Goal: Information Seeking & Learning: Learn about a topic

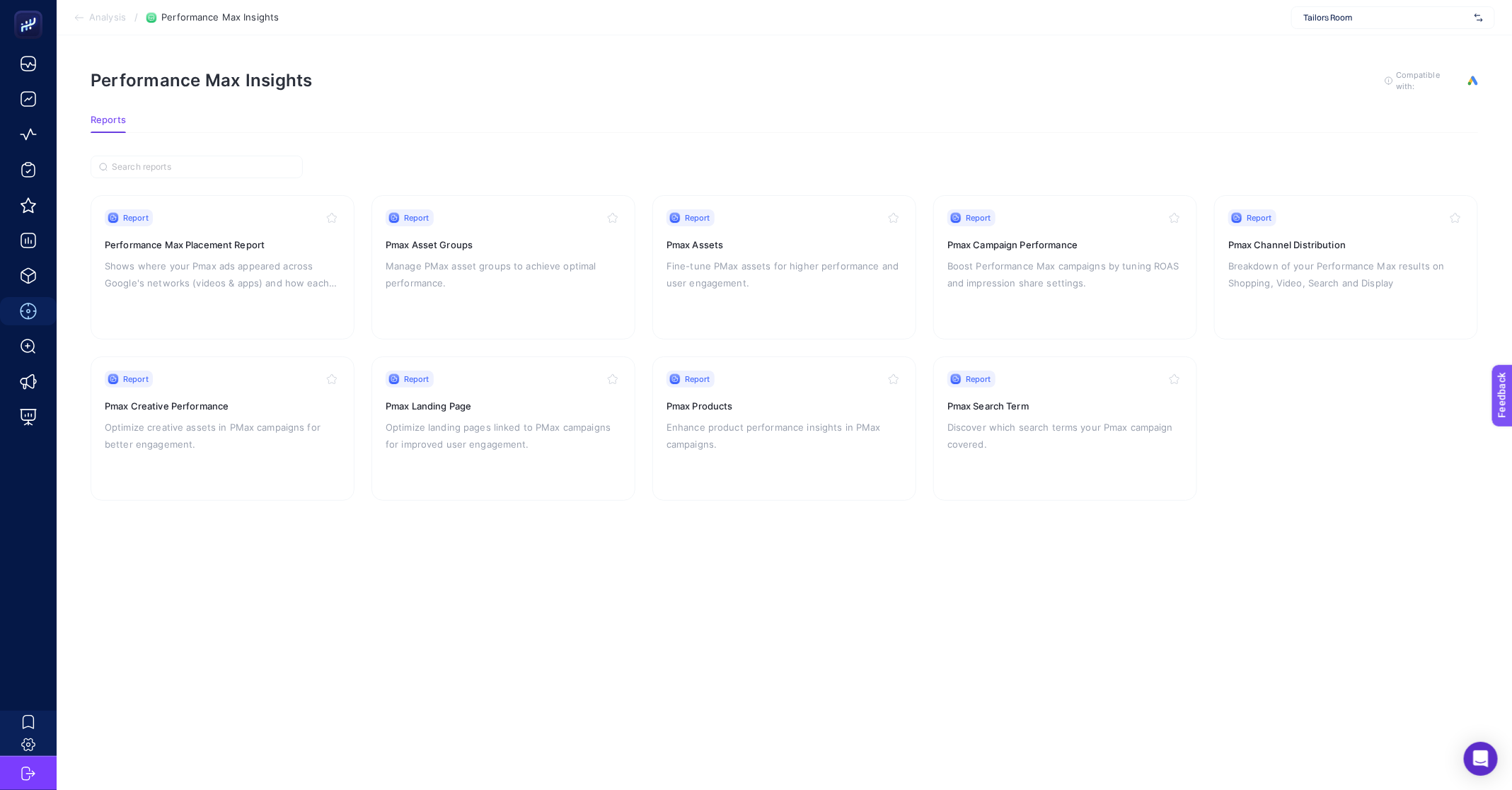
click at [1347, 21] on span "Tailors Room" at bounding box center [1385, 17] width 166 height 11
type input "hooo"
click at [1409, 43] on div "Hooopstore" at bounding box center [1393, 47] width 202 height 23
click at [201, 273] on p "Shows where your Pmax ads appeared across Google's networks (videos & apps) and…" at bounding box center [223, 275] width 236 height 34
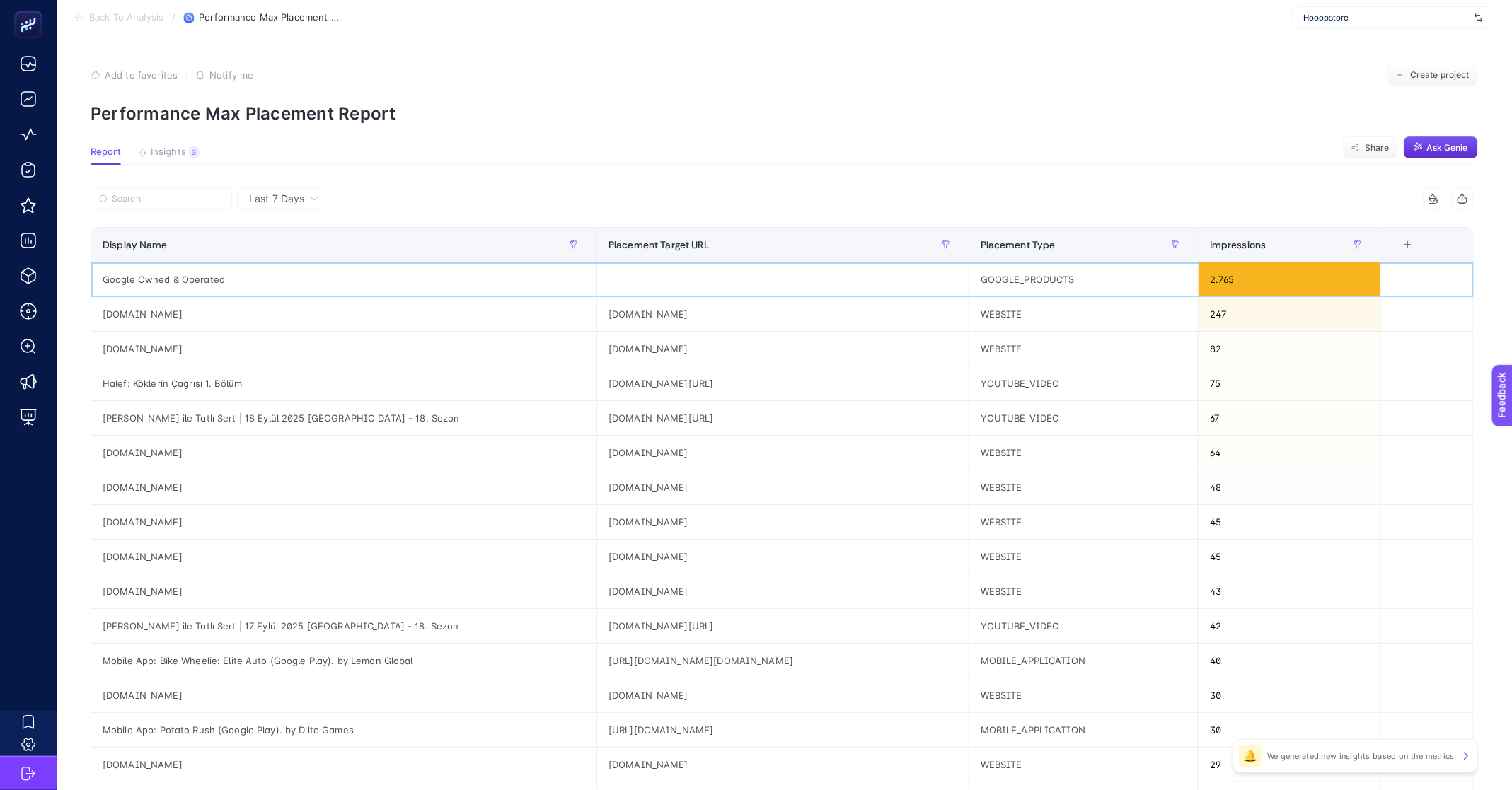
click at [172, 279] on div "Google Owned & Operated" at bounding box center [343, 280] width 505 height 34
click at [167, 310] on div "[DOMAIN_NAME]" at bounding box center [343, 314] width 505 height 34
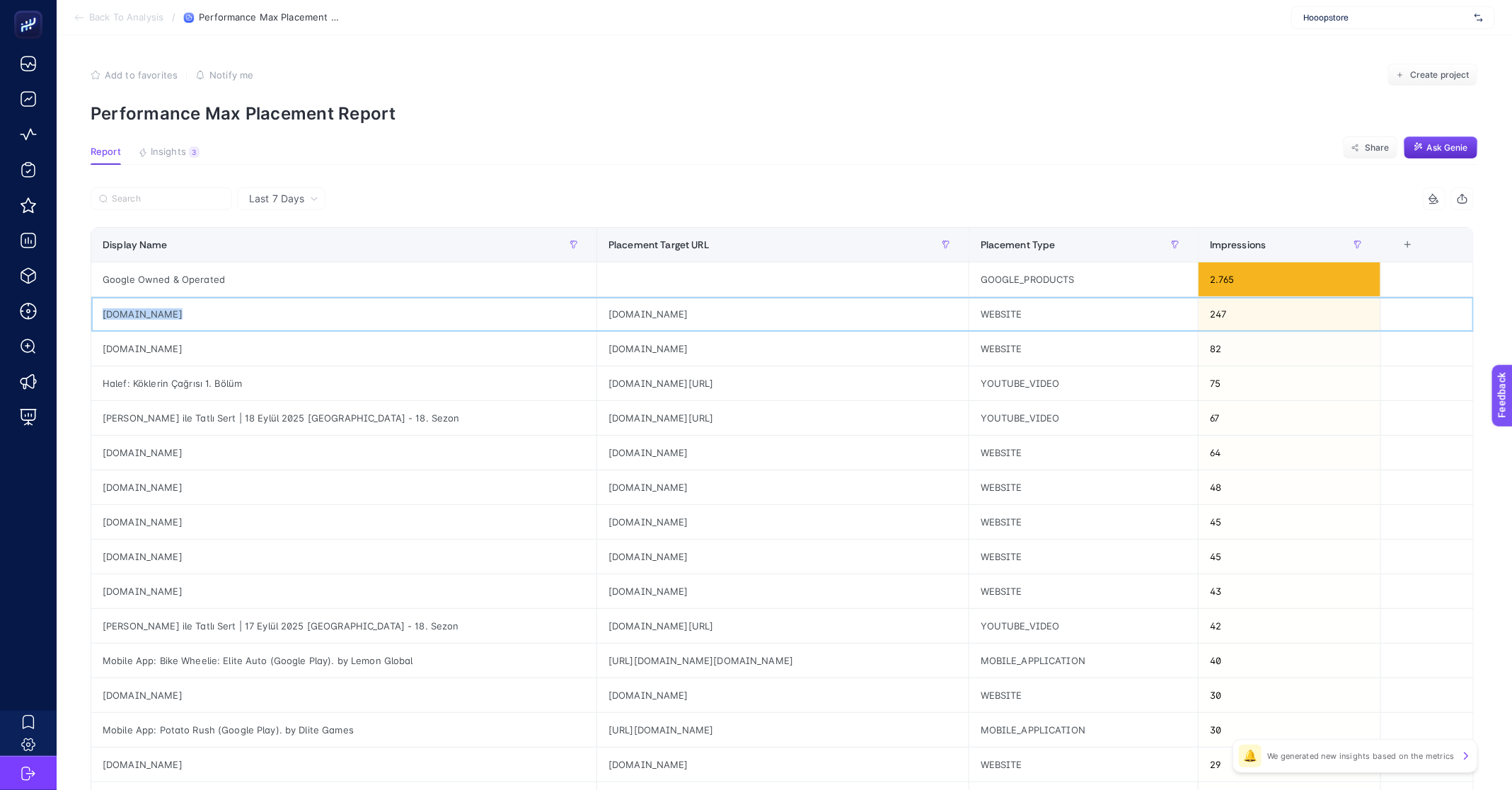
click at [167, 310] on div "[DOMAIN_NAME]" at bounding box center [343, 314] width 505 height 34
click at [137, 351] on div "[DOMAIN_NAME]" at bounding box center [343, 349] width 505 height 34
click at [148, 377] on div "Halef: Köklerin Çağrısı 1. Bölüm" at bounding box center [343, 384] width 505 height 34
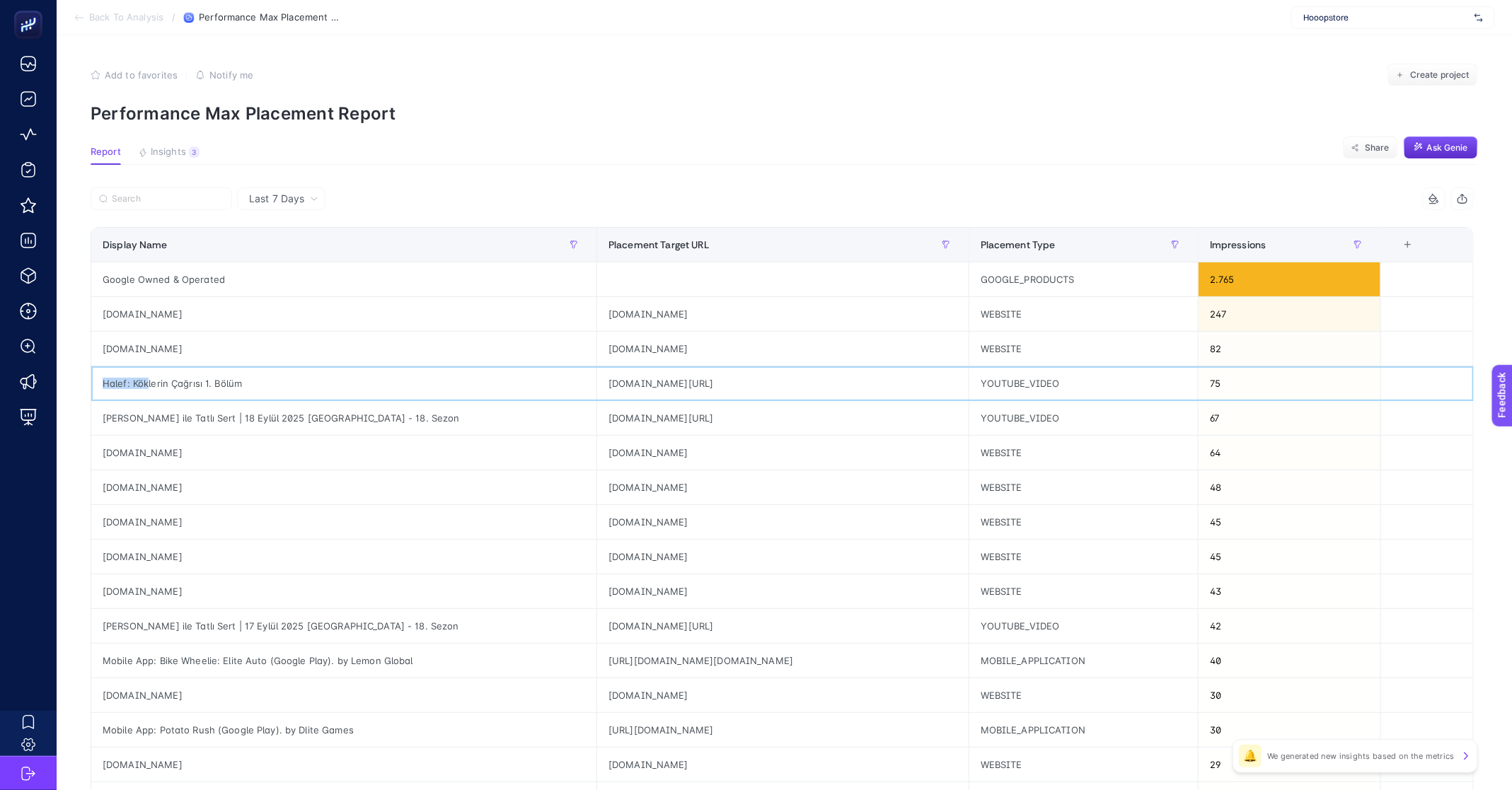
click at [148, 377] on div "Halef: Köklerin Çağrısı 1. Bölüm" at bounding box center [343, 384] width 505 height 34
click at [149, 378] on div "Halef: Köklerin Çağrısı 1. Bölüm" at bounding box center [343, 384] width 505 height 34
click at [150, 377] on div "Halef: Köklerin Çağrısı 1. Bölüm" at bounding box center [343, 384] width 505 height 34
click at [149, 377] on div "Halef: Köklerin Çağrısı 1. Bölüm" at bounding box center [343, 384] width 505 height 34
drag, startPoint x: 149, startPoint y: 377, endPoint x: 161, endPoint y: 381, distance: 12.6
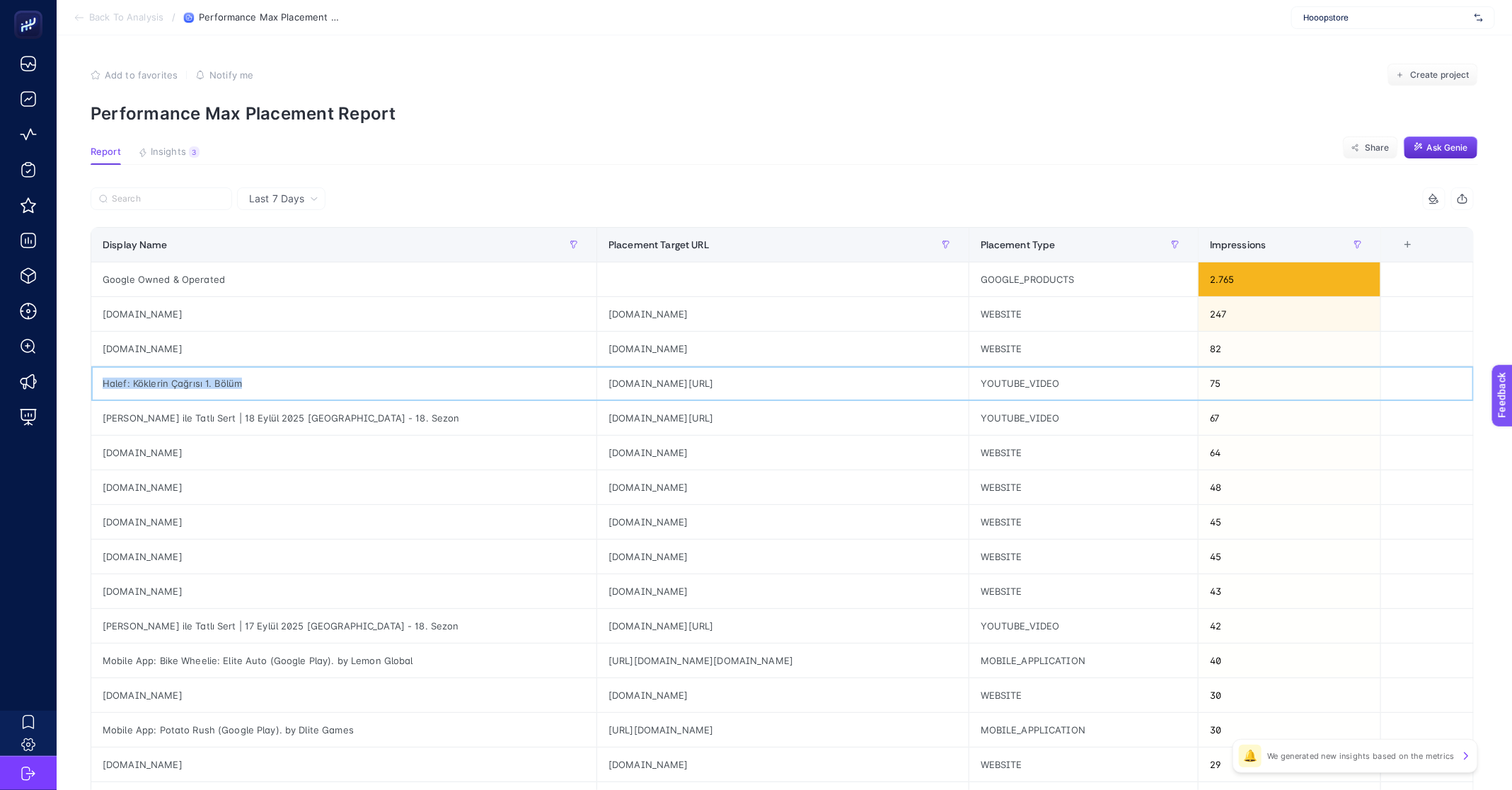
click at [150, 377] on div "Halef: Köklerin Çağrısı 1. Bölüm" at bounding box center [343, 384] width 505 height 34
click at [122, 491] on div "[DOMAIN_NAME]" at bounding box center [343, 488] width 505 height 34
click at [142, 488] on div "[DOMAIN_NAME]" at bounding box center [343, 488] width 505 height 34
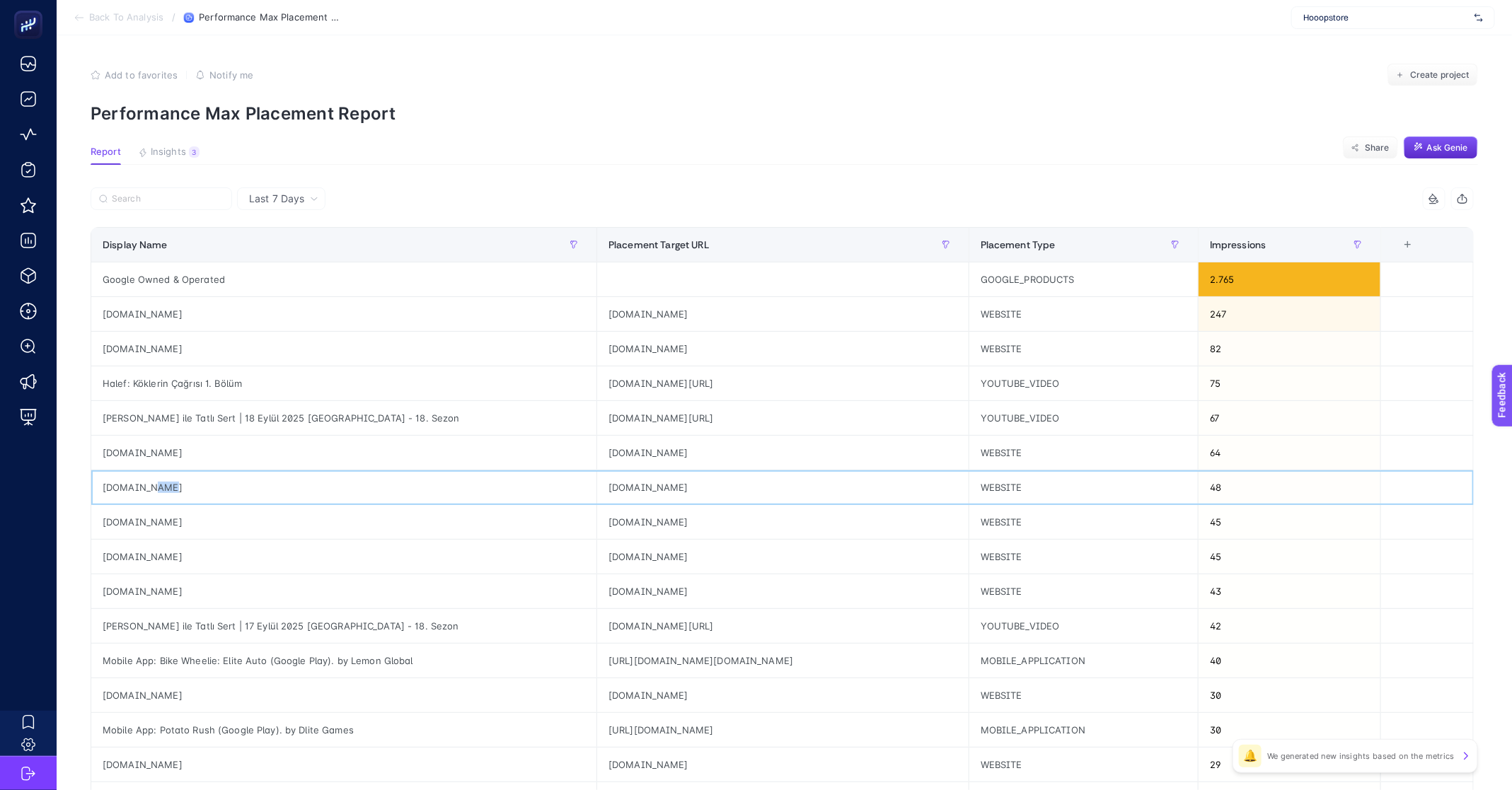
click at [142, 488] on div "[DOMAIN_NAME]" at bounding box center [343, 488] width 505 height 34
click at [124, 14] on span "Back To Analysis" at bounding box center [126, 17] width 74 height 11
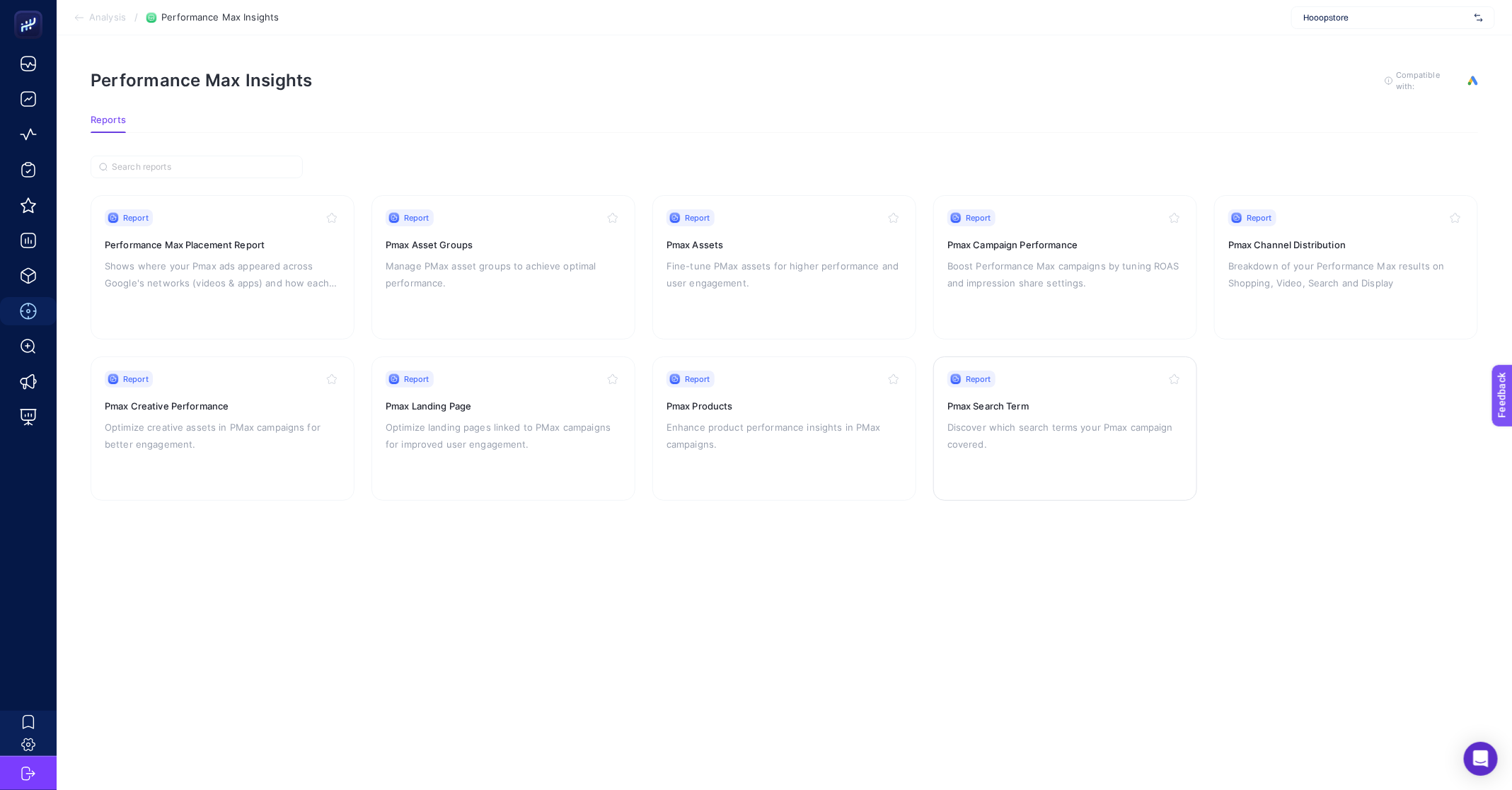
click at [1056, 418] on p "Discover which search terms your Pmax campaign covered." at bounding box center [1065, 435] width 236 height 34
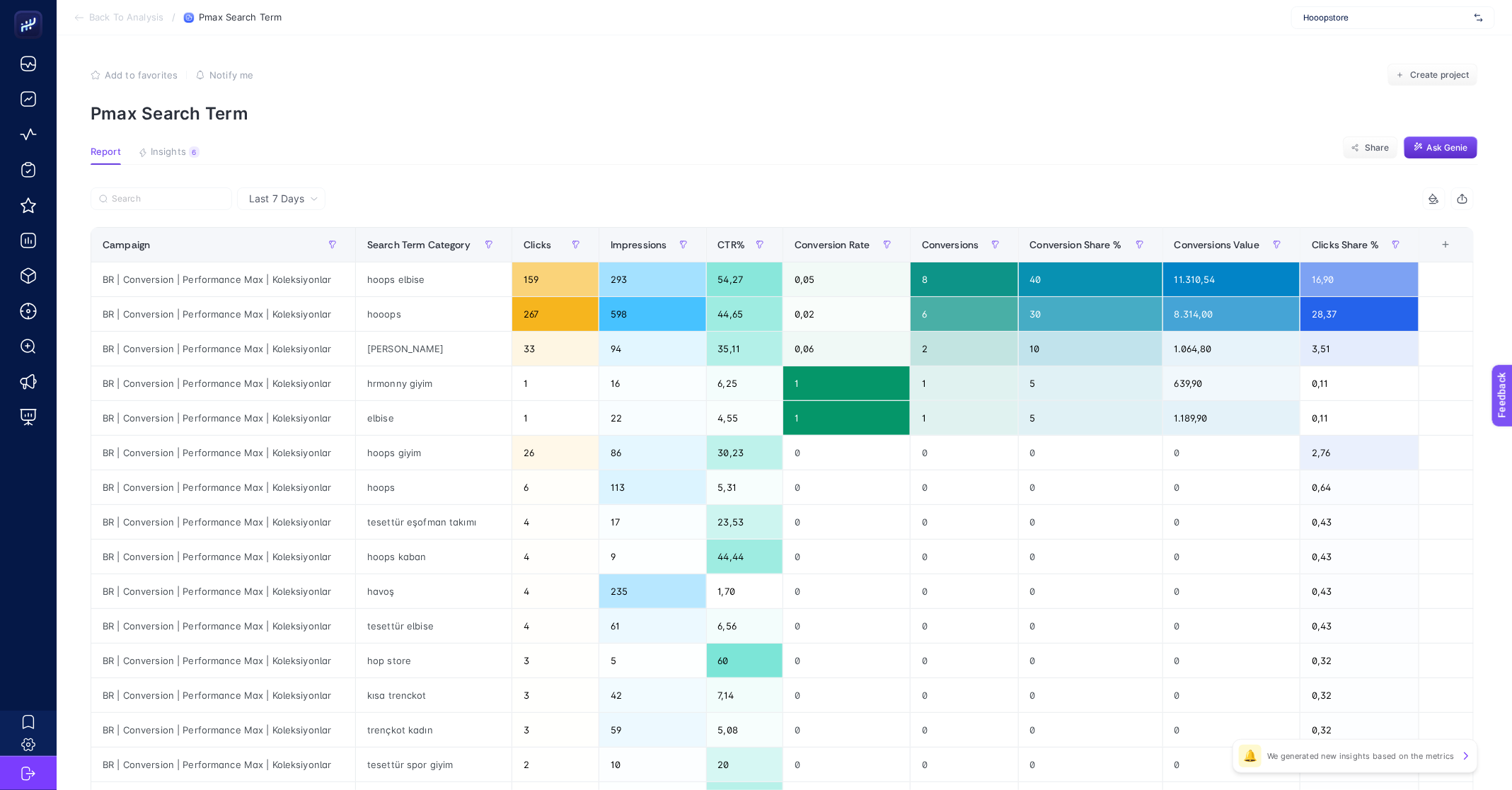
click at [105, 21] on span "Back To Analysis" at bounding box center [126, 17] width 74 height 11
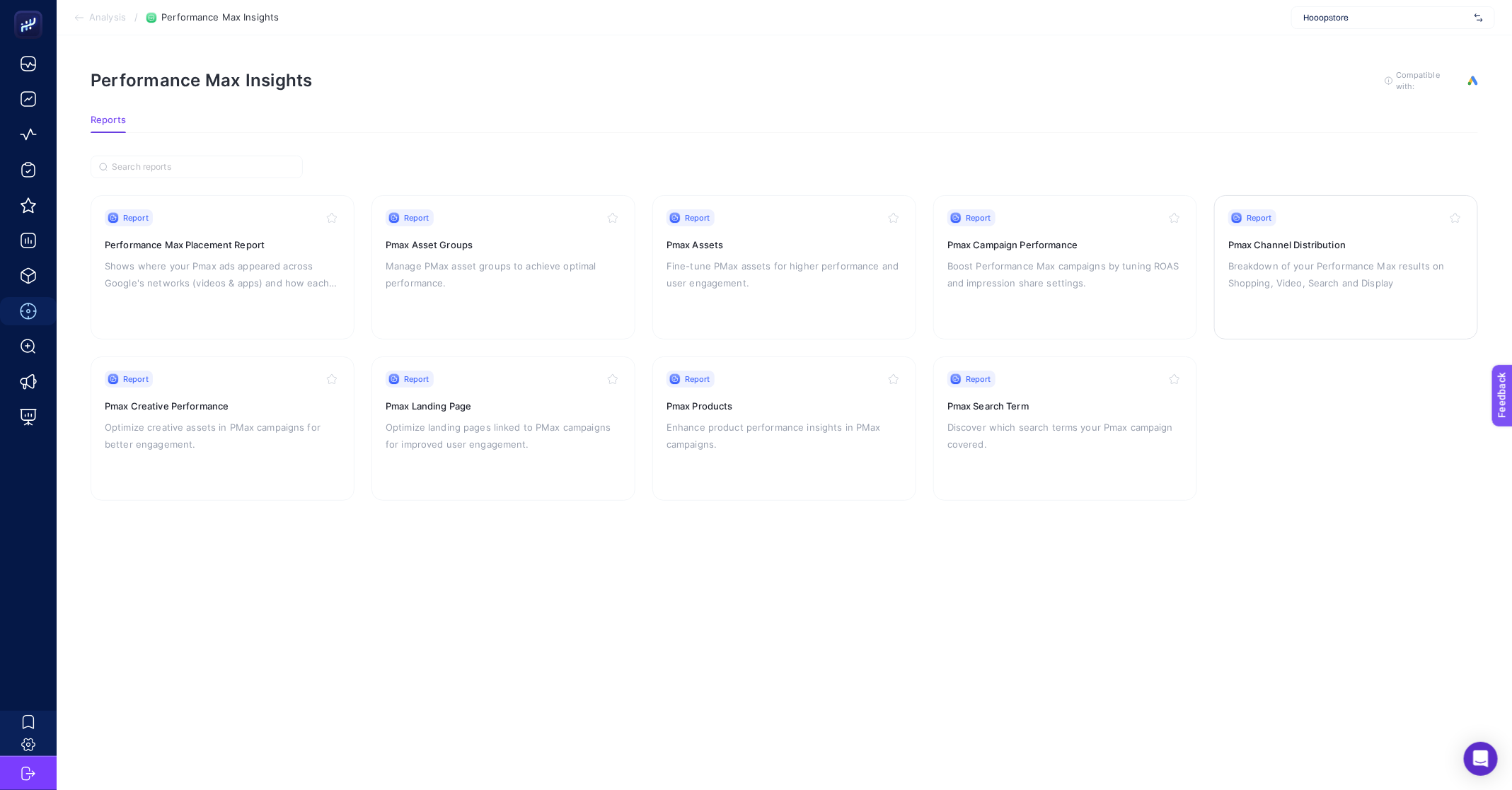
click at [1342, 259] on p "Breakdown of your Performance Max results on Shopping, Video, Search and Display" at bounding box center [1346, 275] width 236 height 34
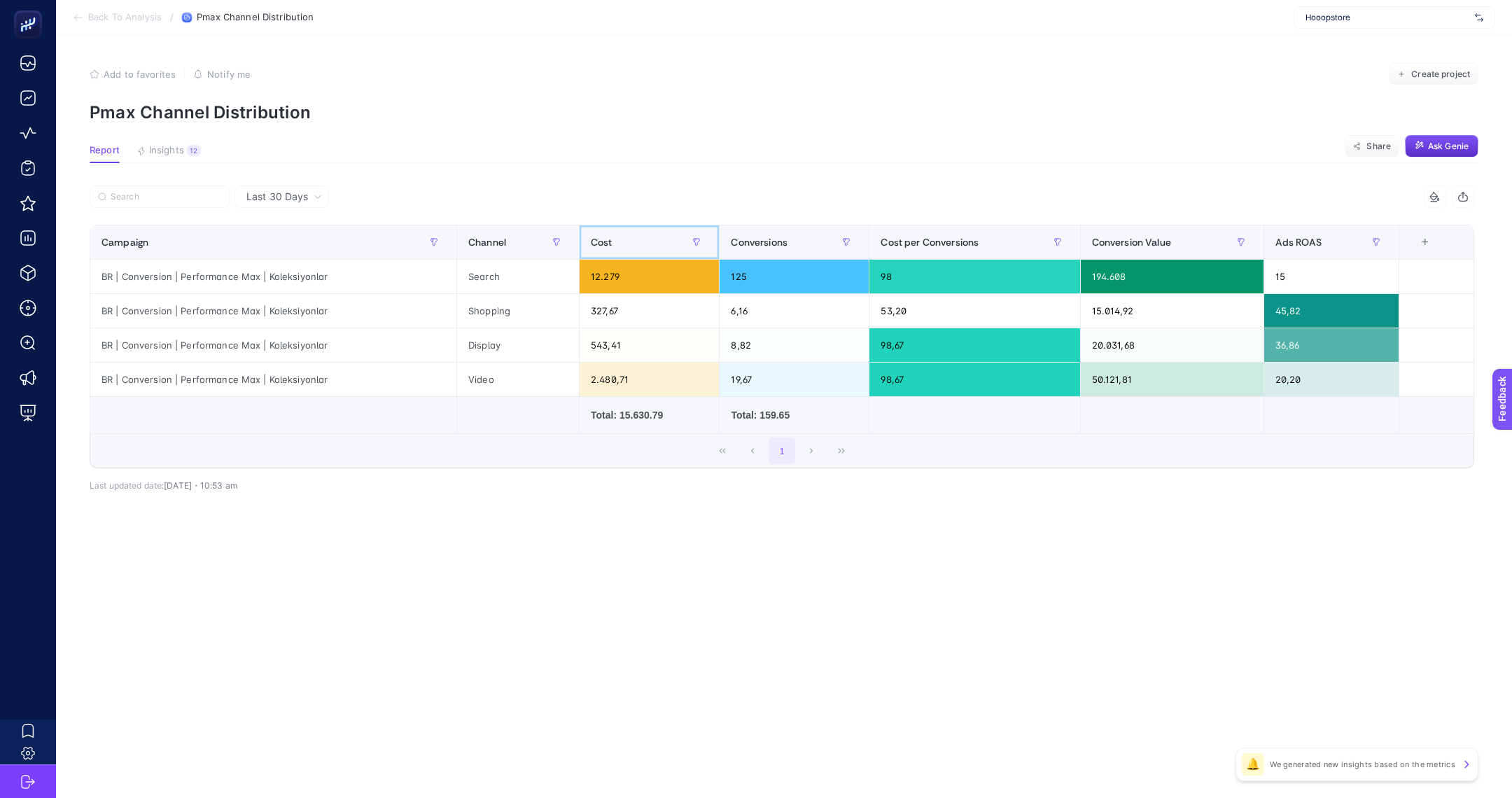
click at [656, 244] on div "Cost" at bounding box center [649, 241] width 117 height 23
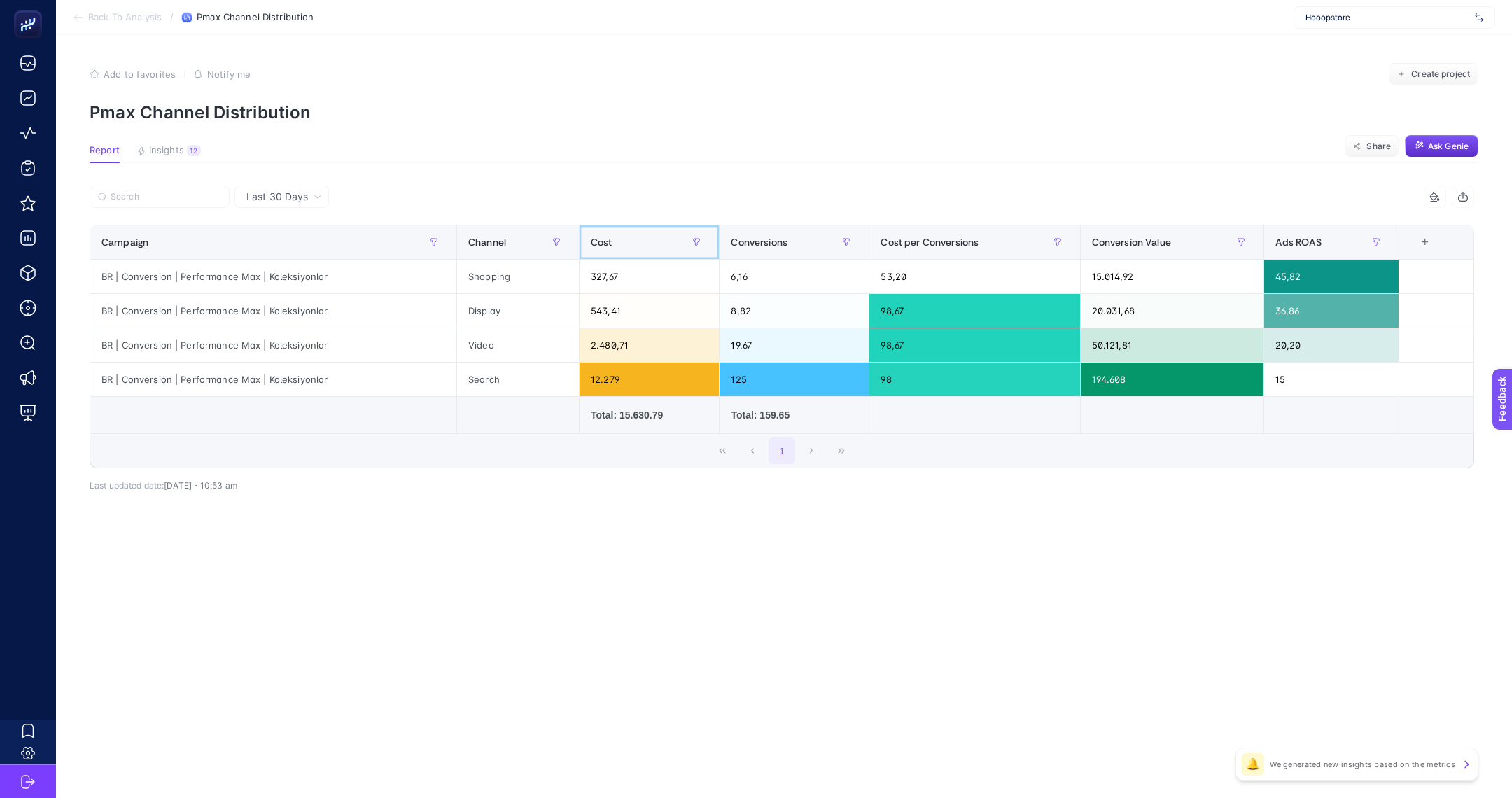
click at [656, 244] on div "Cost" at bounding box center [649, 241] width 117 height 23
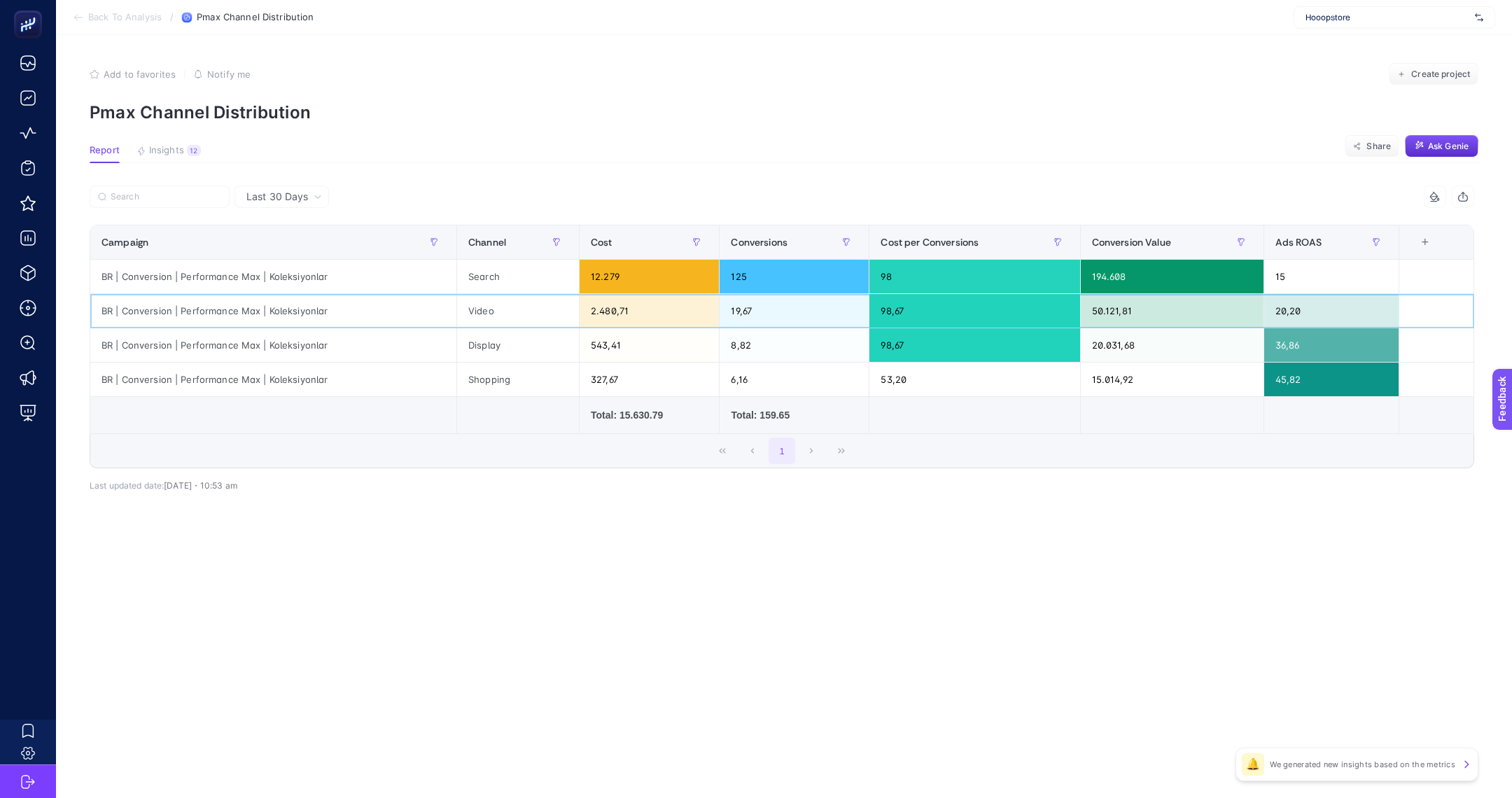
click at [600, 311] on div "2.480,71" at bounding box center [650, 311] width 139 height 33
click at [599, 381] on div "327,67" at bounding box center [650, 380] width 139 height 33
click at [598, 381] on div "327,67" at bounding box center [650, 380] width 139 height 33
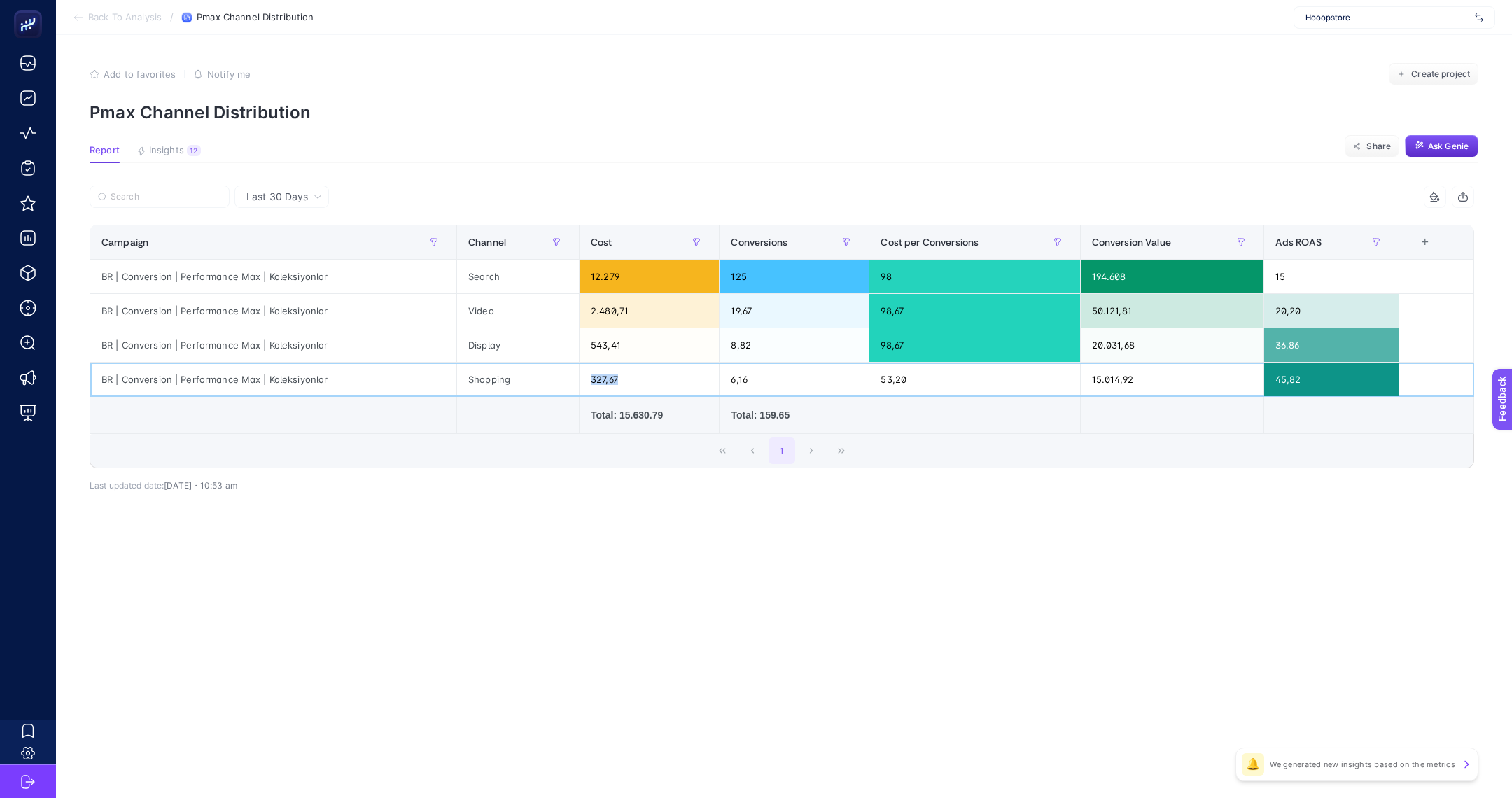
click at [609, 382] on div "327,67" at bounding box center [650, 380] width 139 height 33
click at [608, 363] on div "327,67" at bounding box center [650, 380] width 139 height 33
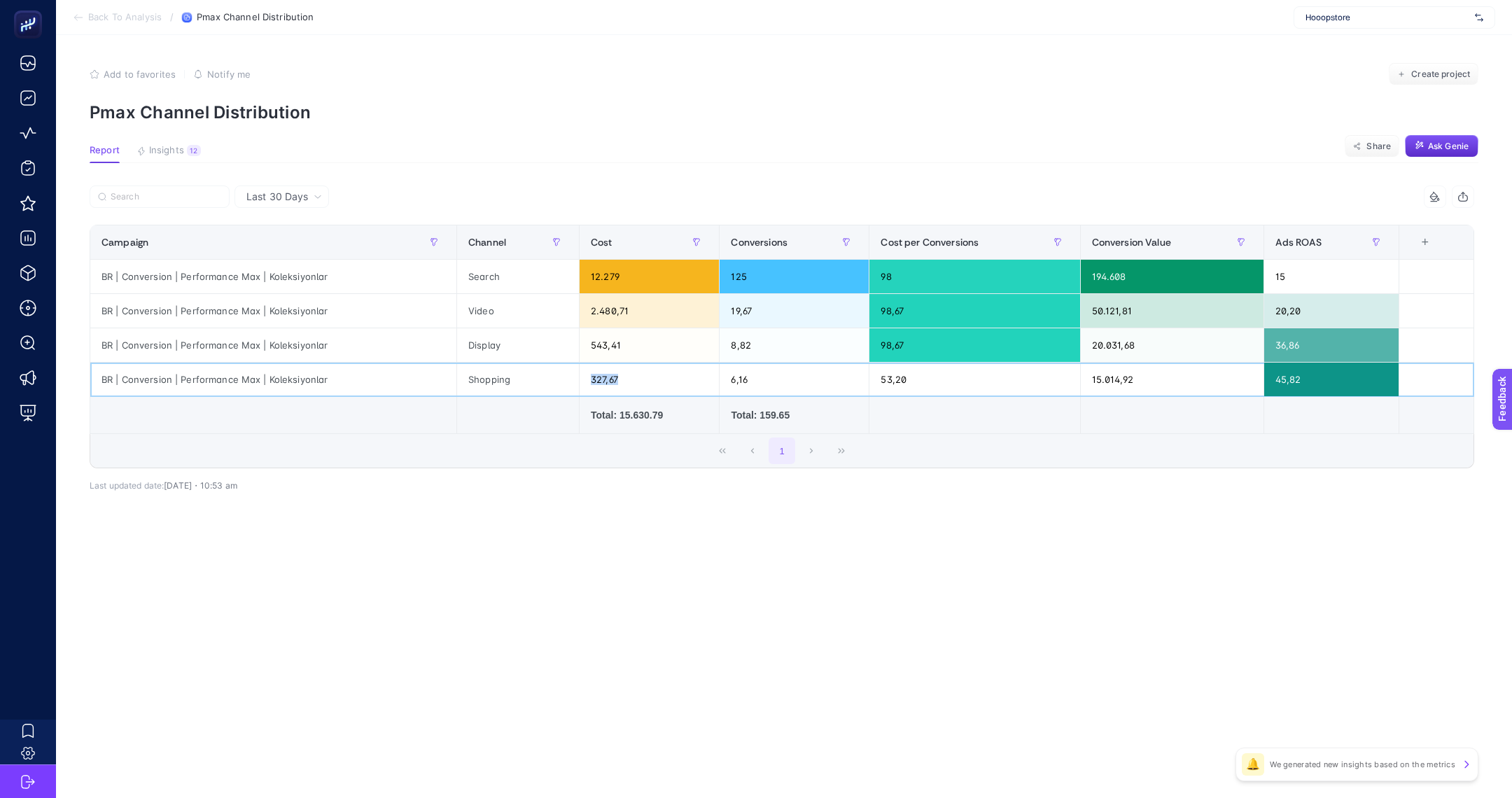
click at [608, 363] on div "327,67" at bounding box center [650, 380] width 139 height 33
click at [599, 272] on div "12.279" at bounding box center [650, 277] width 139 height 33
click at [599, 304] on div "2.480,71" at bounding box center [650, 311] width 139 height 33
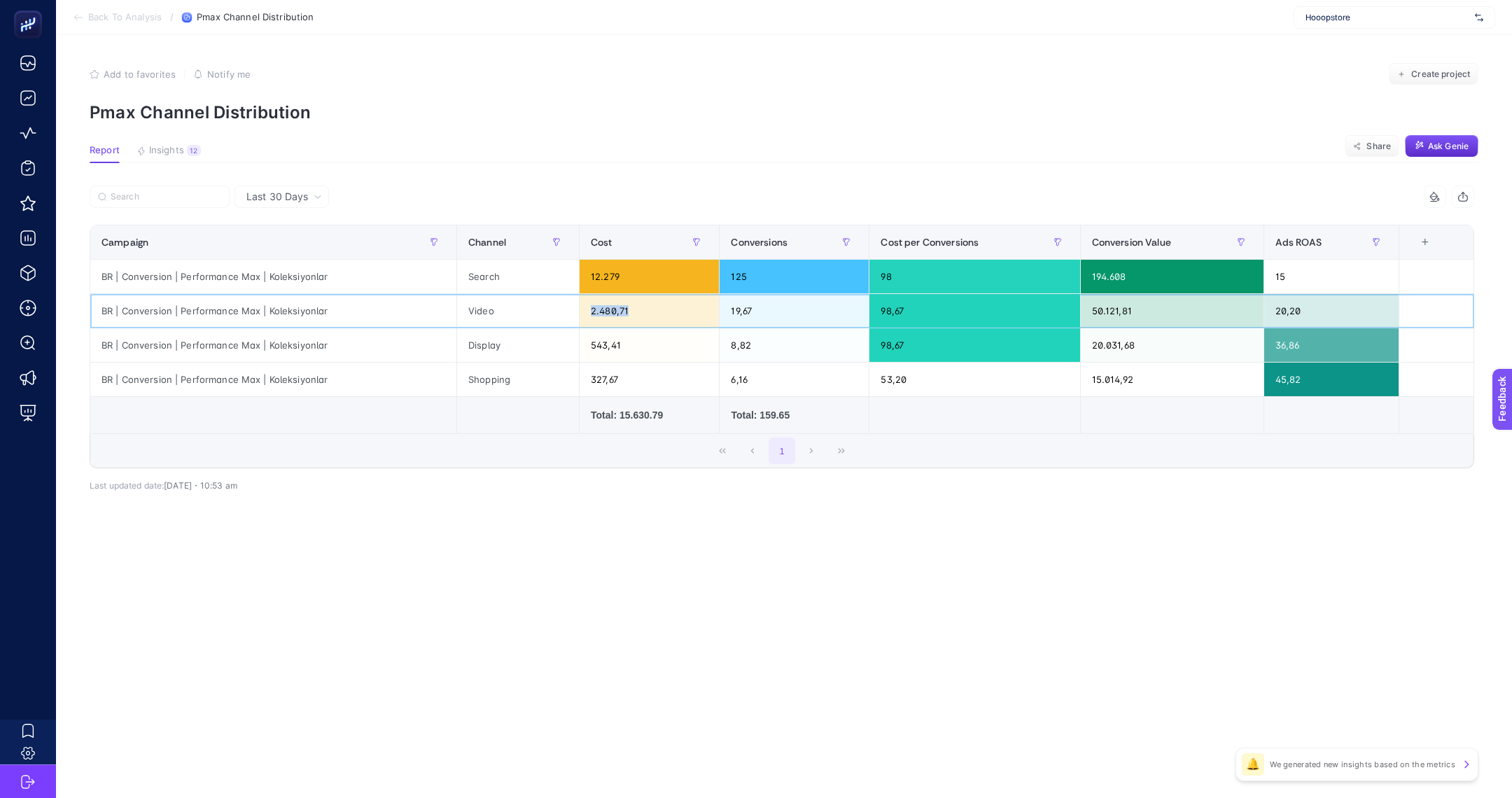
click at [599, 304] on div "2.480,71" at bounding box center [650, 311] width 139 height 33
click at [601, 346] on div "543,41" at bounding box center [650, 346] width 139 height 33
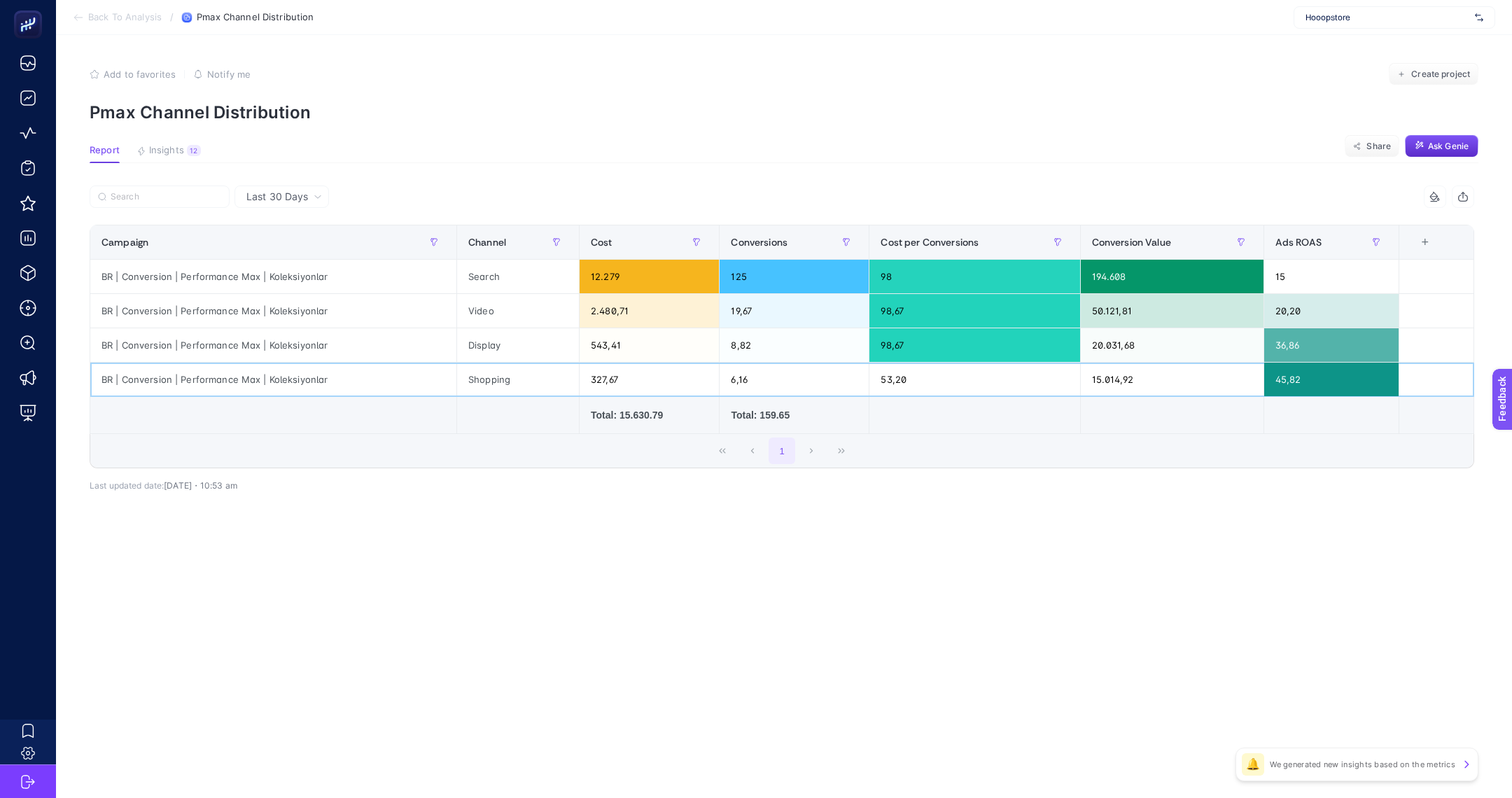
click at [602, 371] on div "327,67" at bounding box center [650, 380] width 139 height 33
click at [607, 339] on div "543,41" at bounding box center [650, 346] width 139 height 33
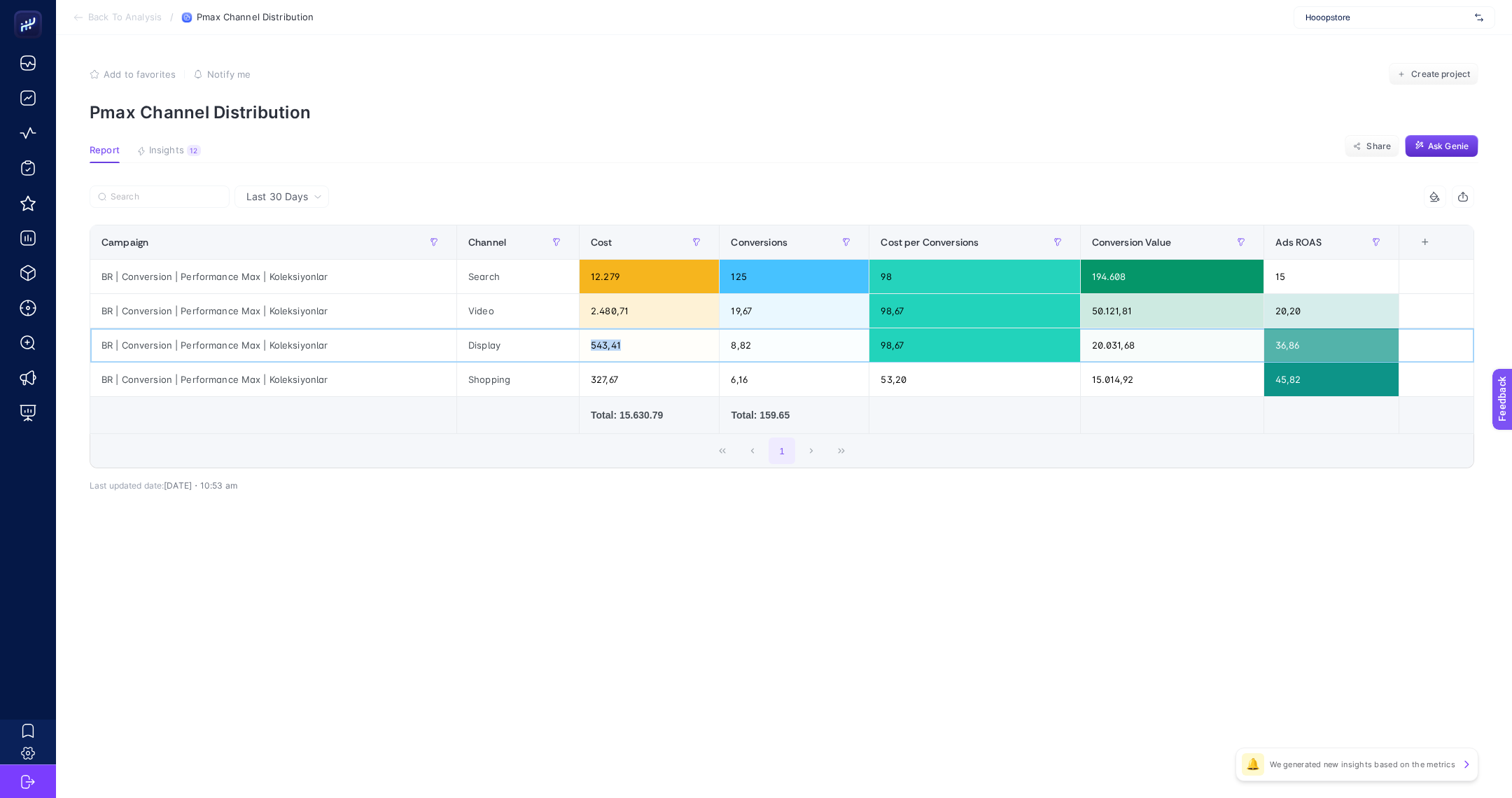
click at [607, 339] on div "543,41" at bounding box center [650, 346] width 139 height 33
click at [607, 311] on div "2.480,71" at bounding box center [650, 311] width 139 height 33
click at [604, 278] on div "12.279" at bounding box center [650, 277] width 139 height 33
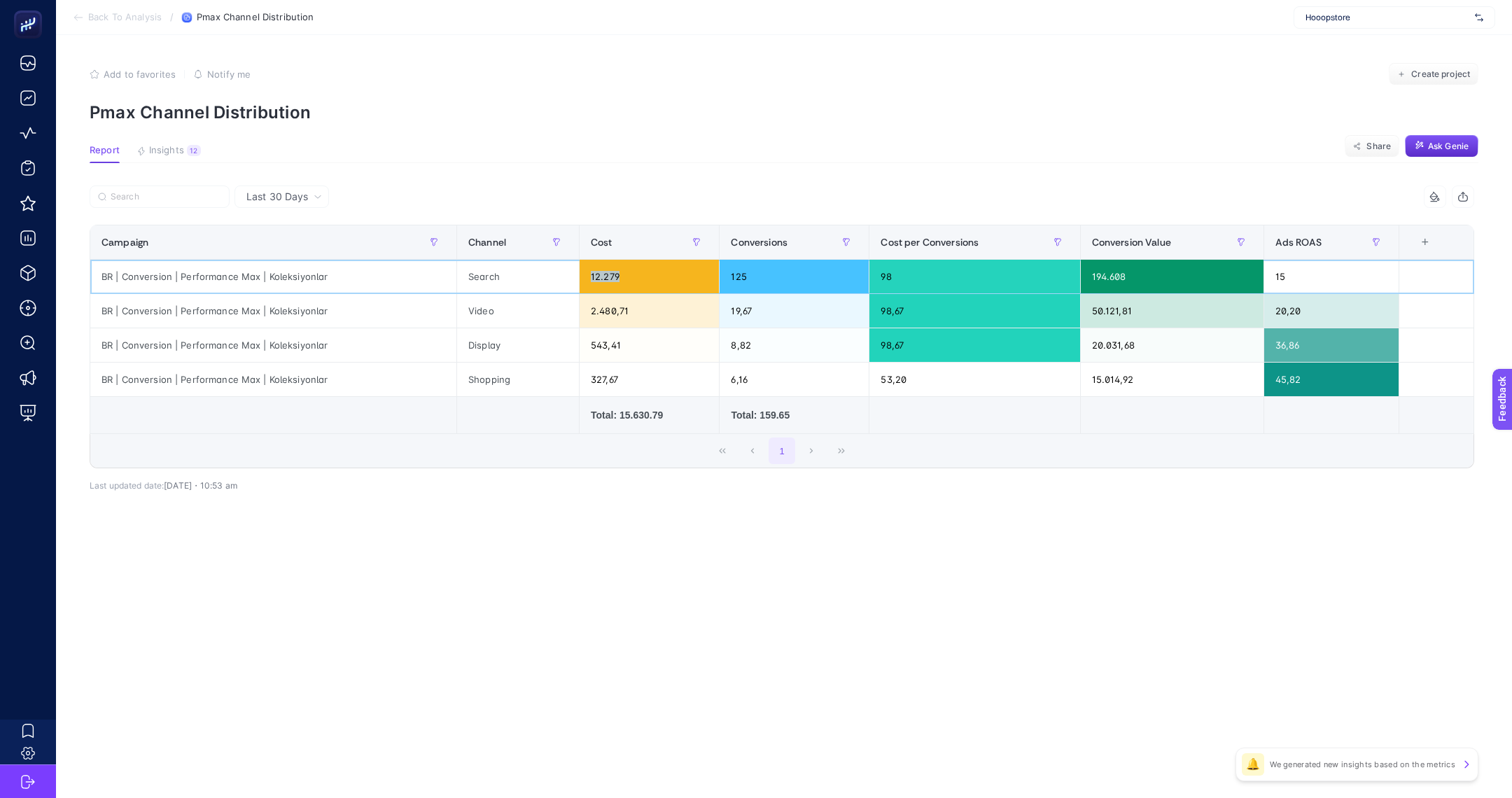
click at [604, 278] on div "12.279" at bounding box center [650, 277] width 139 height 33
click at [603, 294] on div "2.480,71" at bounding box center [650, 311] width 139 height 33
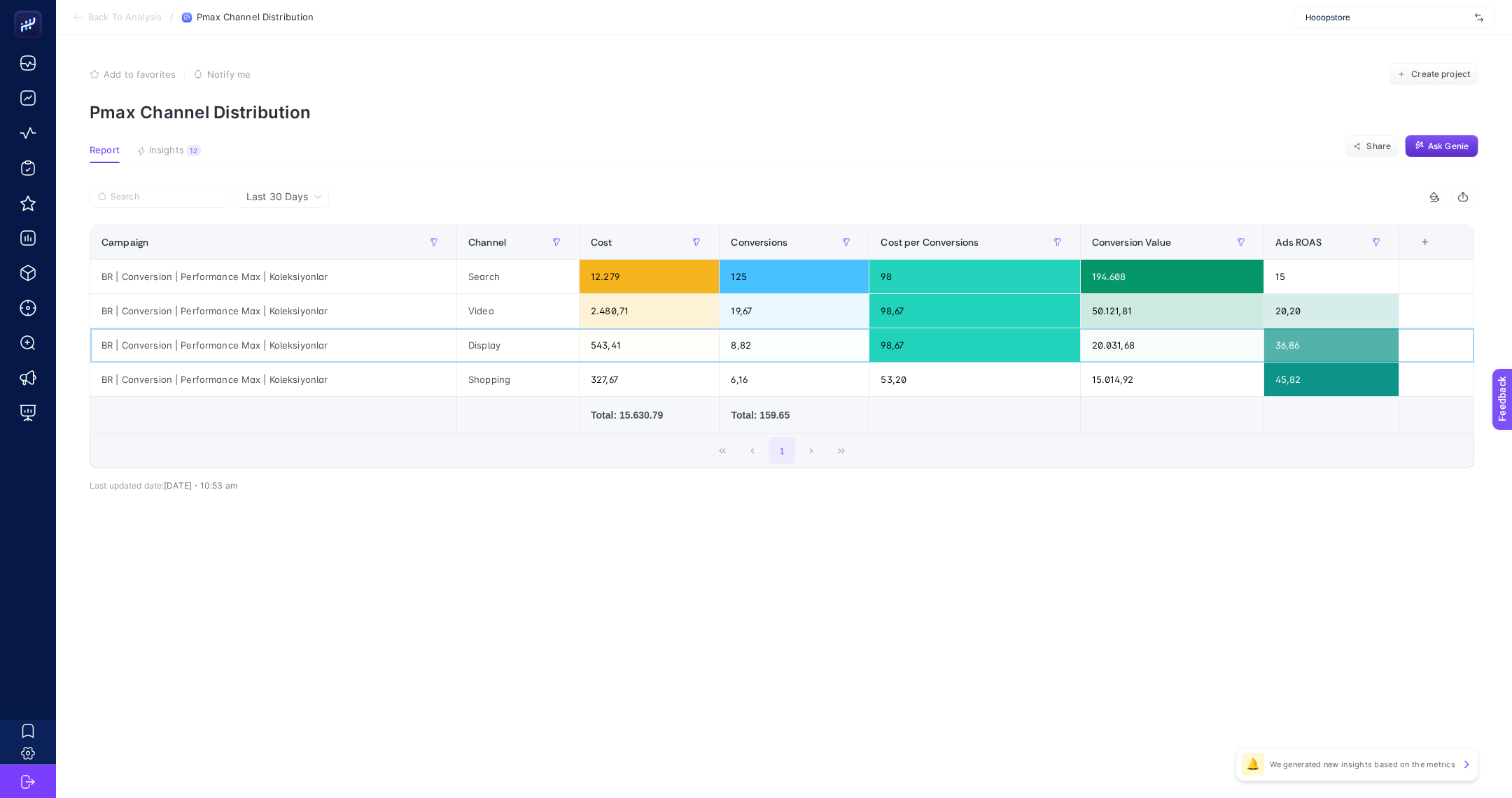
click at [602, 342] on div "543,41" at bounding box center [650, 346] width 139 height 33
click at [607, 382] on div "327,67" at bounding box center [650, 380] width 139 height 33
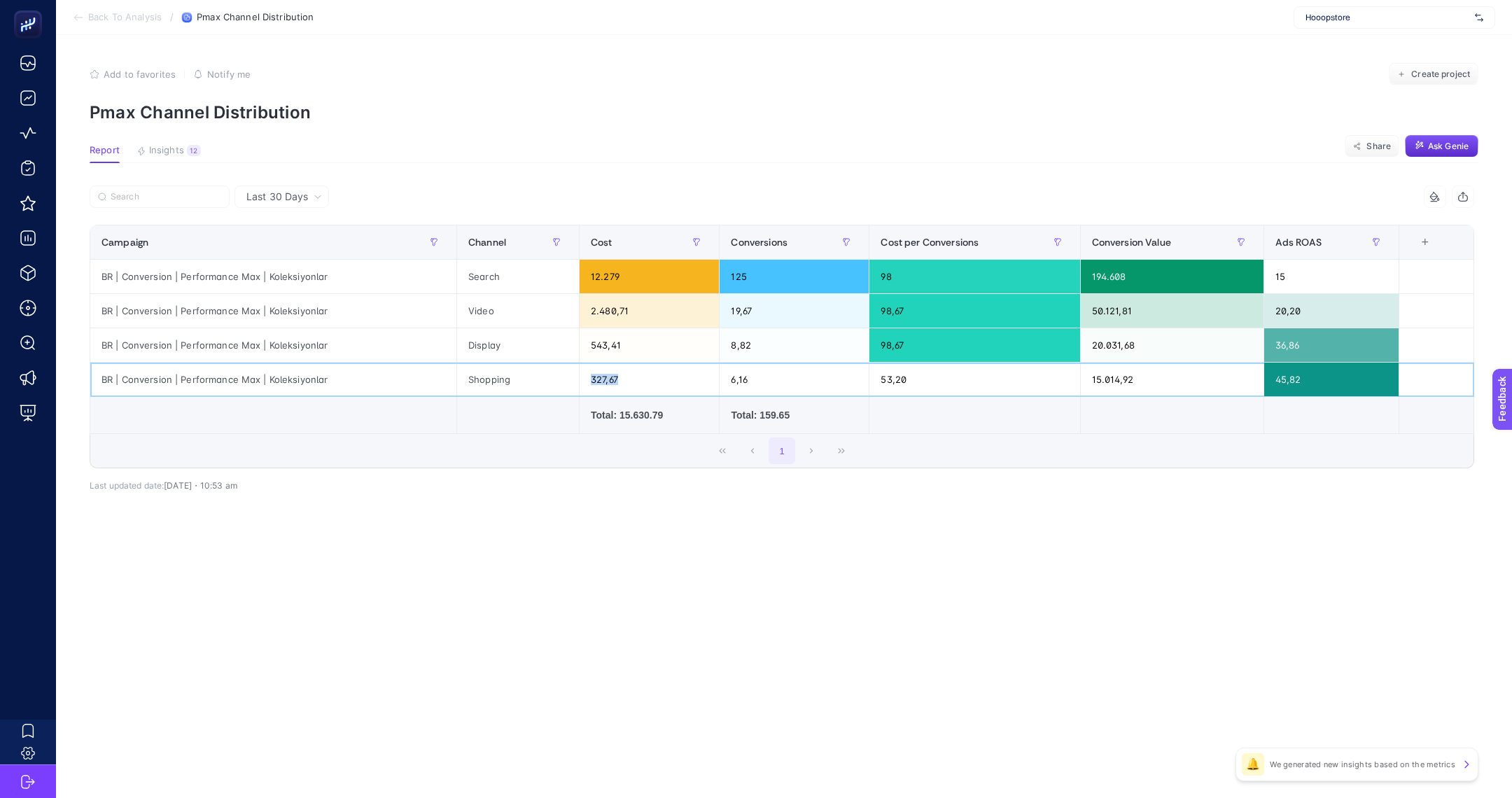
click at [607, 382] on div "327,67" at bounding box center [650, 380] width 139 height 33
click at [610, 380] on div "327,67" at bounding box center [650, 380] width 139 height 33
drag, startPoint x: 618, startPoint y: 414, endPoint x: 715, endPoint y: 414, distance: 97.0
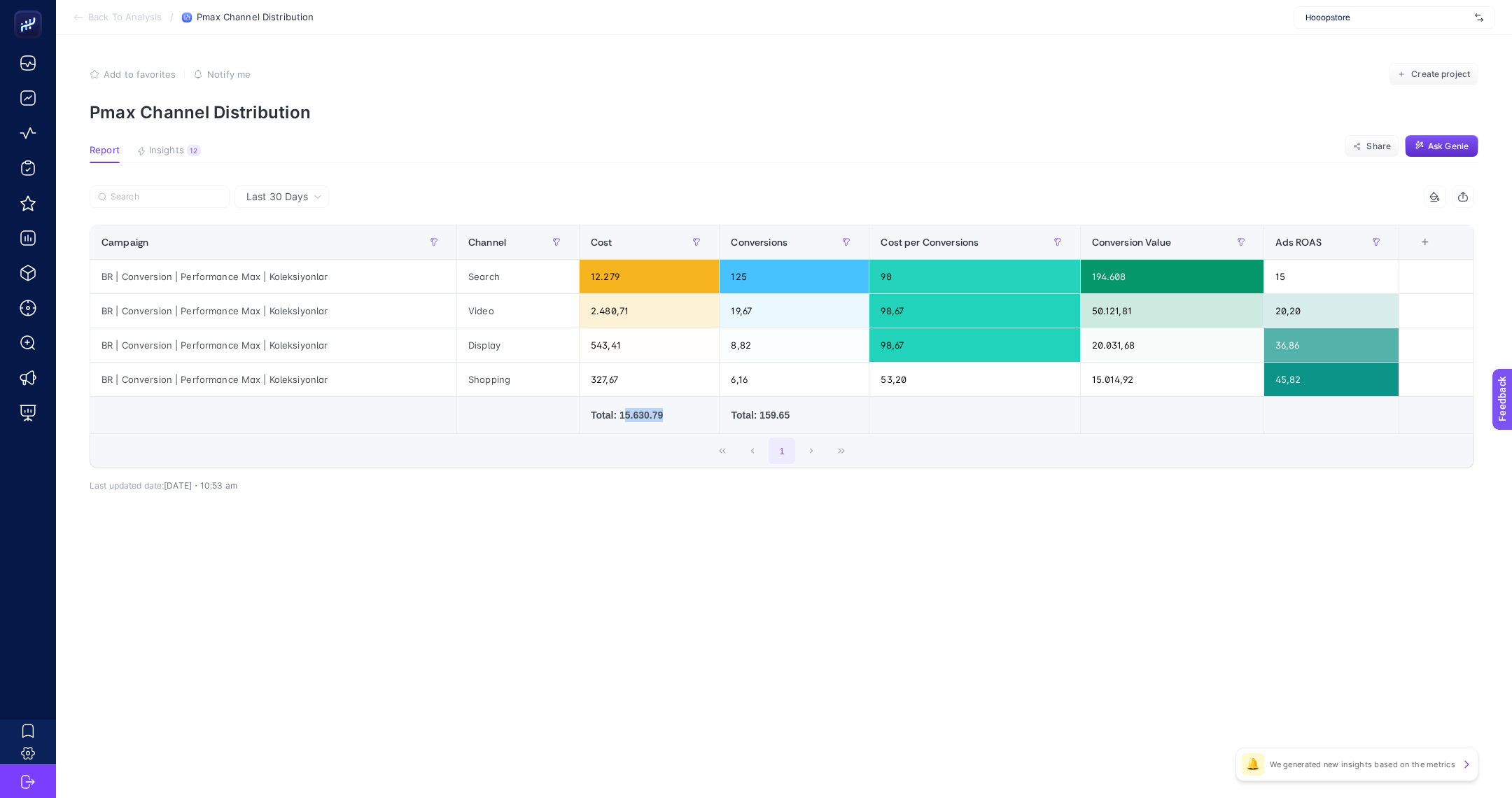
click at [715, 414] on td "Total: 15.630.79" at bounding box center [650, 416] width 140 height 37
click at [628, 412] on div "Total: 15.630.79" at bounding box center [649, 415] width 117 height 14
drag, startPoint x: 583, startPoint y: 279, endPoint x: 664, endPoint y: 281, distance: 81.0
click at [664, 281] on div "12.279" at bounding box center [650, 277] width 139 height 33
drag, startPoint x: 581, startPoint y: 309, endPoint x: 680, endPoint y: 307, distance: 99.0
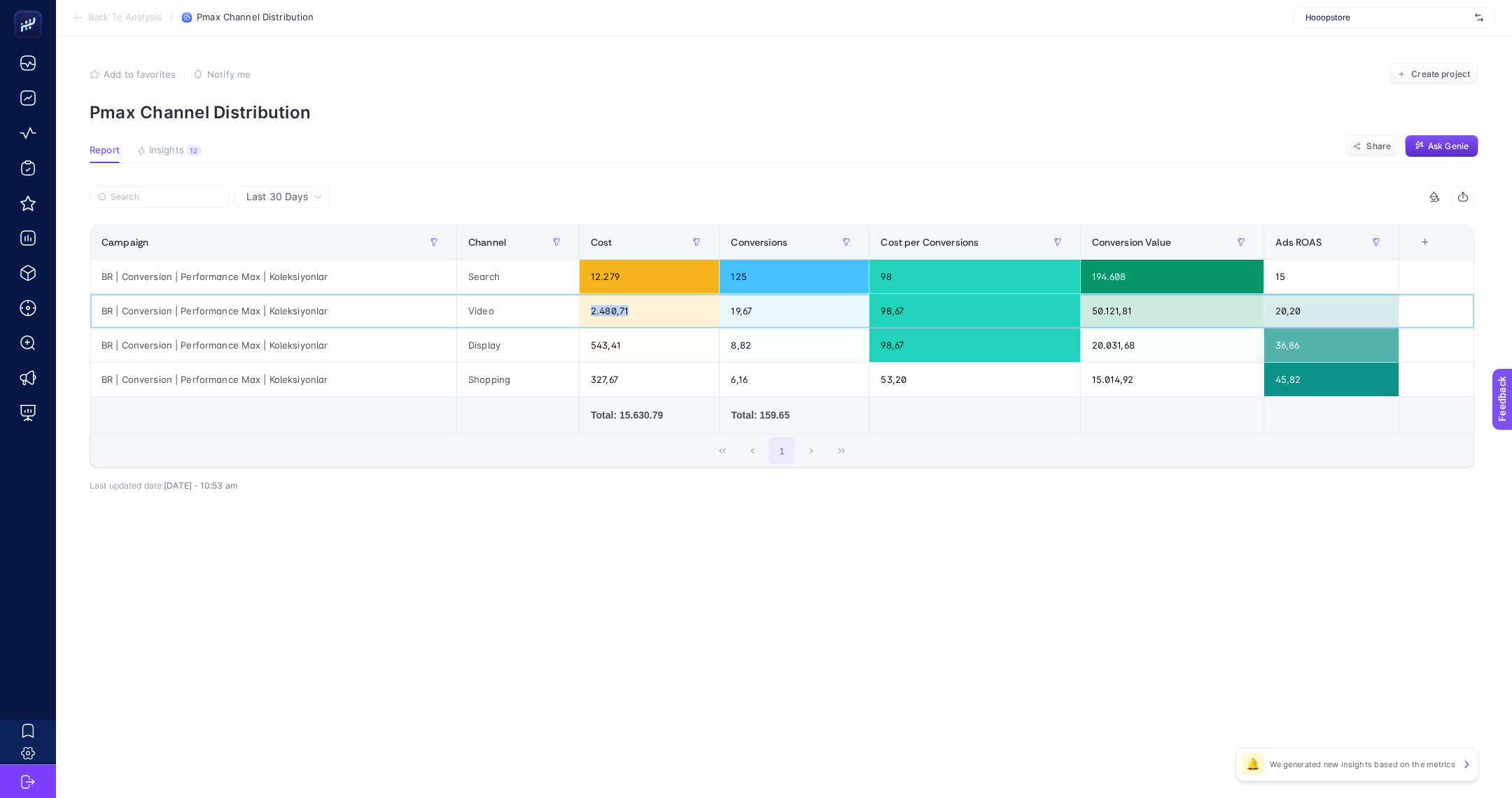
click at [667, 307] on div "2.480,71" at bounding box center [650, 311] width 139 height 33
click at [600, 388] on div "327,67" at bounding box center [650, 380] width 139 height 33
click at [603, 375] on div "327,67" at bounding box center [650, 380] width 139 height 33
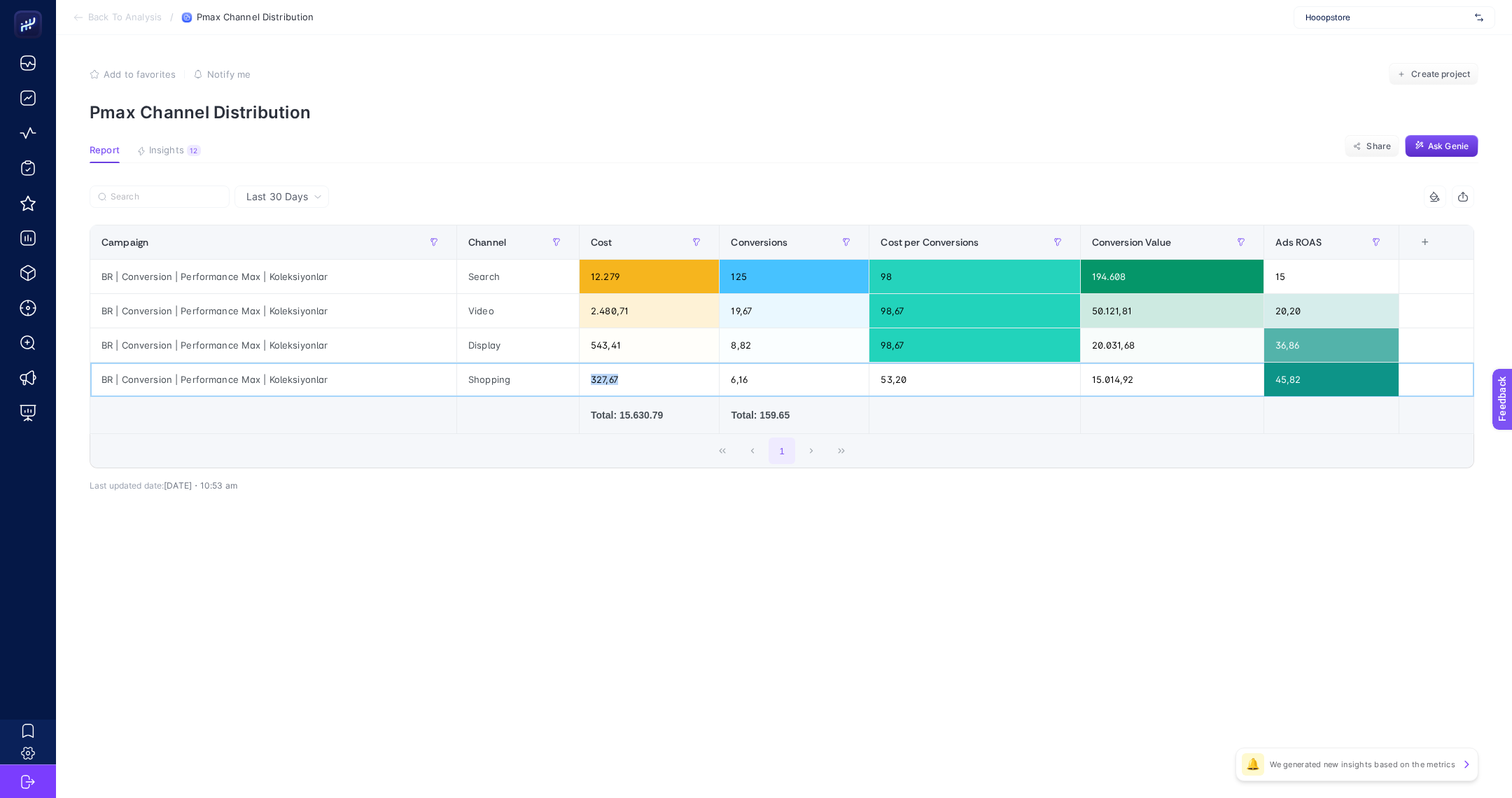
click at [603, 375] on div "327,67" at bounding box center [650, 380] width 139 height 33
click at [112, 14] on span "Back To Analysis" at bounding box center [125, 17] width 74 height 11
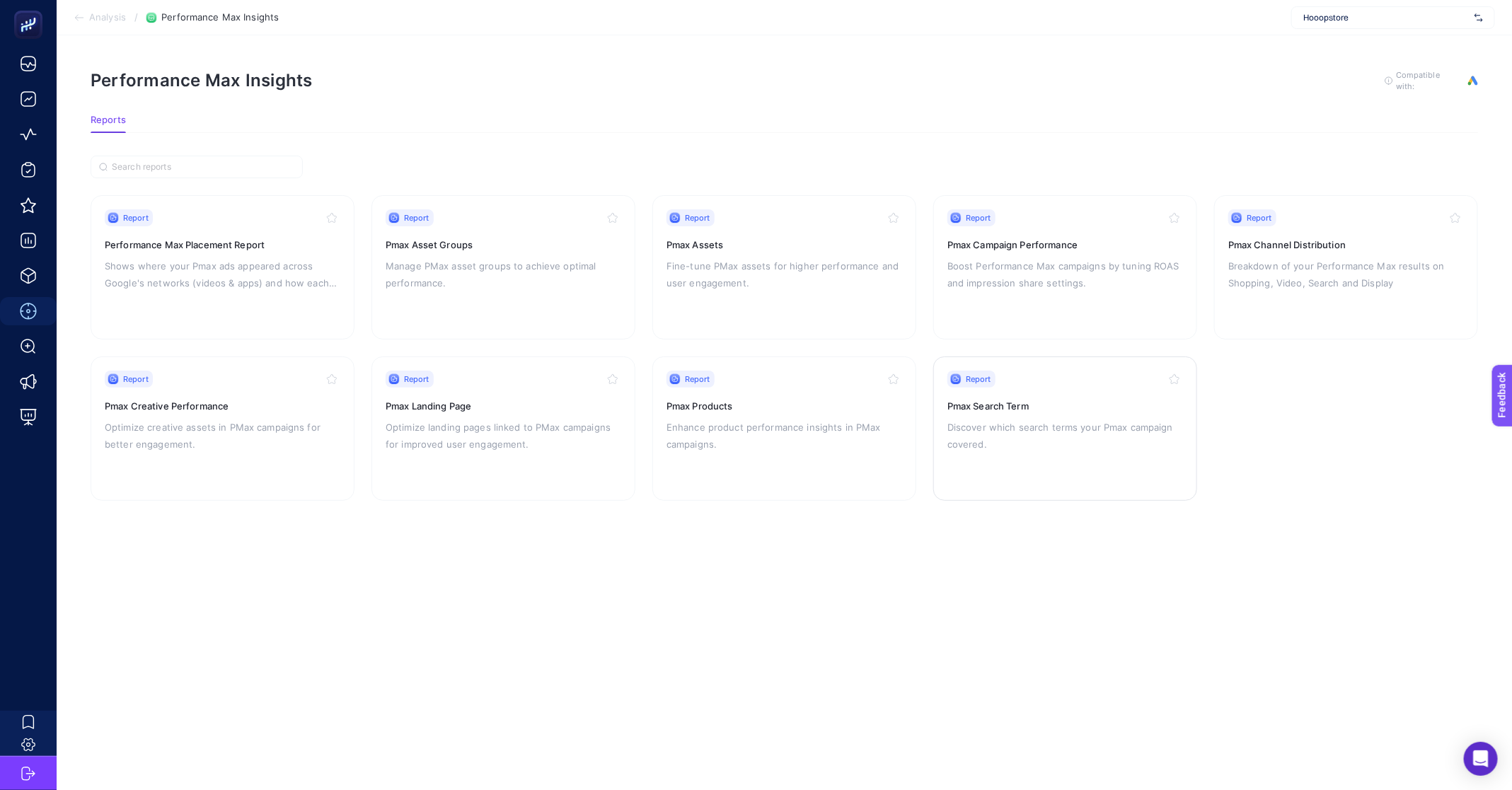
click at [1076, 433] on p "Discover which search terms your Pmax campaign covered." at bounding box center [1065, 435] width 236 height 34
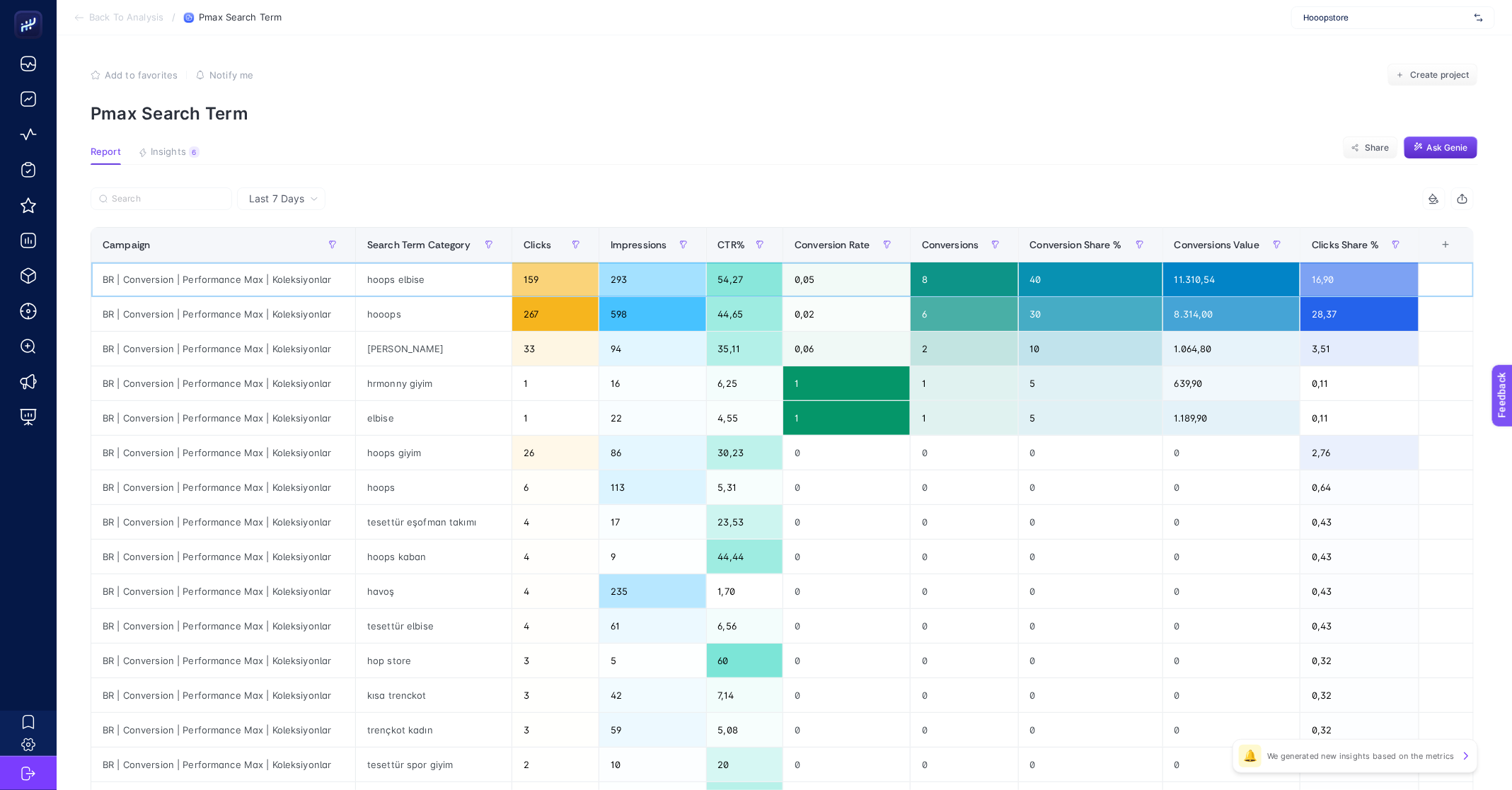
click at [406, 281] on div "hoops elbise" at bounding box center [433, 280] width 156 height 34
click at [379, 282] on div "hoops elbise" at bounding box center [433, 280] width 156 height 34
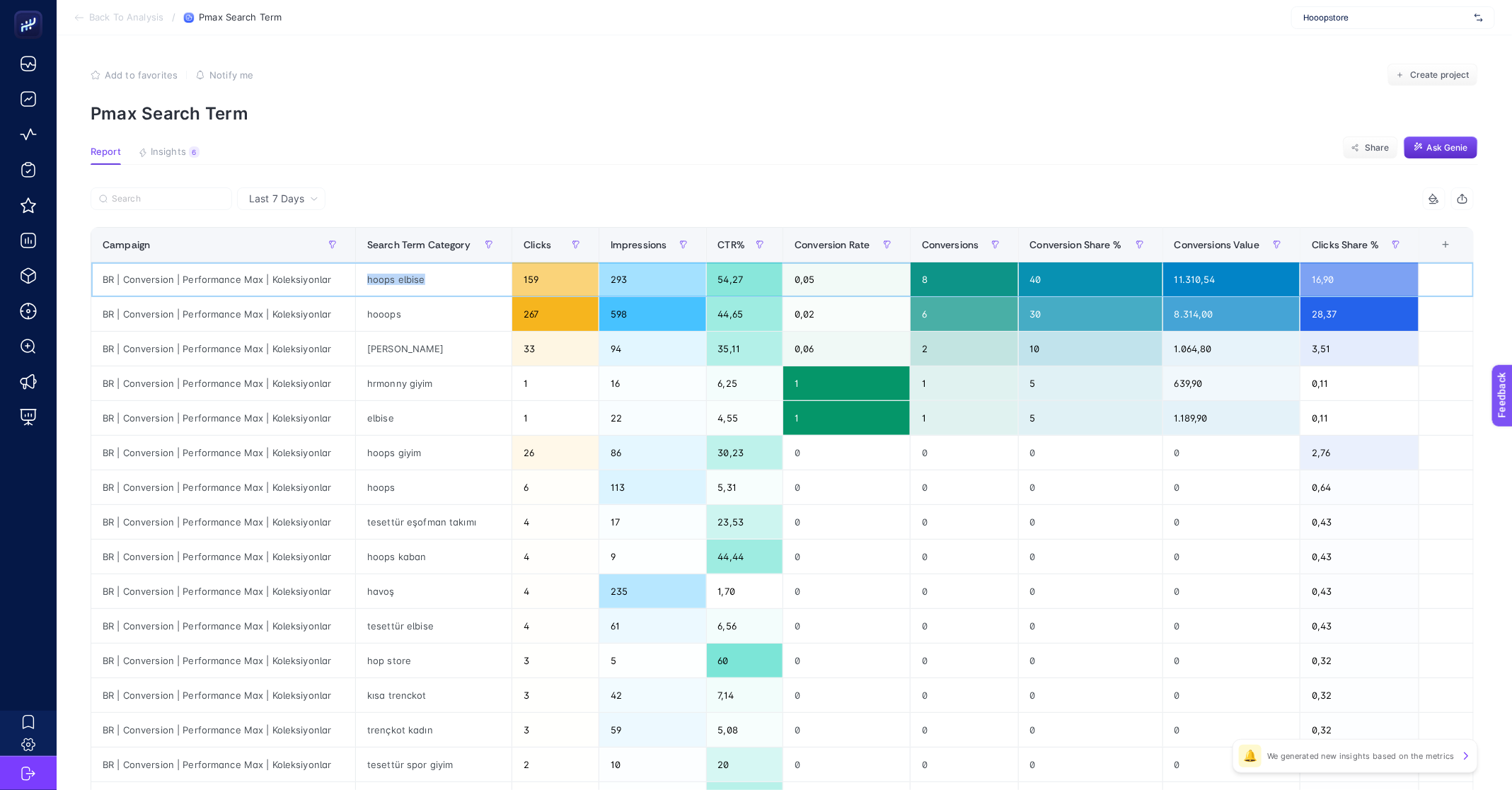
click at [379, 282] on div "hoops elbise" at bounding box center [433, 280] width 156 height 34
click at [411, 278] on div "hoops elbise" at bounding box center [433, 280] width 156 height 34
click at [397, 316] on div "hooops" at bounding box center [433, 314] width 156 height 34
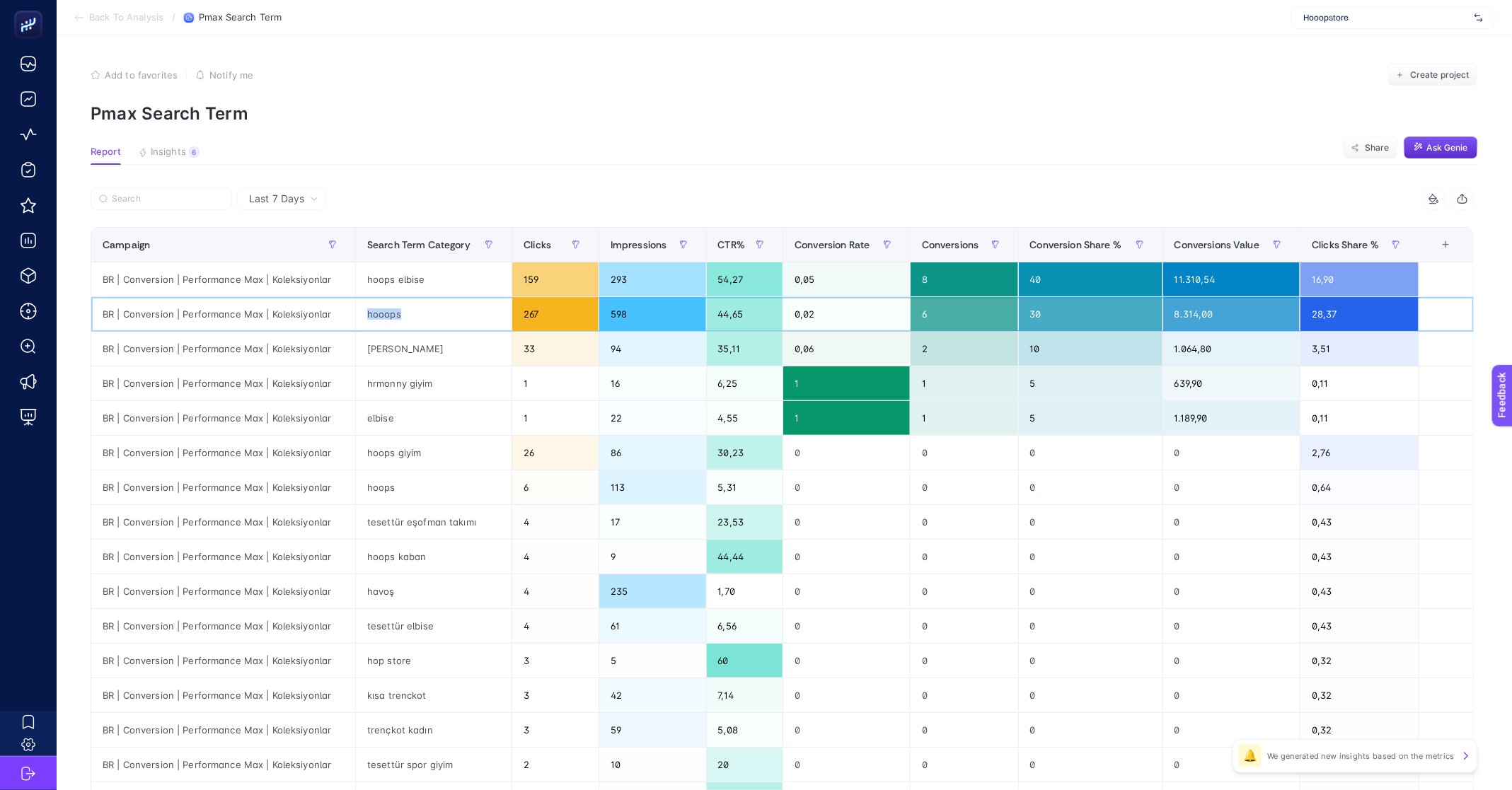
click at [397, 316] on div "hooops" at bounding box center [433, 314] width 156 height 34
click at [397, 315] on div "hooops" at bounding box center [433, 314] width 156 height 34
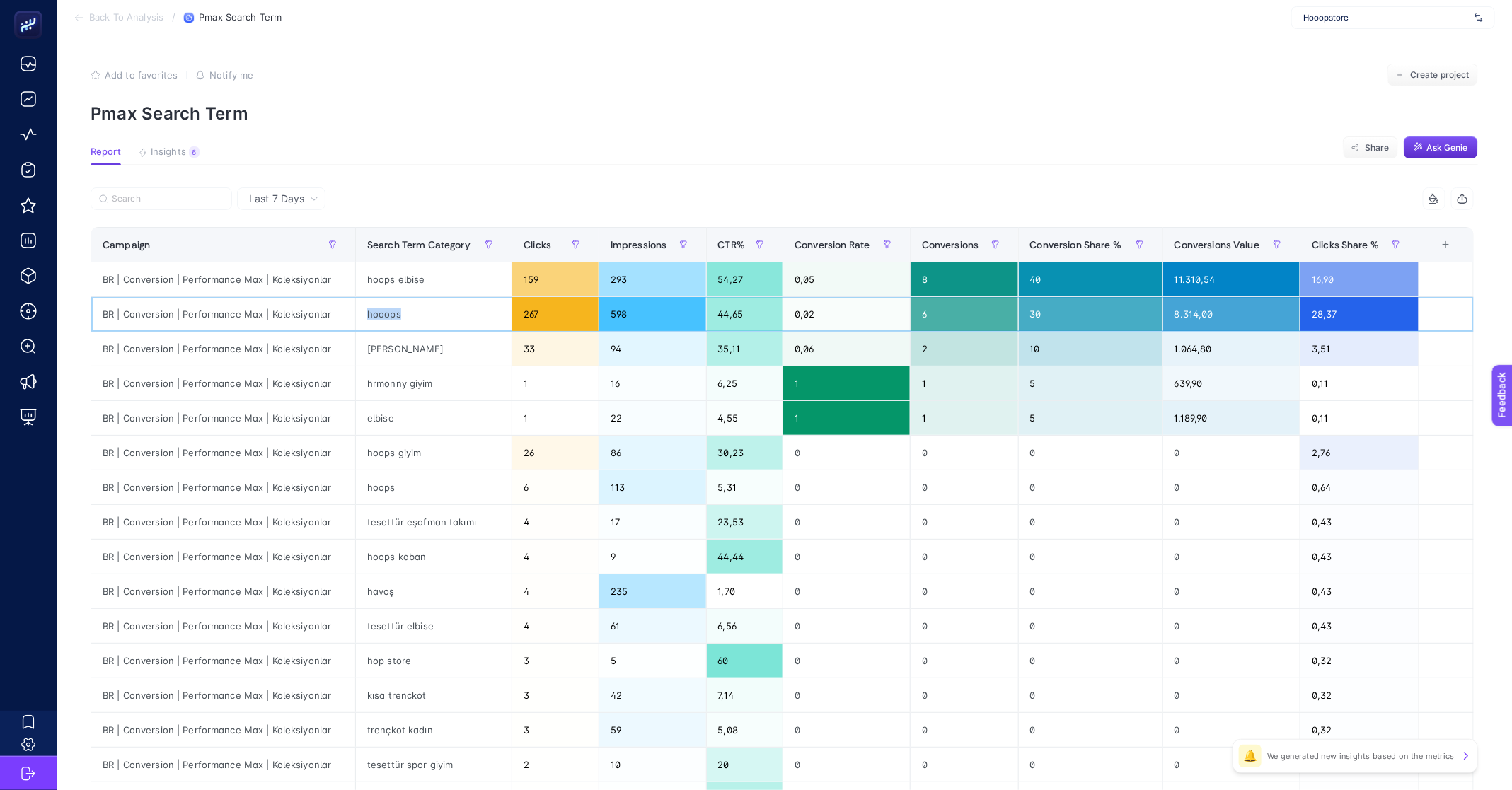
click at [377, 316] on div "hooops" at bounding box center [433, 314] width 156 height 34
click at [398, 278] on div "hoops elbise" at bounding box center [433, 280] width 156 height 34
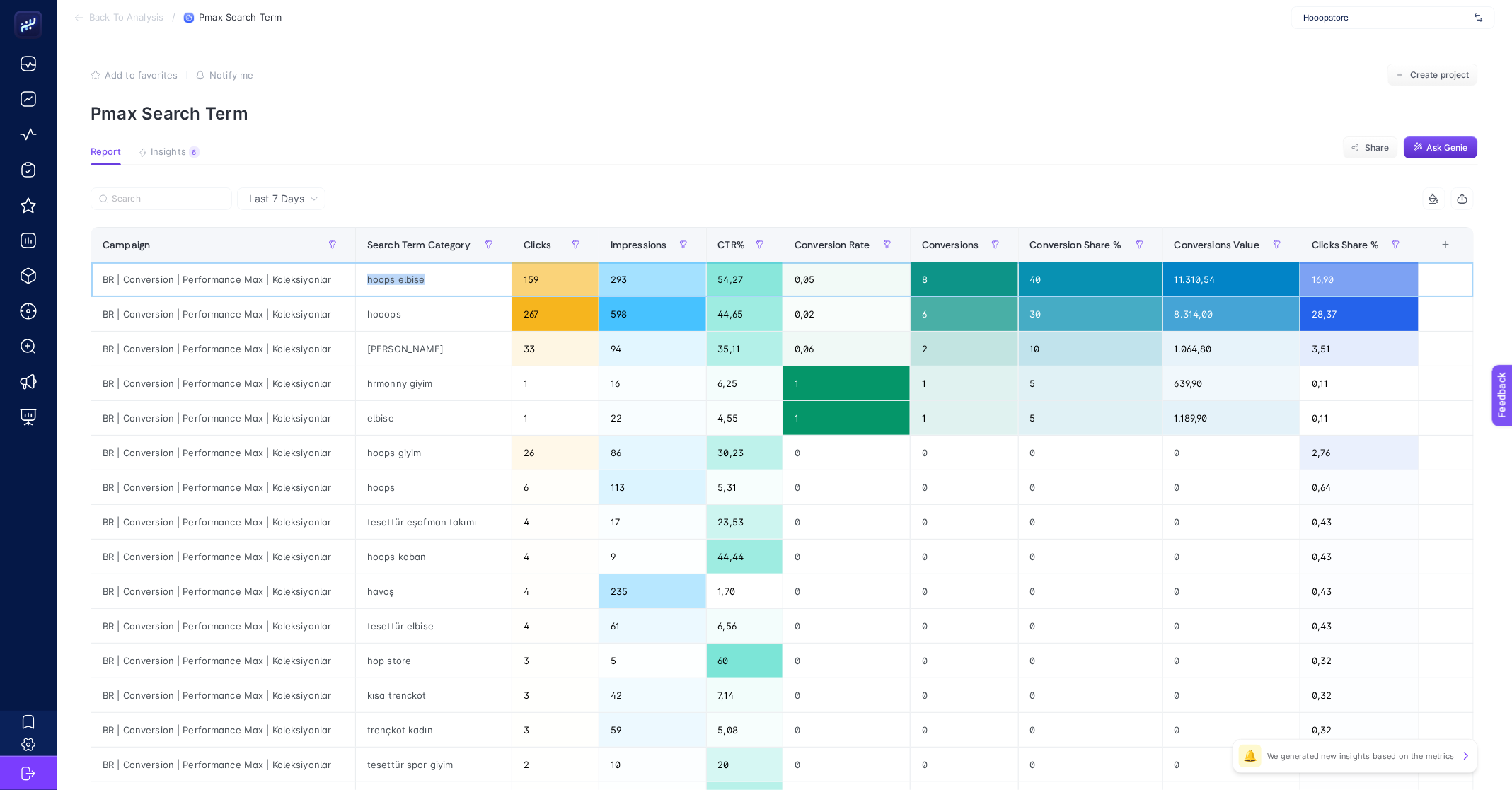
click at [398, 278] on div "hoops elbise" at bounding box center [433, 280] width 156 height 34
click at [382, 312] on div "hooops" at bounding box center [433, 314] width 156 height 34
click at [387, 314] on div "hooops" at bounding box center [433, 314] width 156 height 34
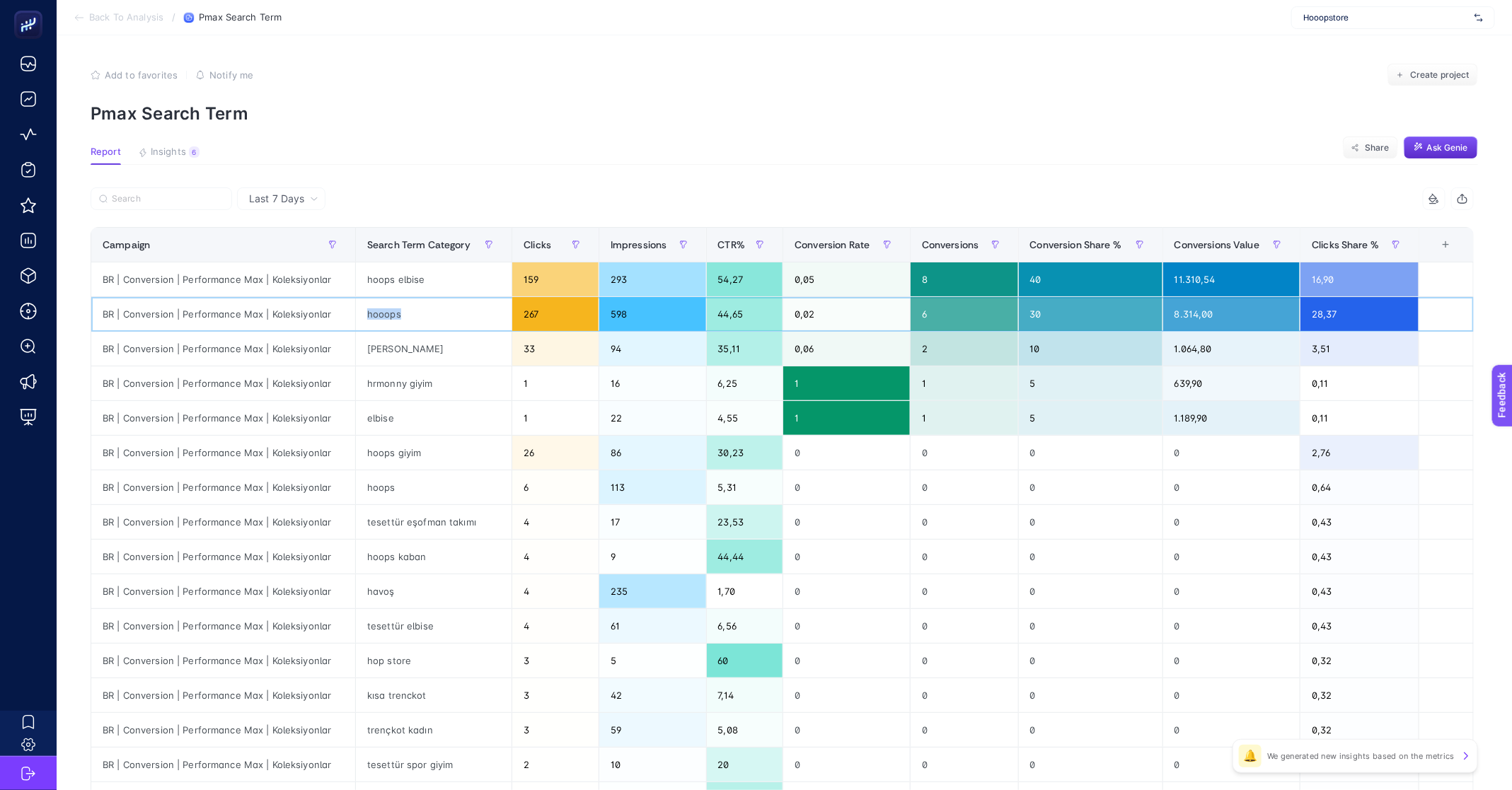
click at [387, 314] on div "hooops" at bounding box center [433, 314] width 156 height 34
click at [385, 423] on div "elbise" at bounding box center [433, 418] width 156 height 34
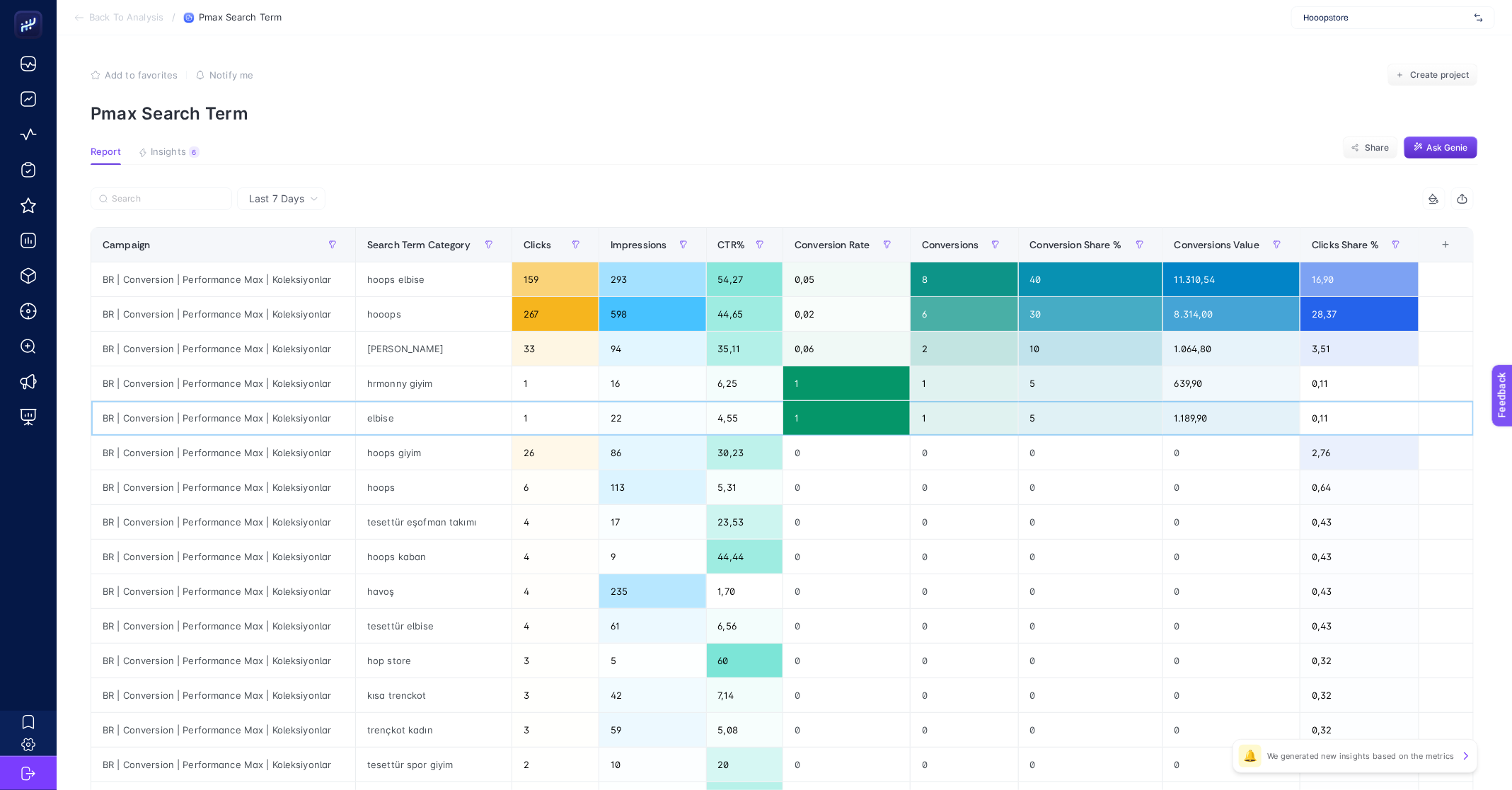
click at [387, 420] on div "elbise" at bounding box center [433, 418] width 156 height 34
click at [387, 355] on div "[PERSON_NAME]" at bounding box center [433, 349] width 156 height 34
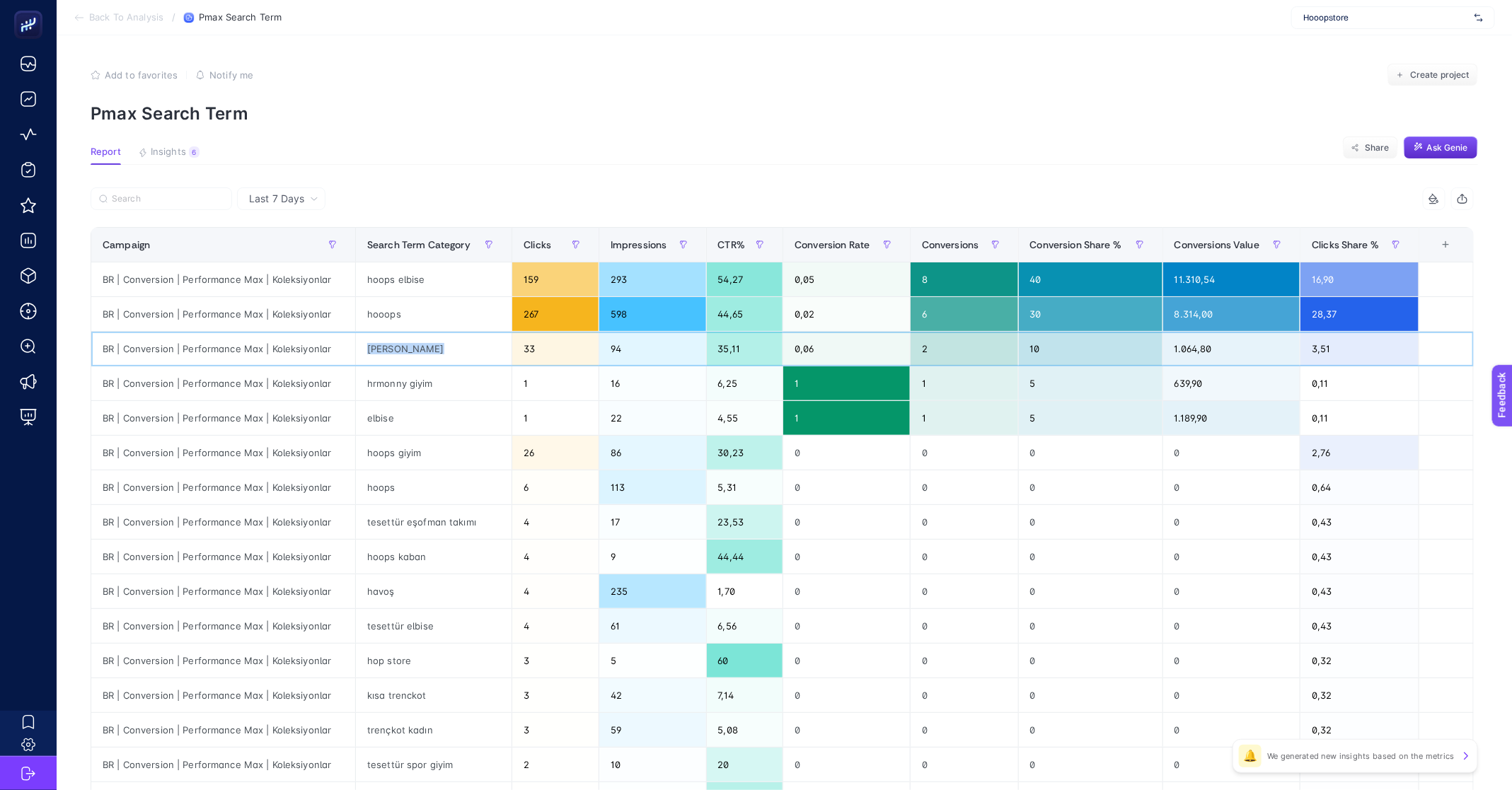
click at [387, 355] on div "[PERSON_NAME]" at bounding box center [433, 349] width 156 height 34
click at [389, 348] on div "[PERSON_NAME]" at bounding box center [433, 349] width 156 height 34
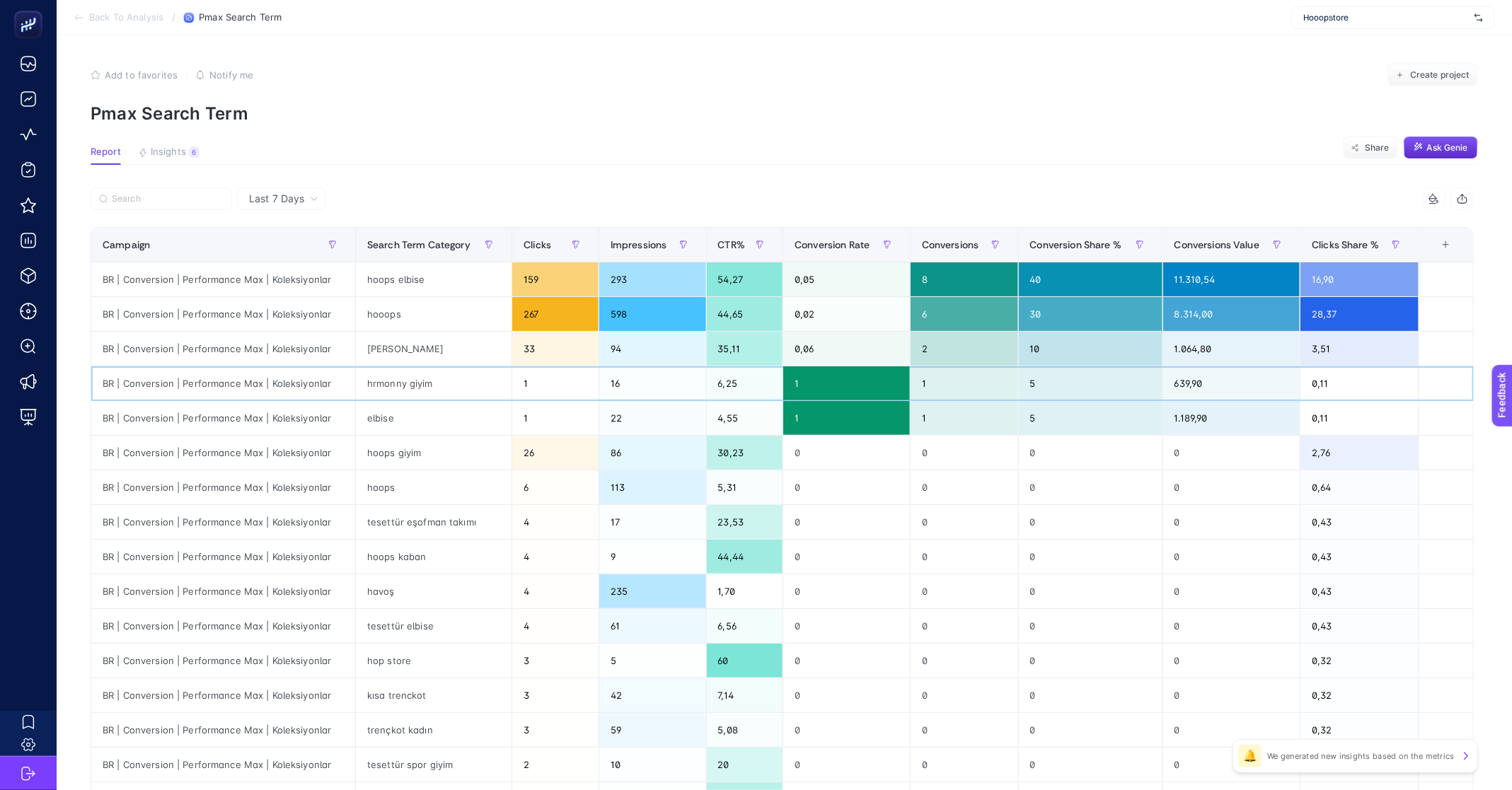
click at [394, 389] on div "hrmonny giyim" at bounding box center [433, 384] width 156 height 34
click at [399, 406] on div "elbise" at bounding box center [433, 418] width 156 height 34
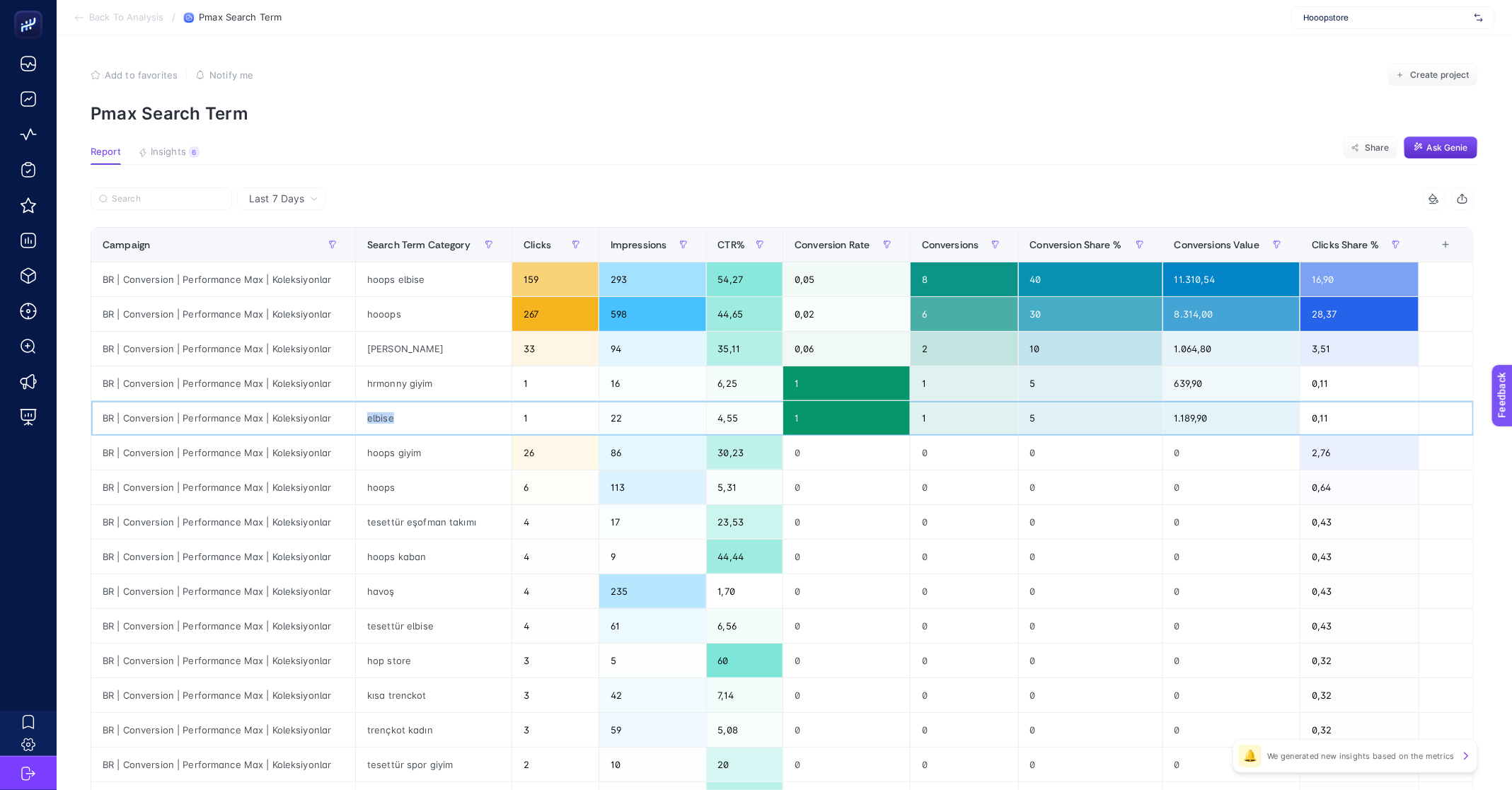
click at [399, 406] on div "elbise" at bounding box center [433, 418] width 156 height 34
click at [393, 451] on div "hoops giyim" at bounding box center [433, 453] width 156 height 34
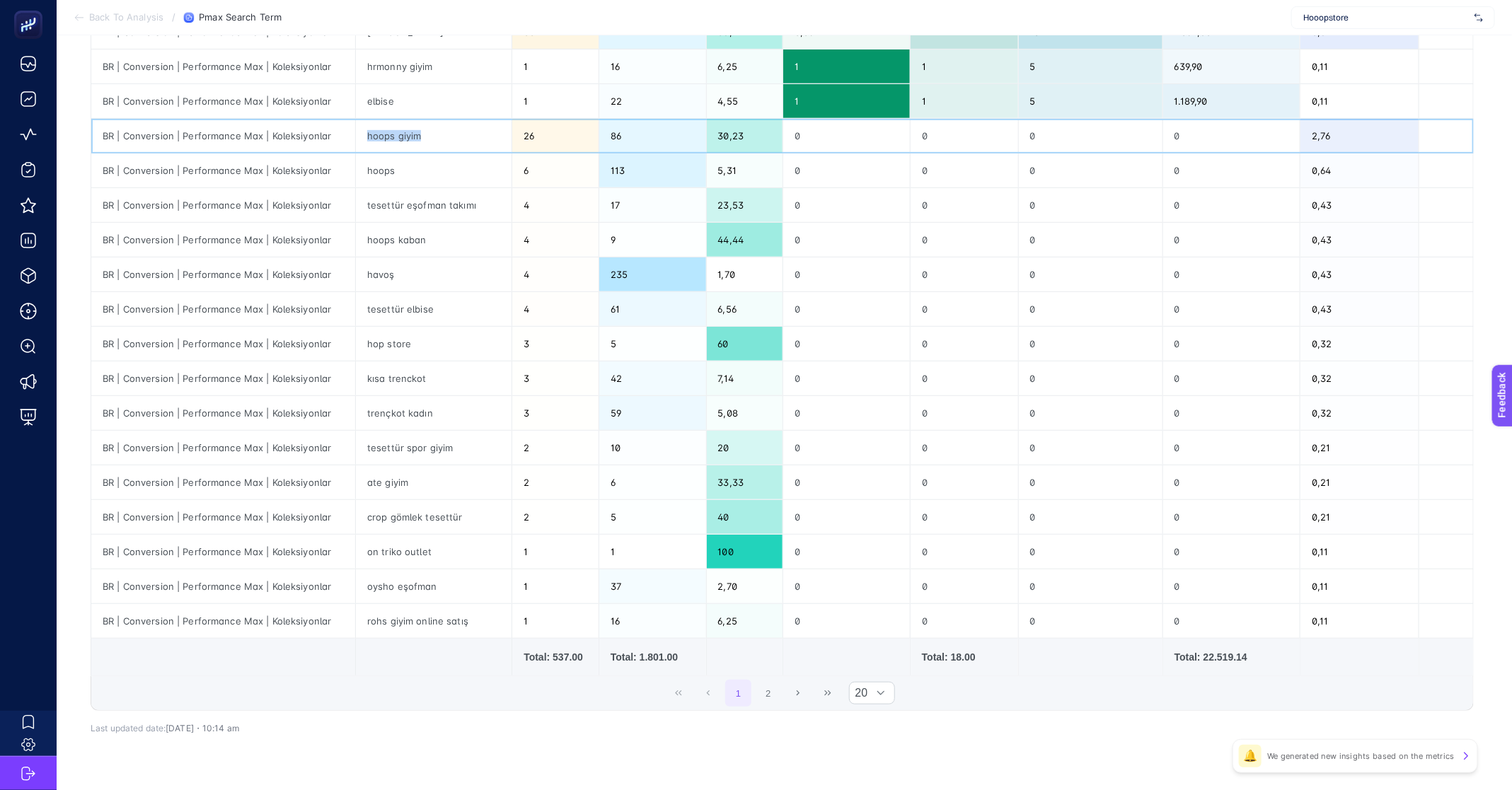
scroll to position [276, 0]
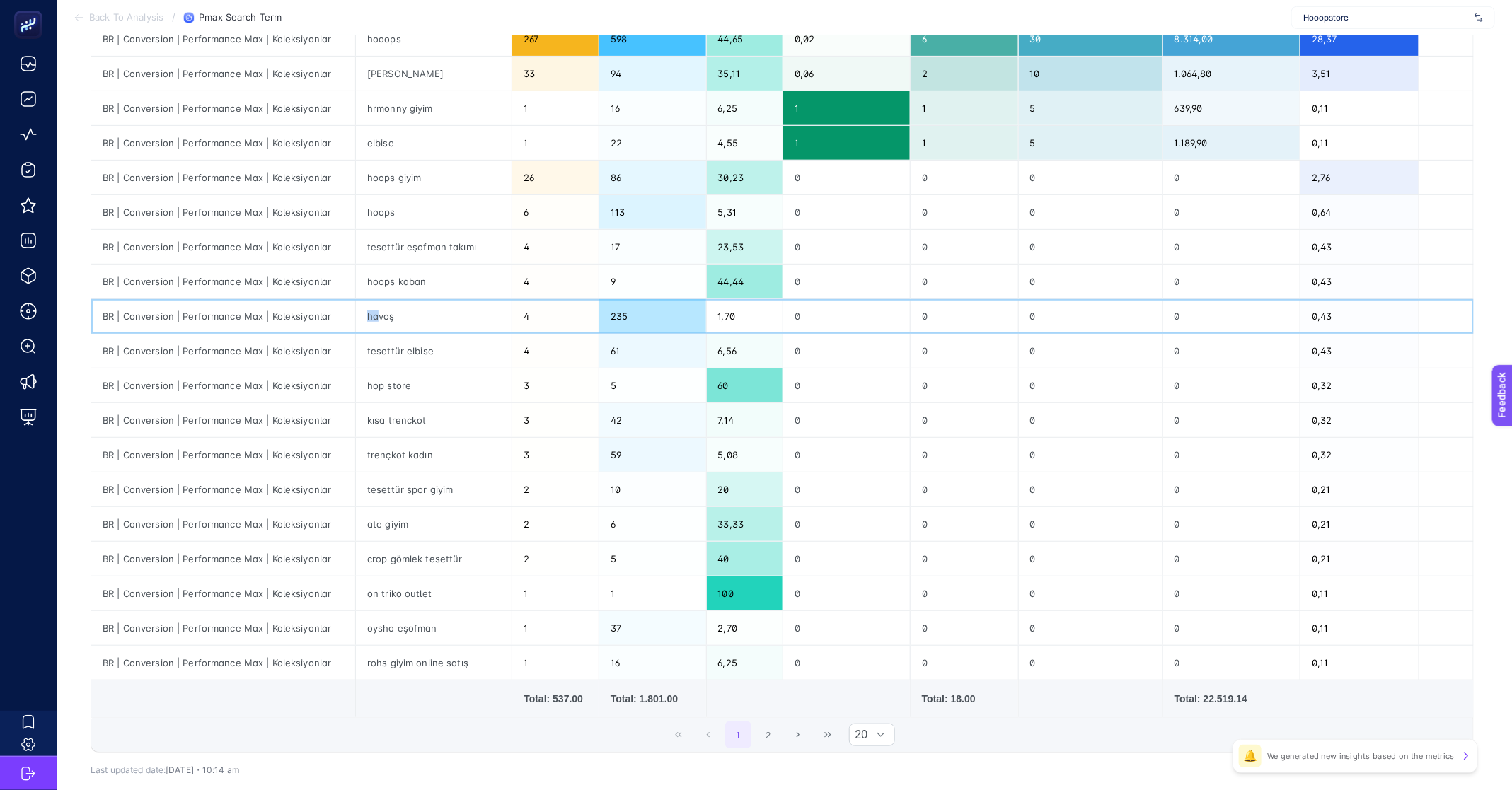
click at [377, 307] on div "havoş" at bounding box center [433, 316] width 156 height 34
click at [392, 167] on div "hoops giyim" at bounding box center [433, 177] width 156 height 34
click at [377, 145] on div "elbise" at bounding box center [433, 143] width 156 height 34
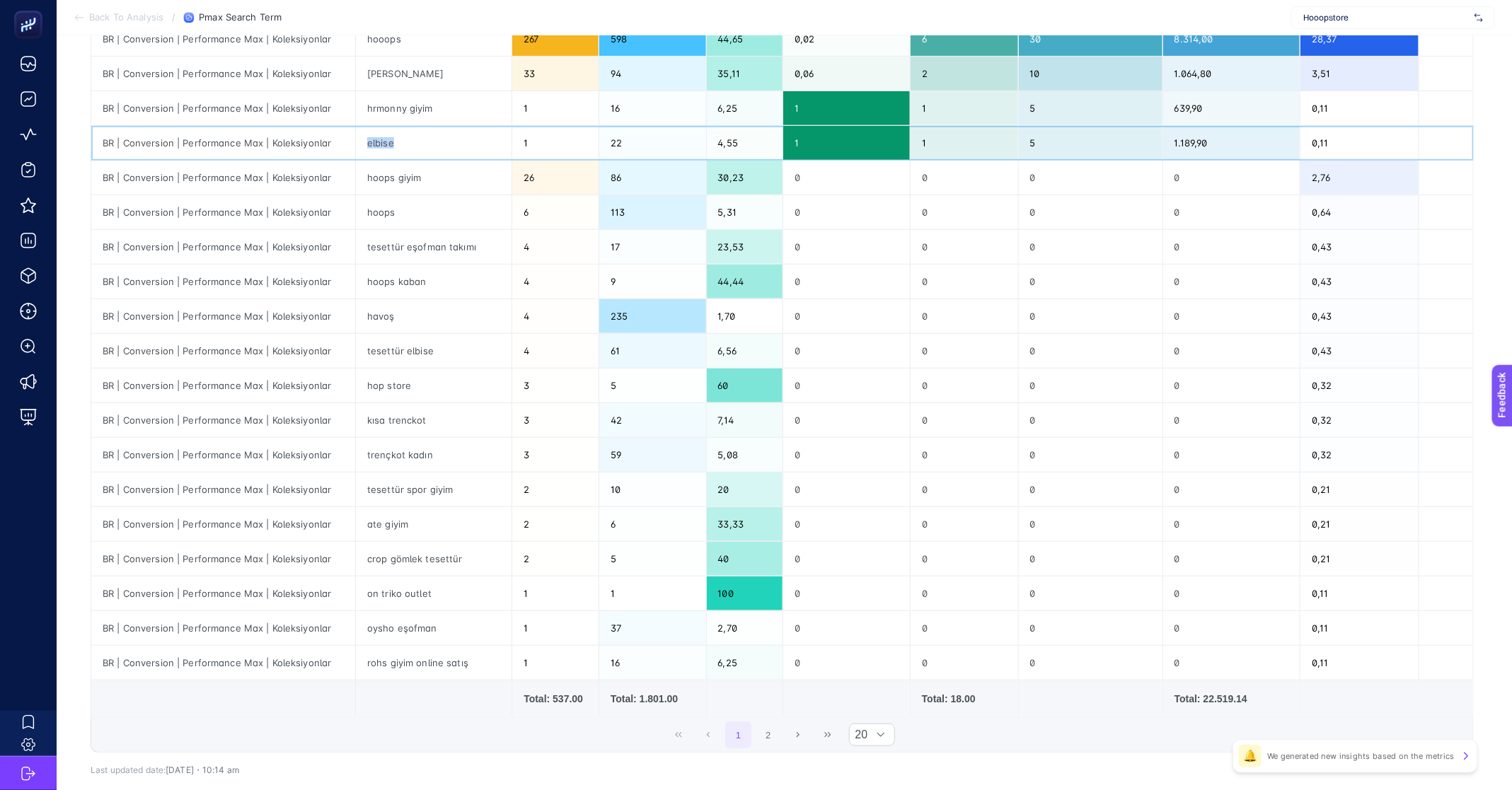
click at [377, 145] on div "elbise" at bounding box center [433, 143] width 156 height 34
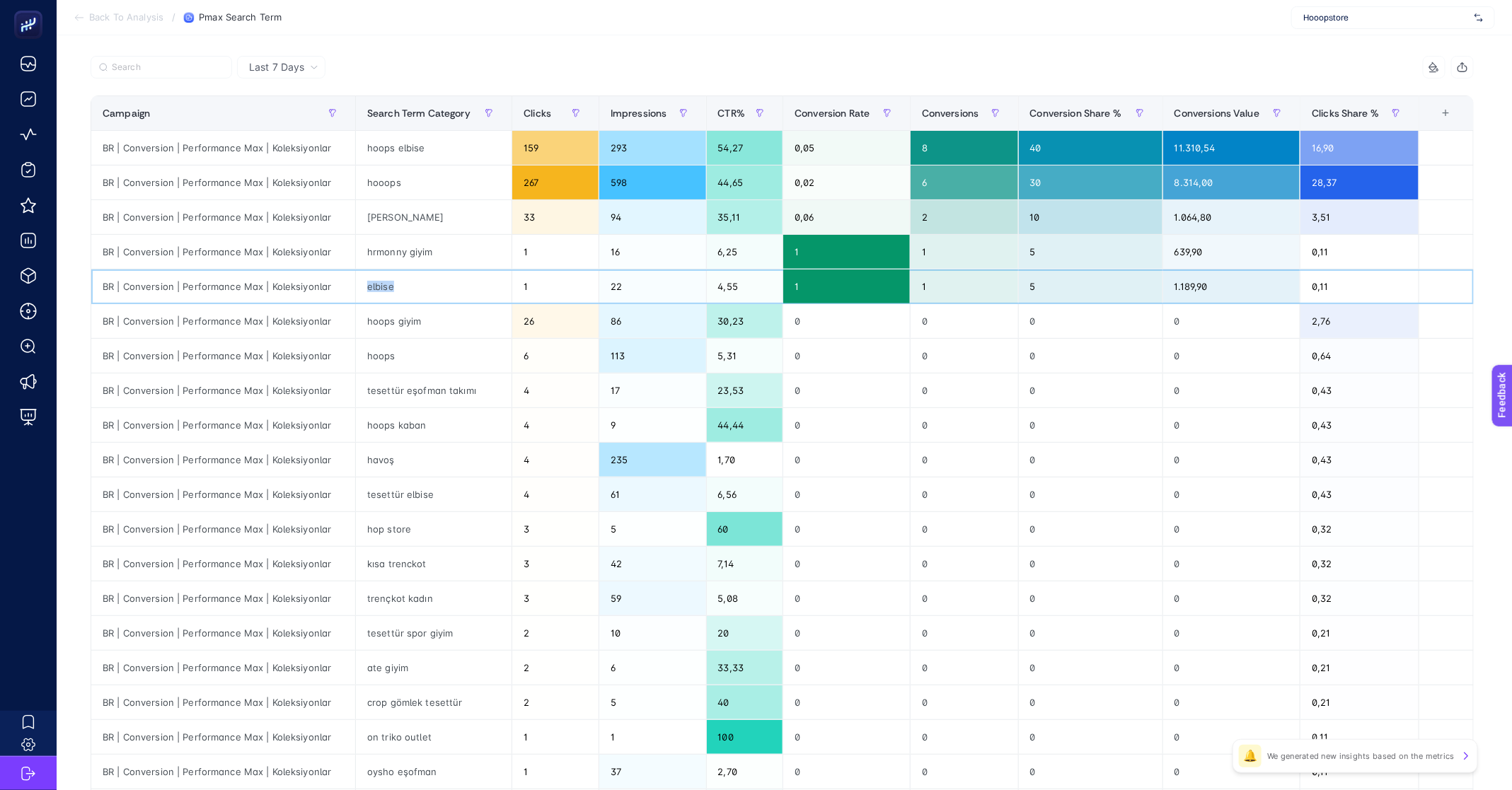
scroll to position [0, 0]
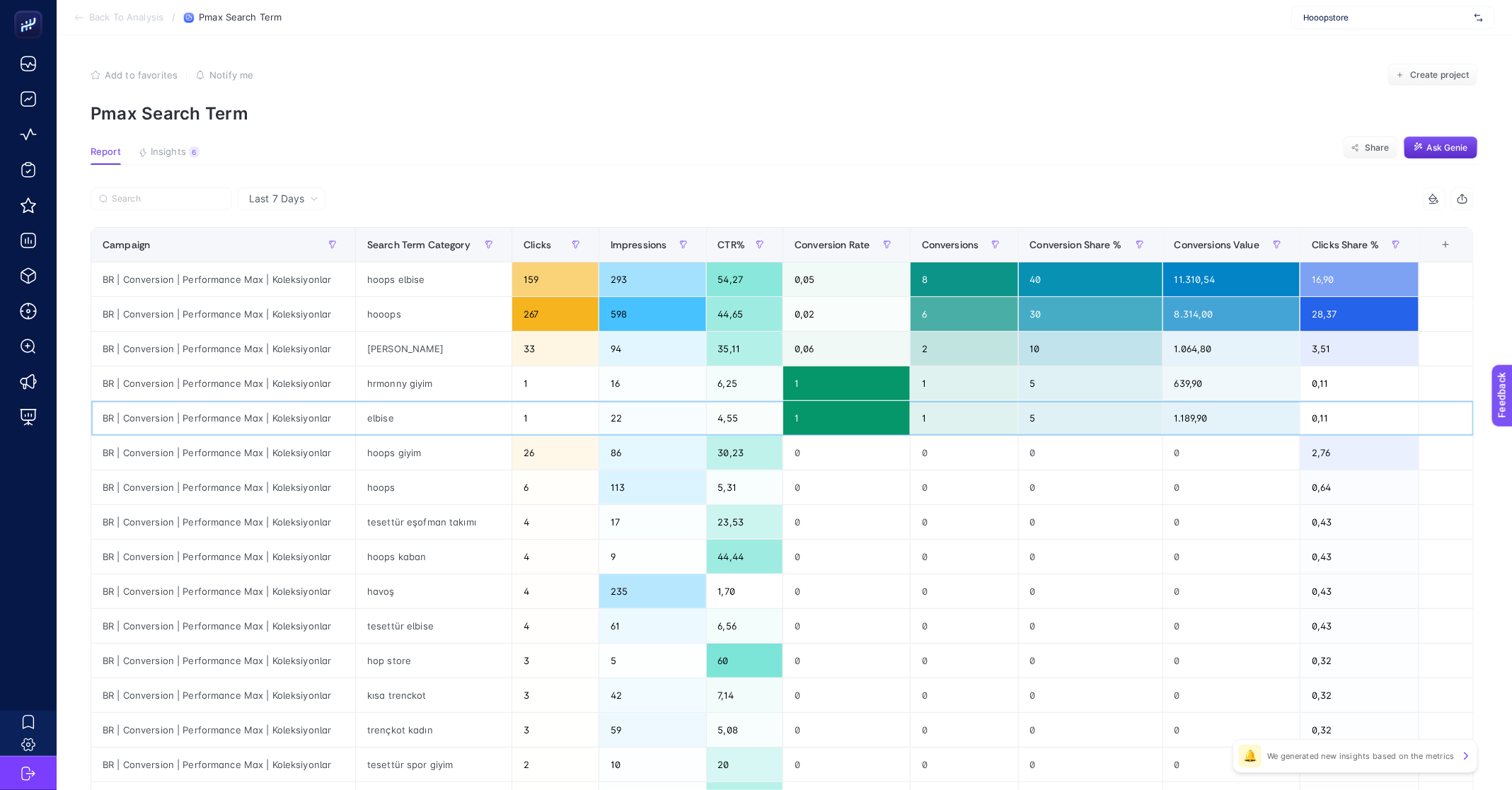
click at [811, 422] on div "1" at bounding box center [847, 418] width 127 height 34
click at [970, 418] on div "1" at bounding box center [964, 418] width 107 height 34
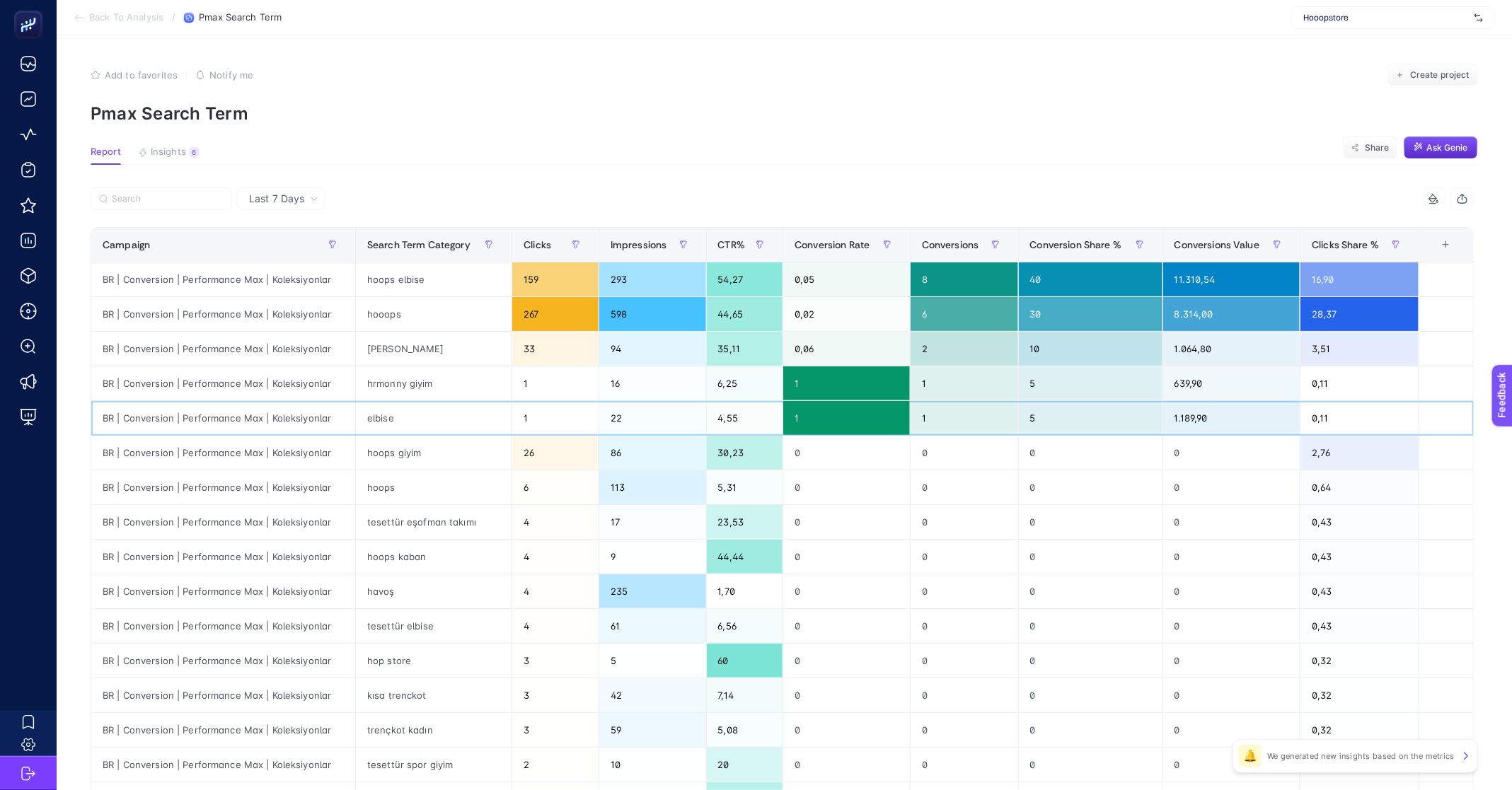
click at [385, 418] on div "elbise" at bounding box center [433, 418] width 156 height 34
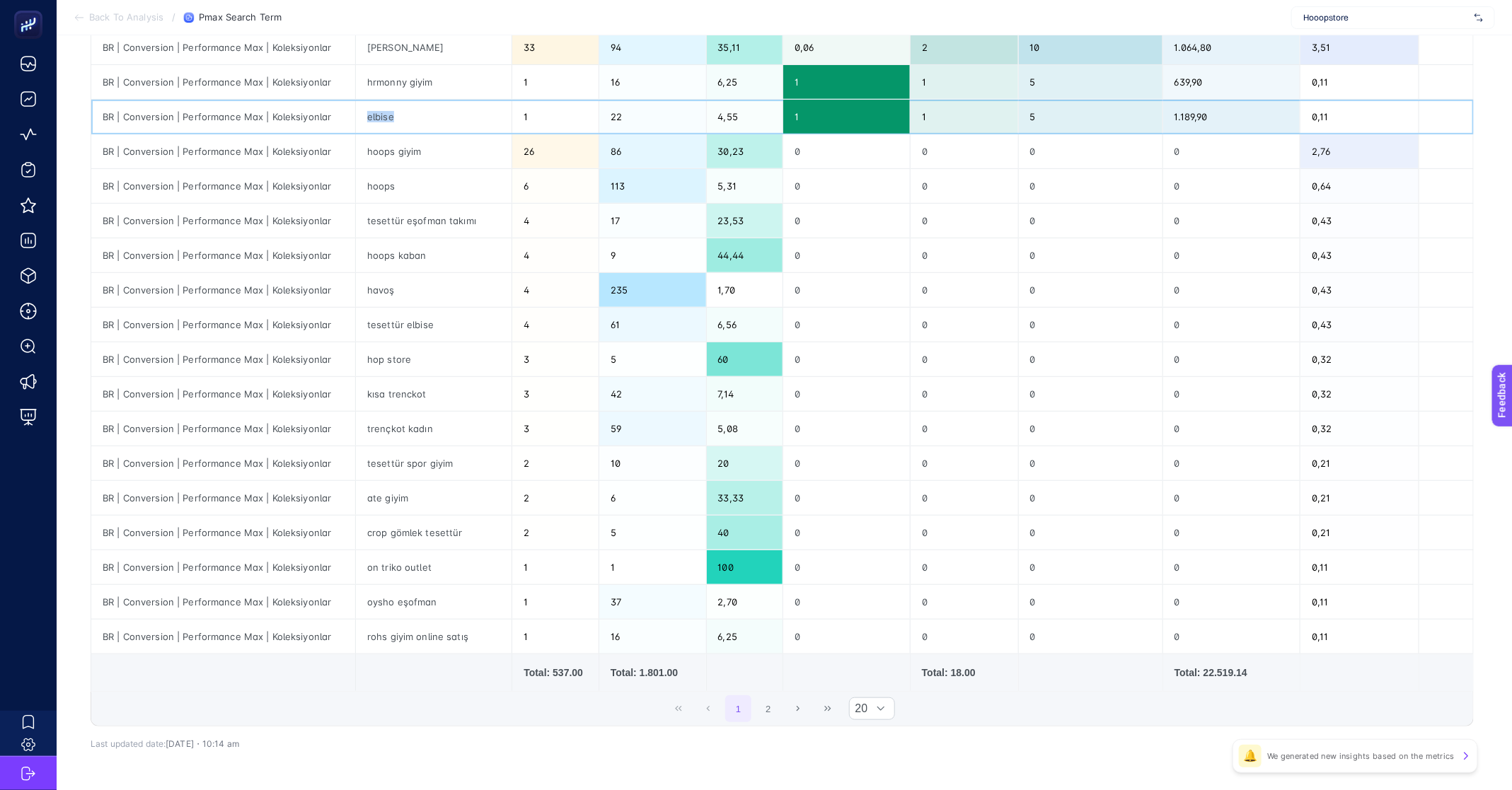
scroll to position [346, 0]
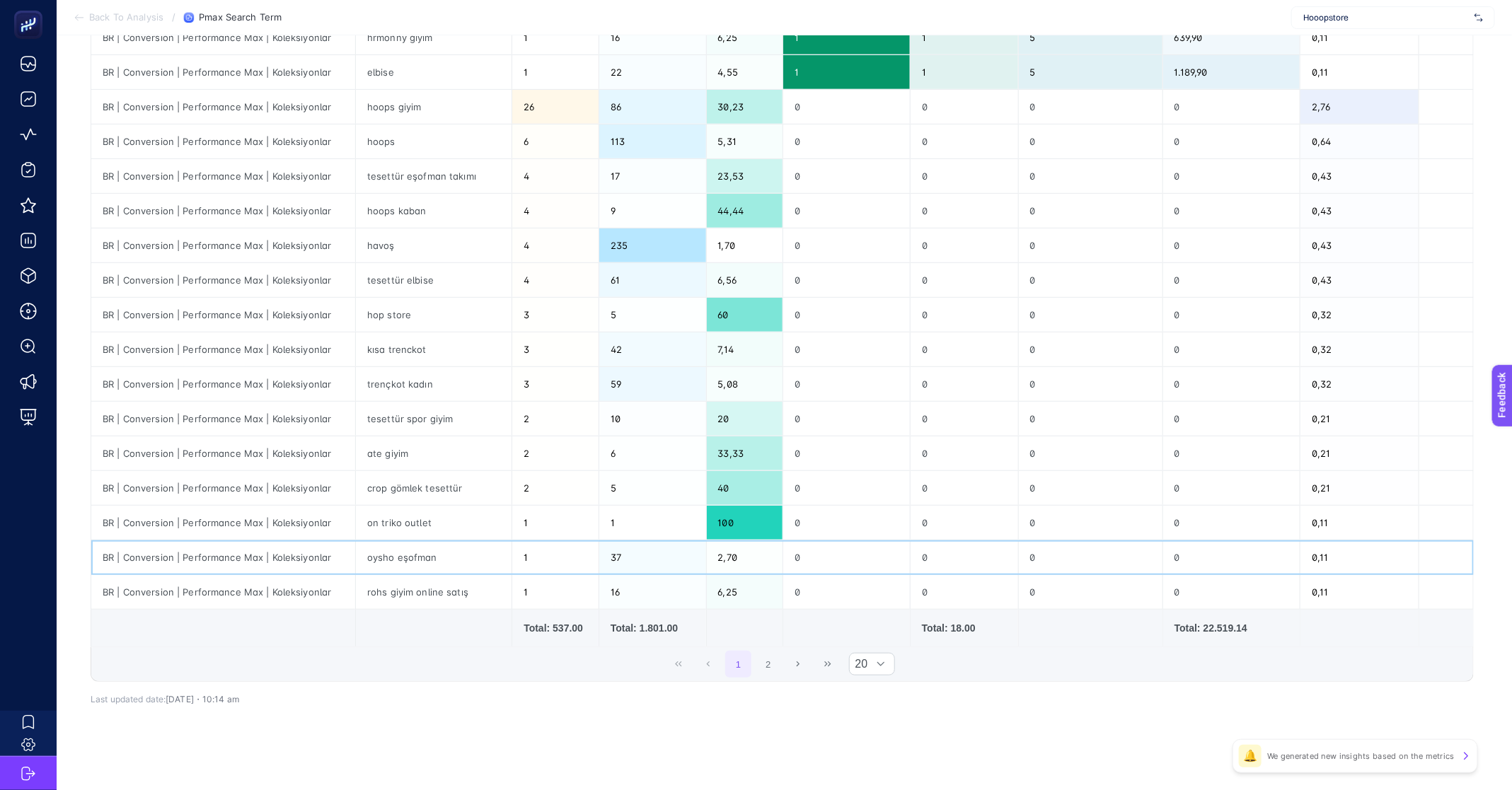
click at [408, 557] on div "oysho eşofman" at bounding box center [433, 557] width 156 height 34
click at [409, 580] on div "rohs giyim online satış" at bounding box center [433, 592] width 156 height 34
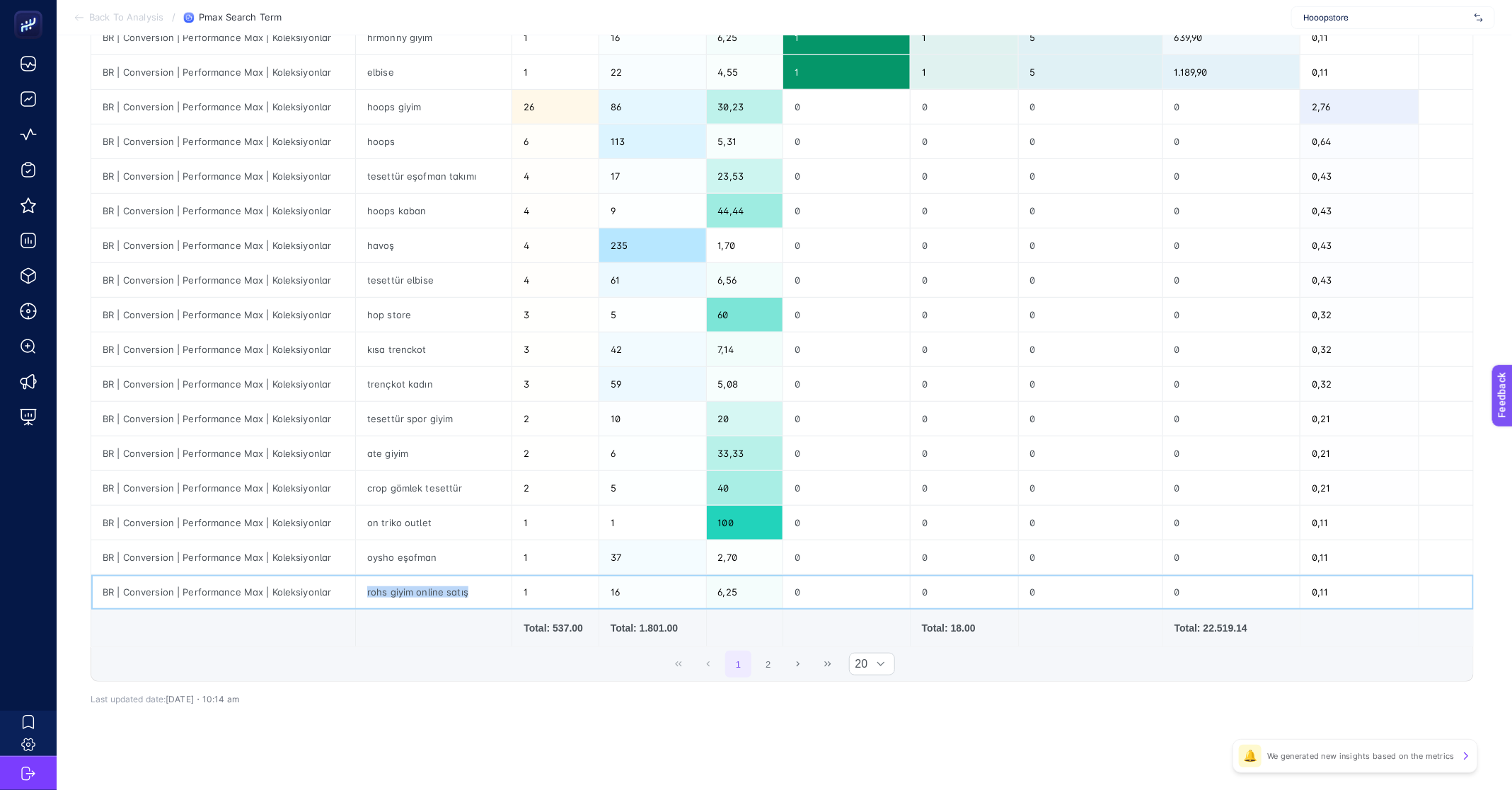
click at [409, 580] on div "rohs giyim online satış" at bounding box center [433, 592] width 156 height 34
click at [396, 554] on div "oysho eşofman" at bounding box center [433, 557] width 156 height 34
click at [398, 523] on div "on triko outlet" at bounding box center [433, 522] width 156 height 34
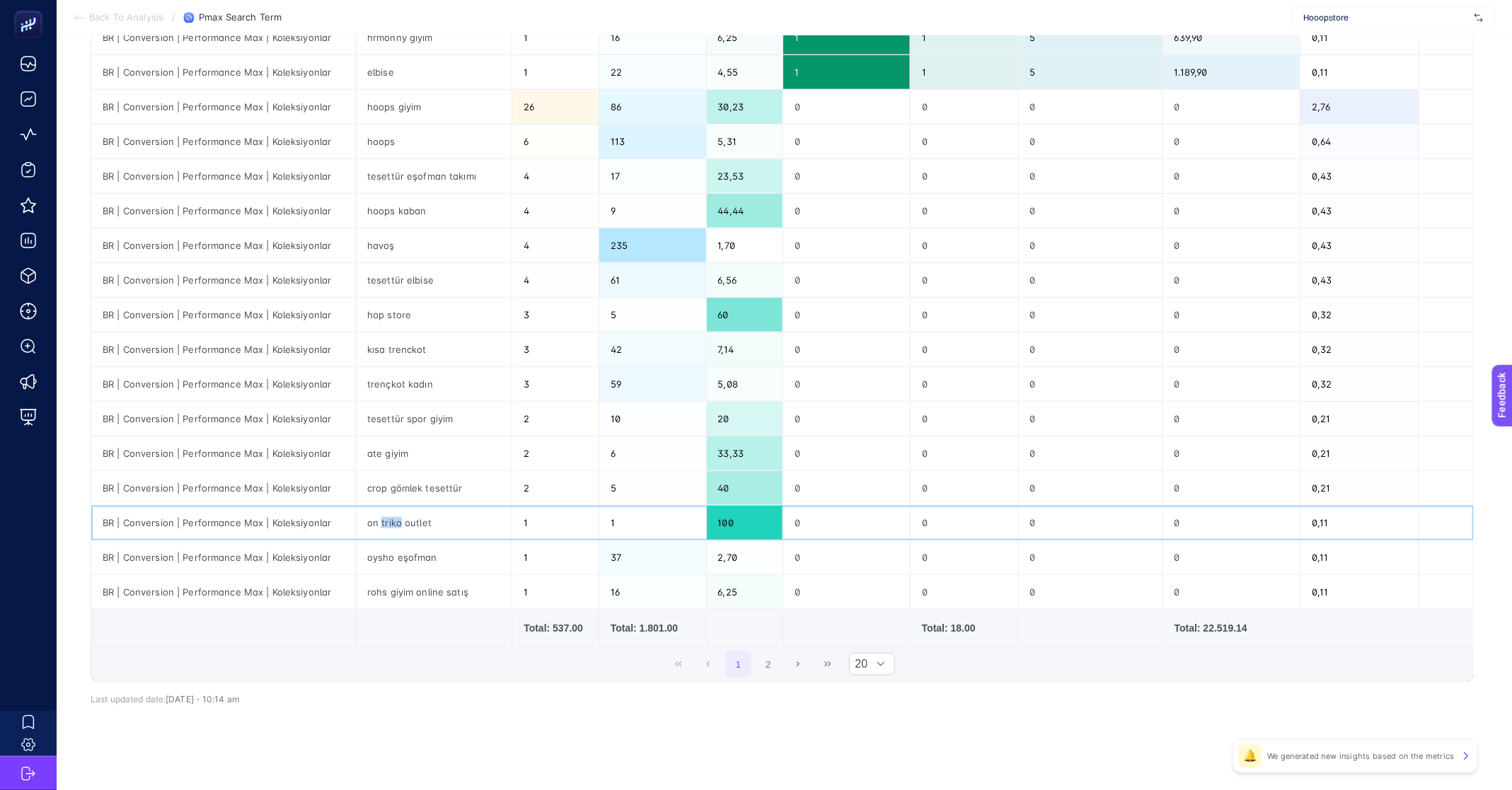
click at [398, 523] on div "on triko outlet" at bounding box center [433, 522] width 156 height 34
click at [417, 471] on td "crop gömlek tesettür" at bounding box center [434, 488] width 157 height 35
click at [415, 486] on div "crop gömlek tesettür" at bounding box center [433, 488] width 156 height 34
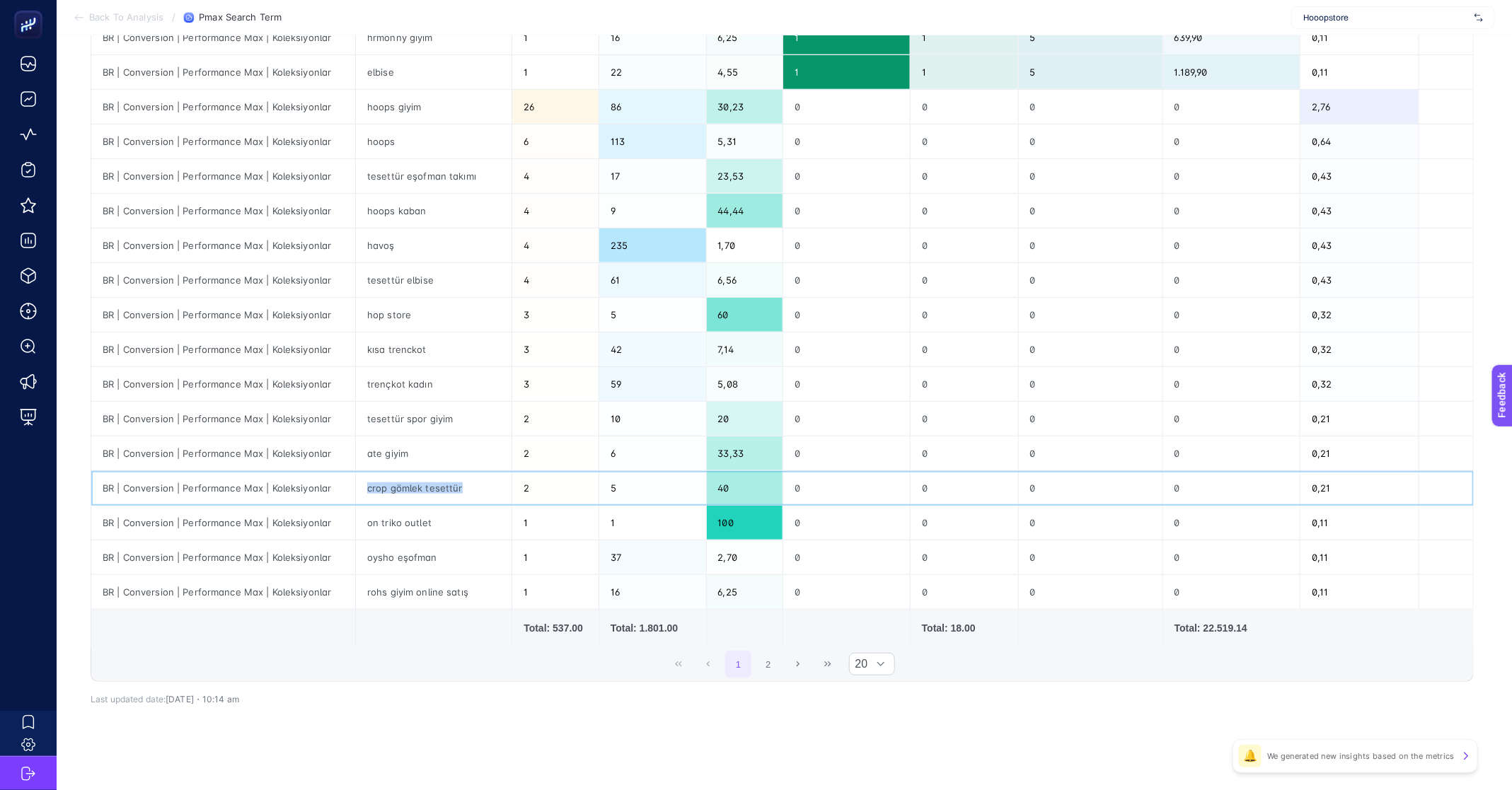
click at [415, 486] on div "crop gömlek tesettür" at bounding box center [433, 488] width 156 height 34
click at [399, 452] on div "ate giyim" at bounding box center [433, 453] width 156 height 34
click at [421, 414] on div "tesettür spor giyim" at bounding box center [433, 418] width 156 height 34
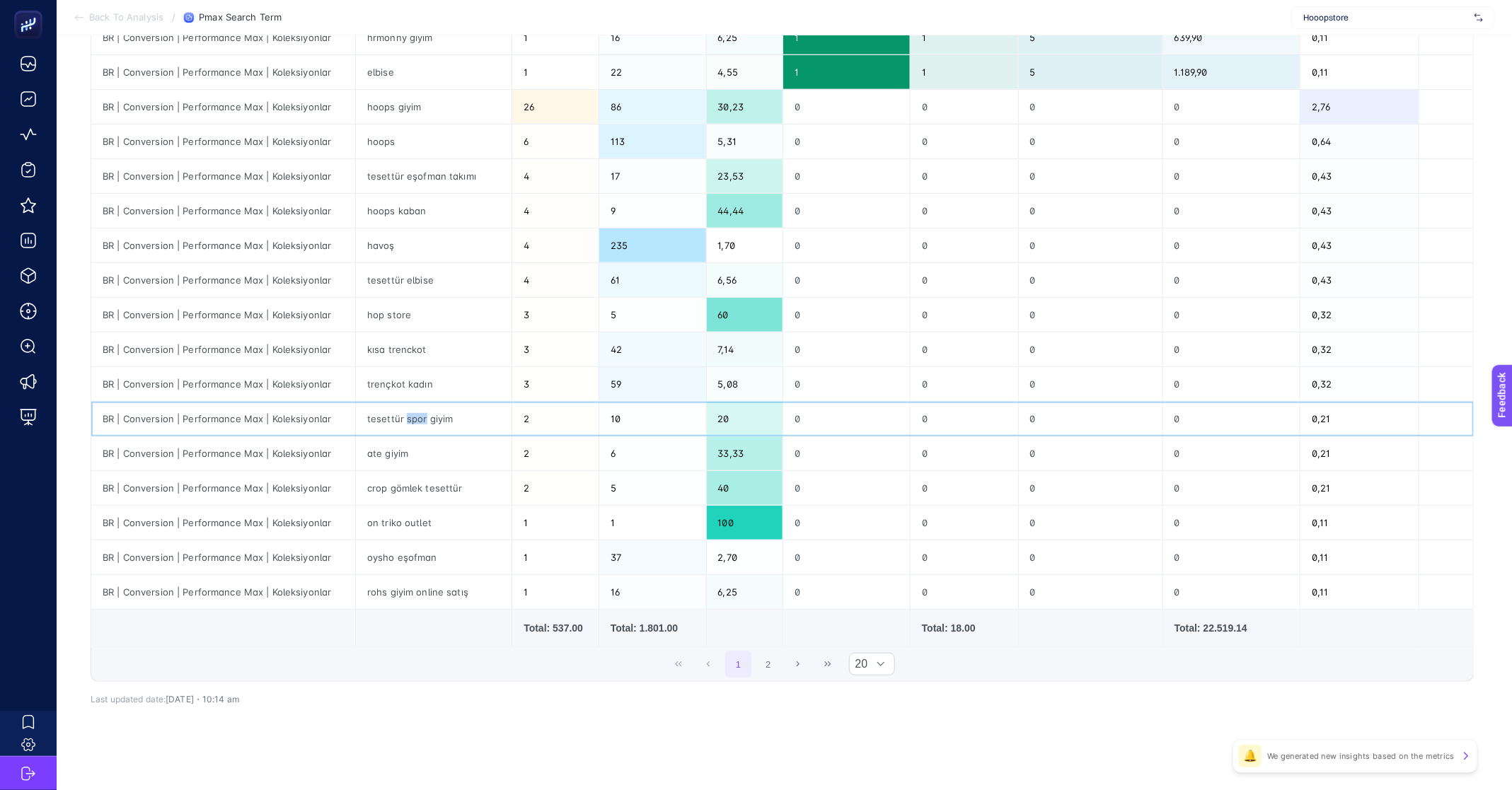
click at [421, 415] on div "tesettür spor giyim" at bounding box center [433, 418] width 156 height 34
click at [404, 359] on div "kısa trenckot" at bounding box center [433, 349] width 156 height 34
click at [402, 372] on div "trençkot kadın" at bounding box center [433, 384] width 156 height 34
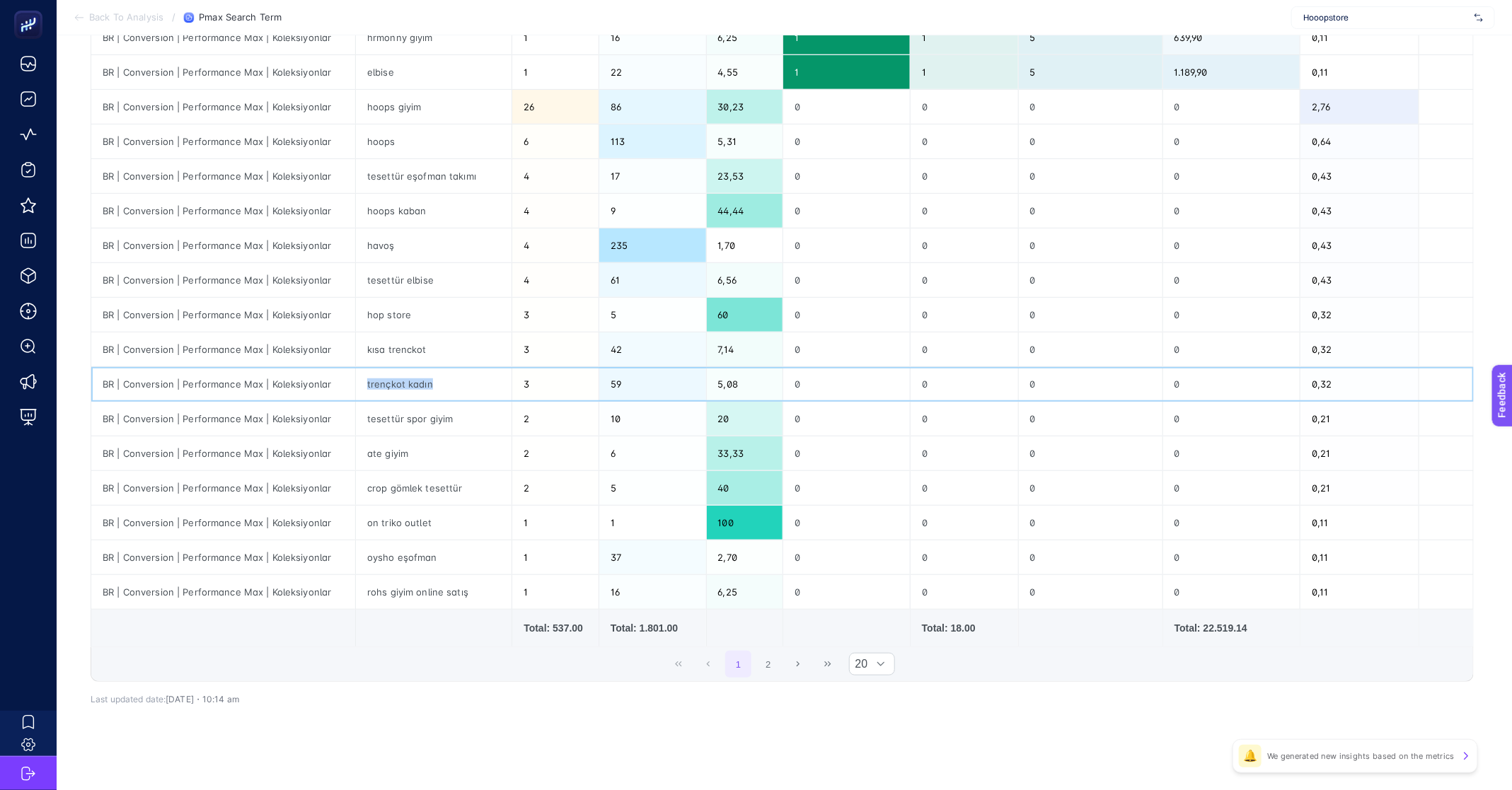
click at [402, 372] on div "trençkot kadın" at bounding box center [433, 384] width 156 height 34
click at [402, 356] on div "kısa trenckot" at bounding box center [433, 349] width 156 height 34
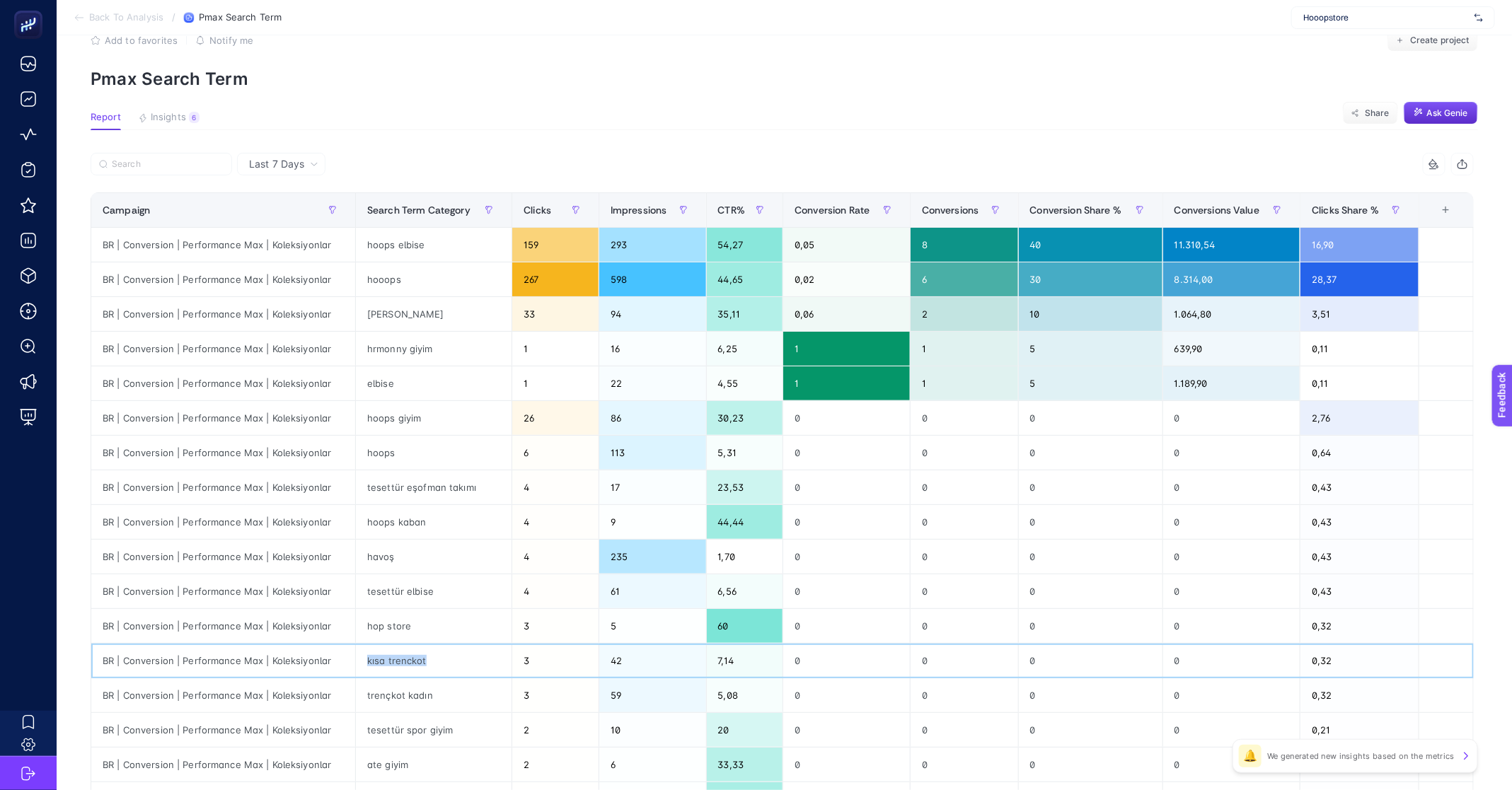
scroll to position [0, 0]
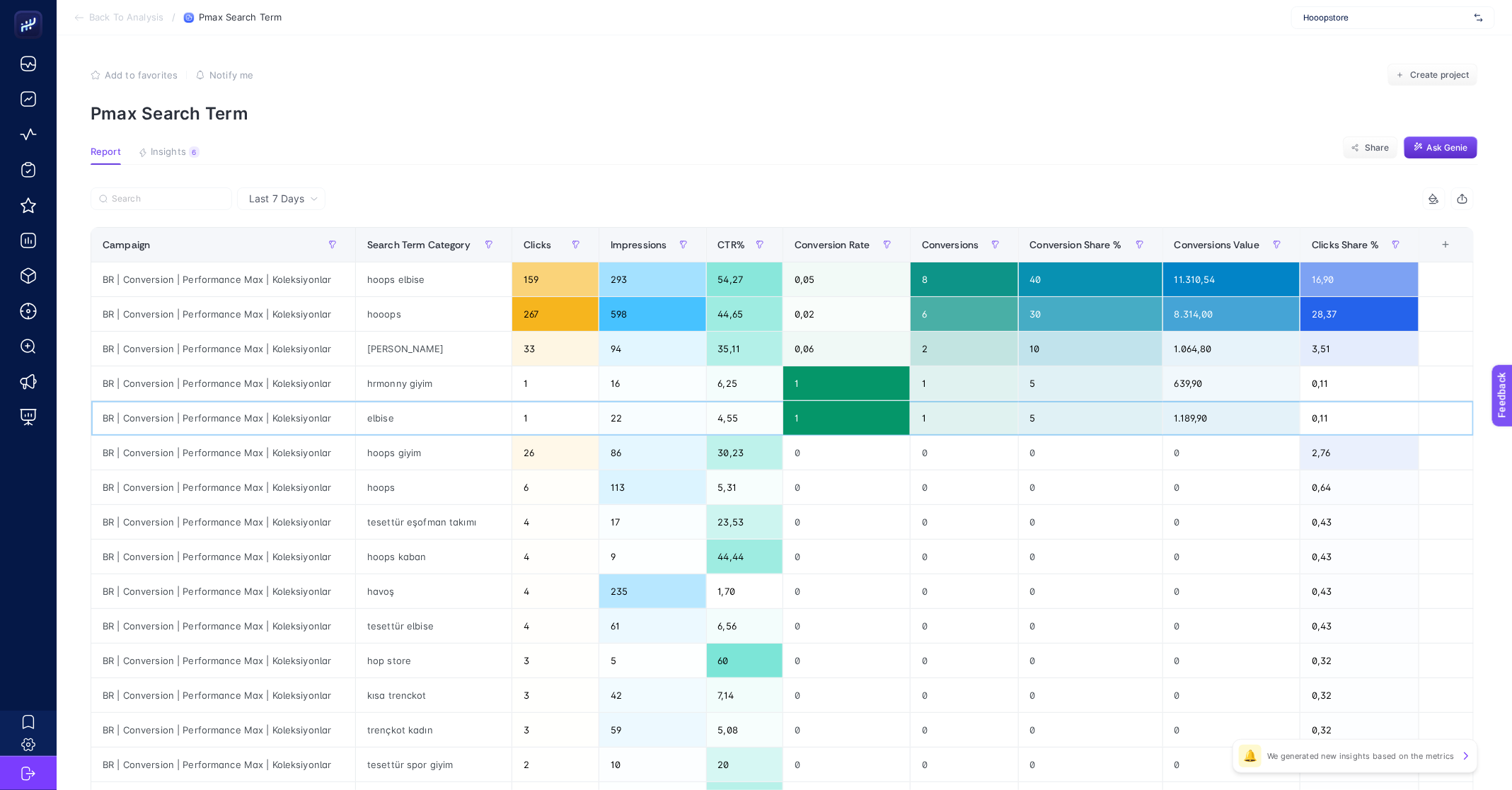
click at [376, 418] on div "elbise" at bounding box center [433, 418] width 156 height 34
click at [274, 187] on div "Last 7 Days" at bounding box center [281, 198] width 88 height 23
click at [283, 251] on li "Last 30 Days" at bounding box center [281, 254] width 80 height 26
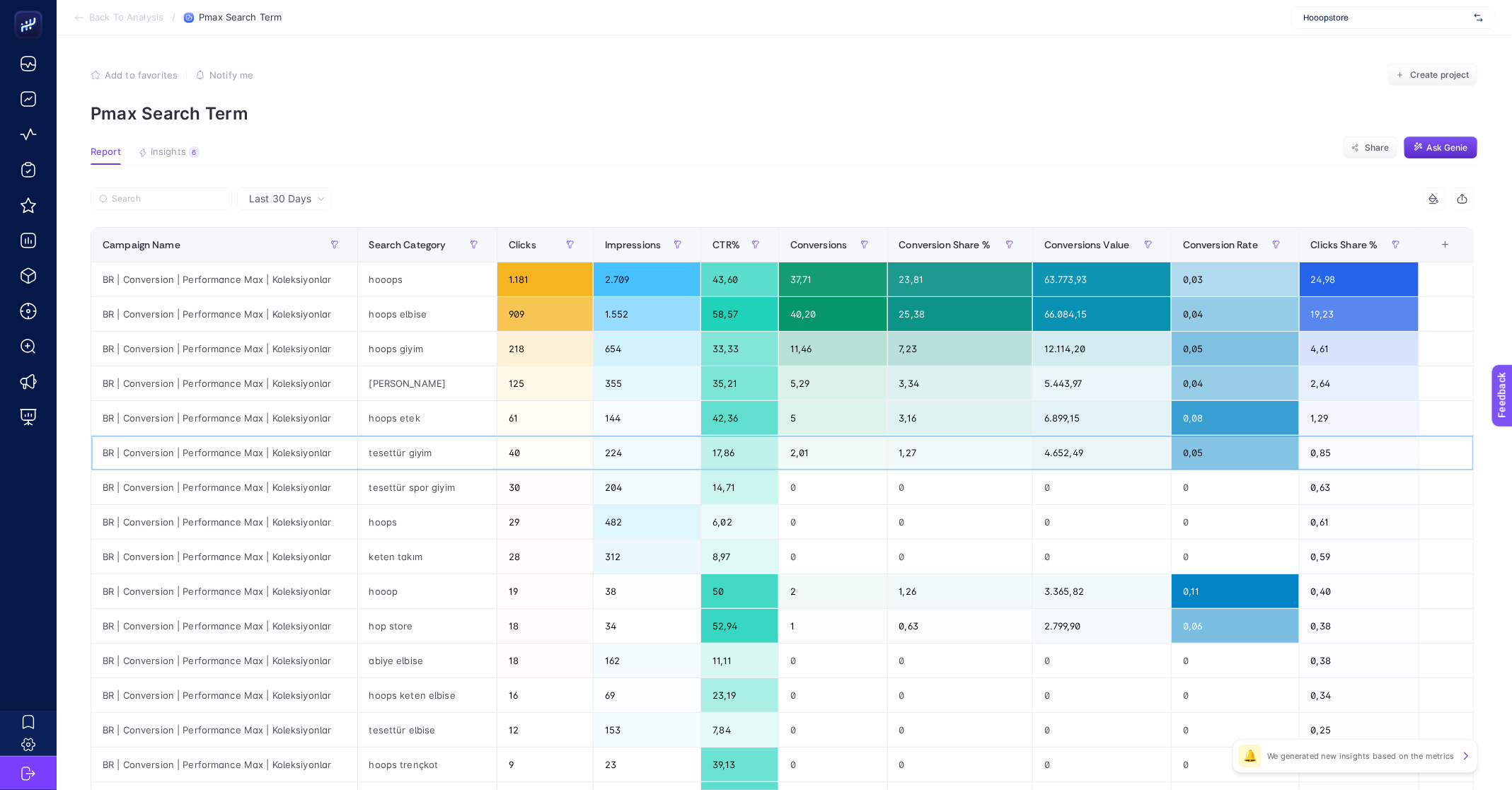
click at [411, 457] on div "tesettür giyim" at bounding box center [427, 453] width 140 height 34
click at [411, 458] on div "tesettür giyim" at bounding box center [427, 453] width 140 height 34
click at [405, 483] on div "tesettür spor giyim" at bounding box center [427, 488] width 140 height 34
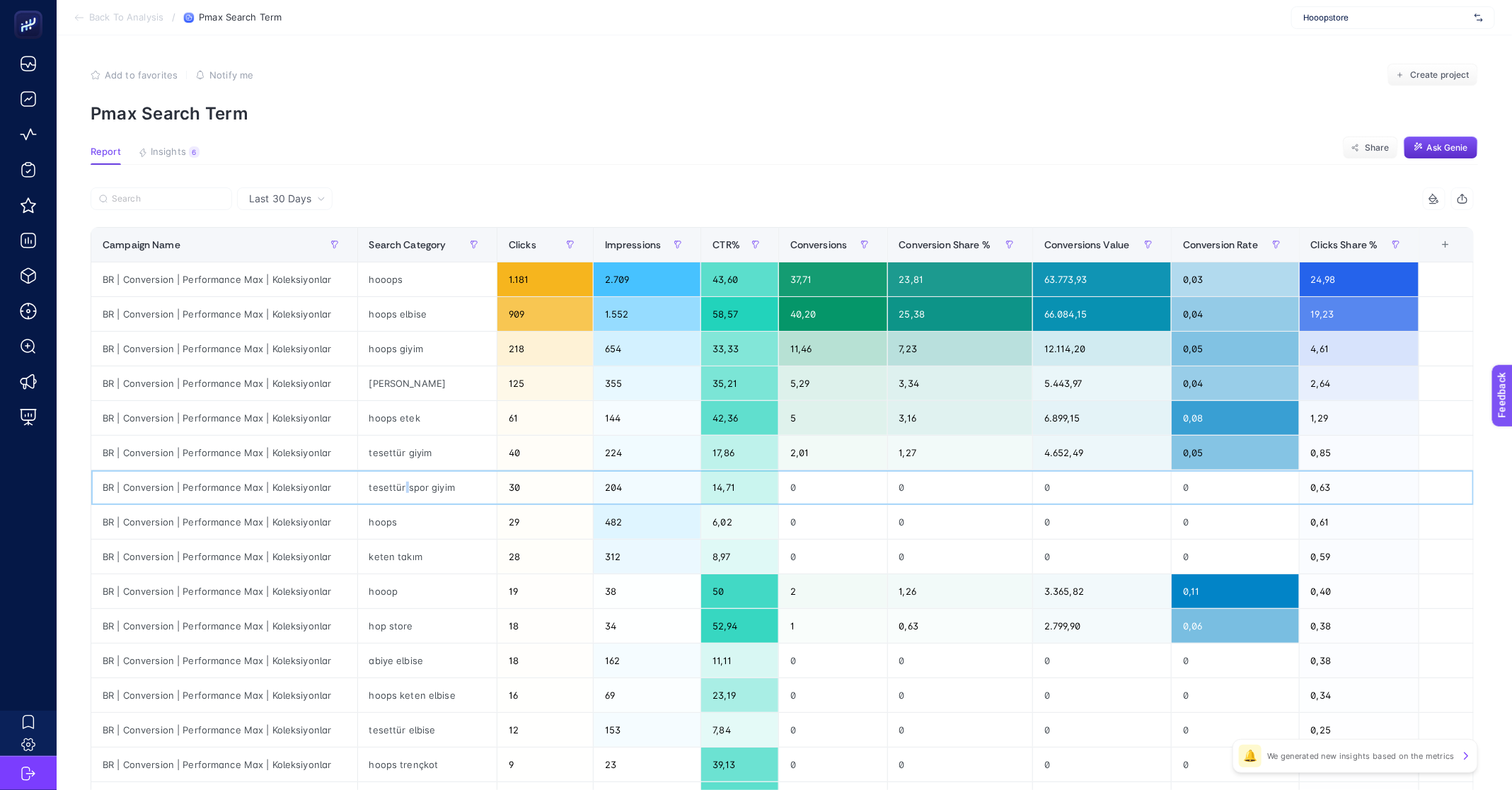
click at [405, 483] on div "tesettür spor giyim" at bounding box center [427, 488] width 140 height 34
click at [408, 490] on div "tesettür spor giyim" at bounding box center [427, 488] width 140 height 34
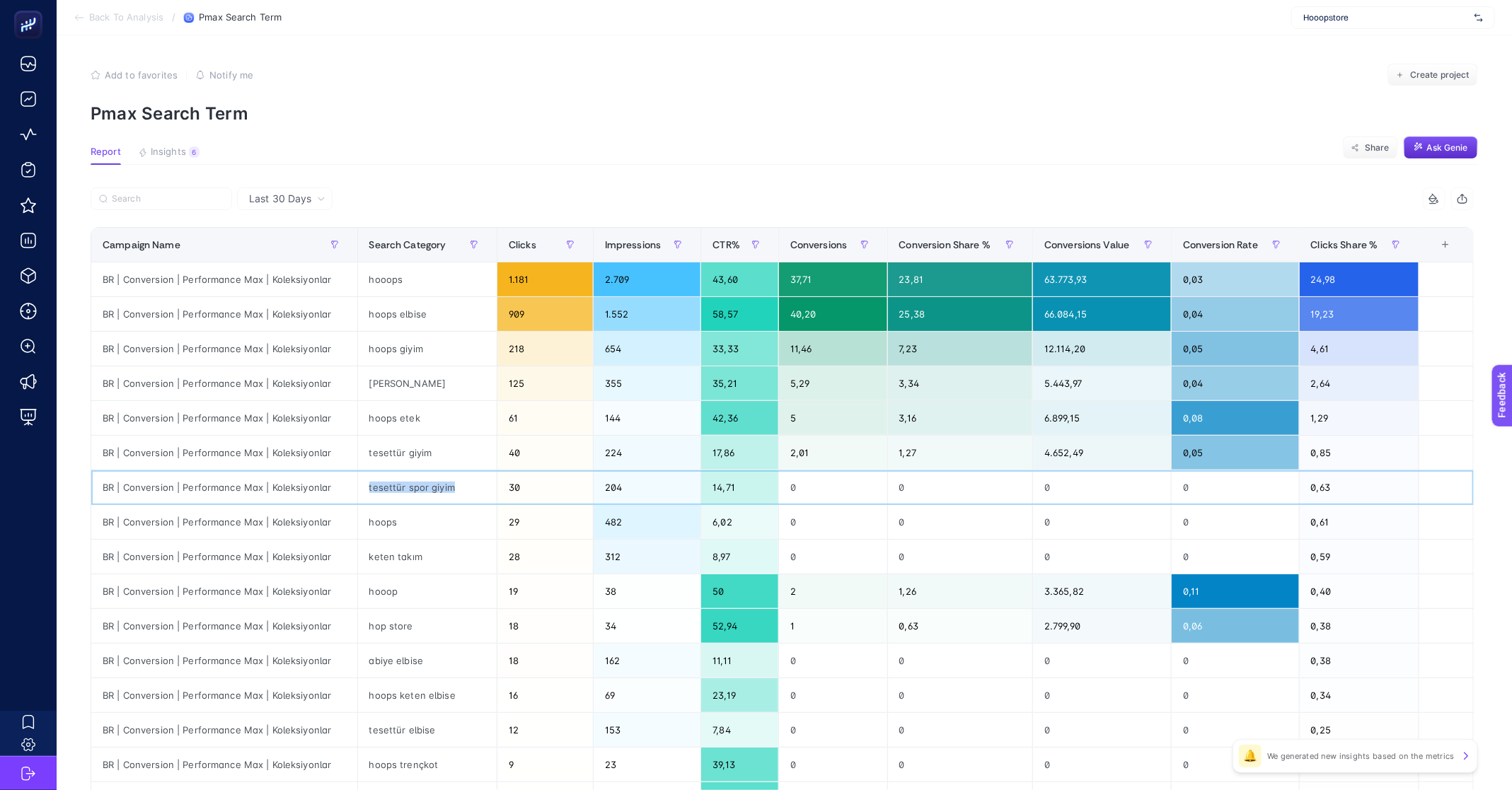
click at [408, 490] on div "tesettür spor giyim" at bounding box center [427, 488] width 140 height 34
click at [387, 524] on div "hoops" at bounding box center [427, 521] width 140 height 34
click at [802, 216] on div "8 items selected" at bounding box center [781, 202] width 1383 height 31
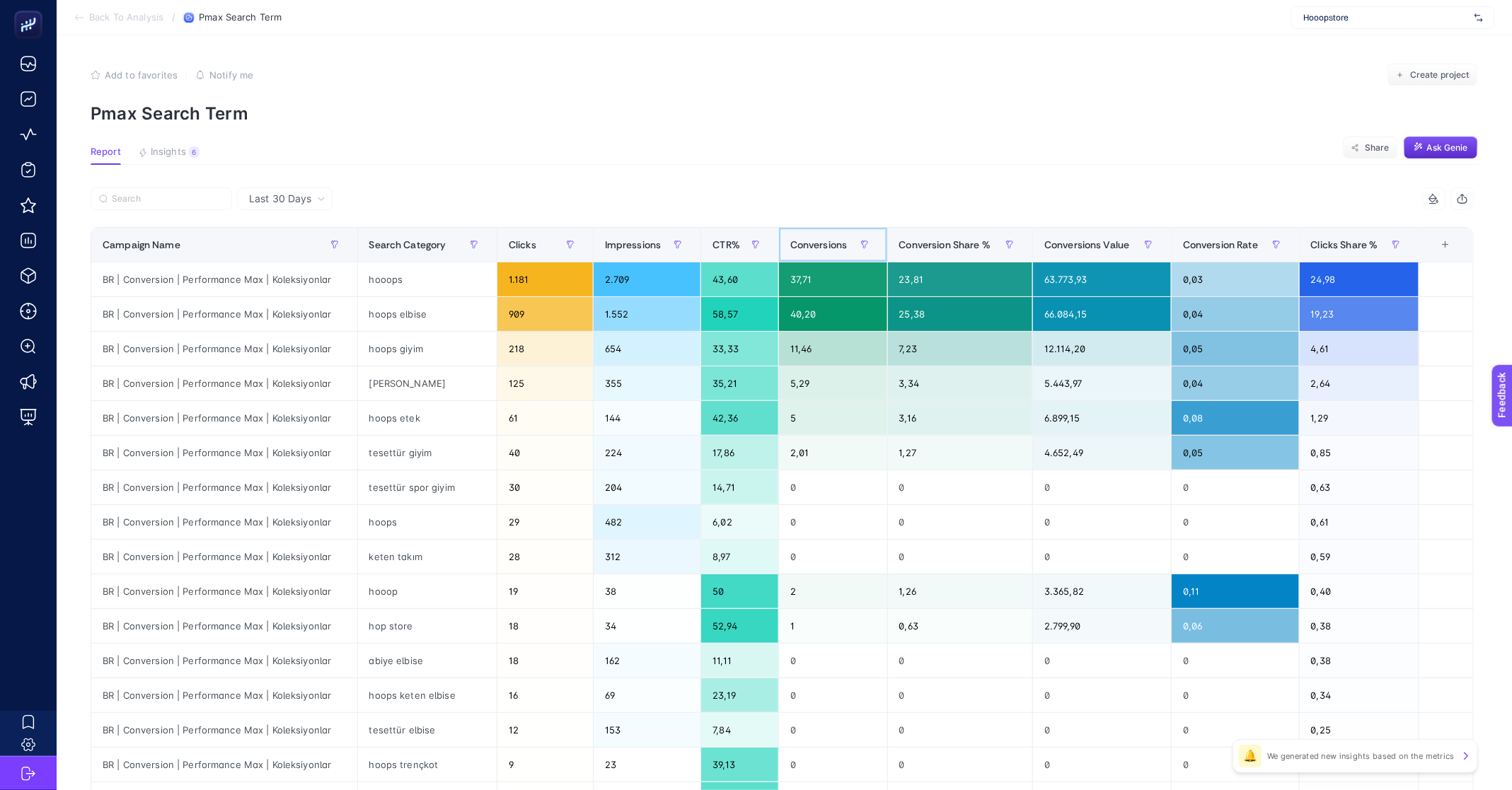
click at [817, 251] on div "Conversions" at bounding box center [833, 244] width 85 height 23
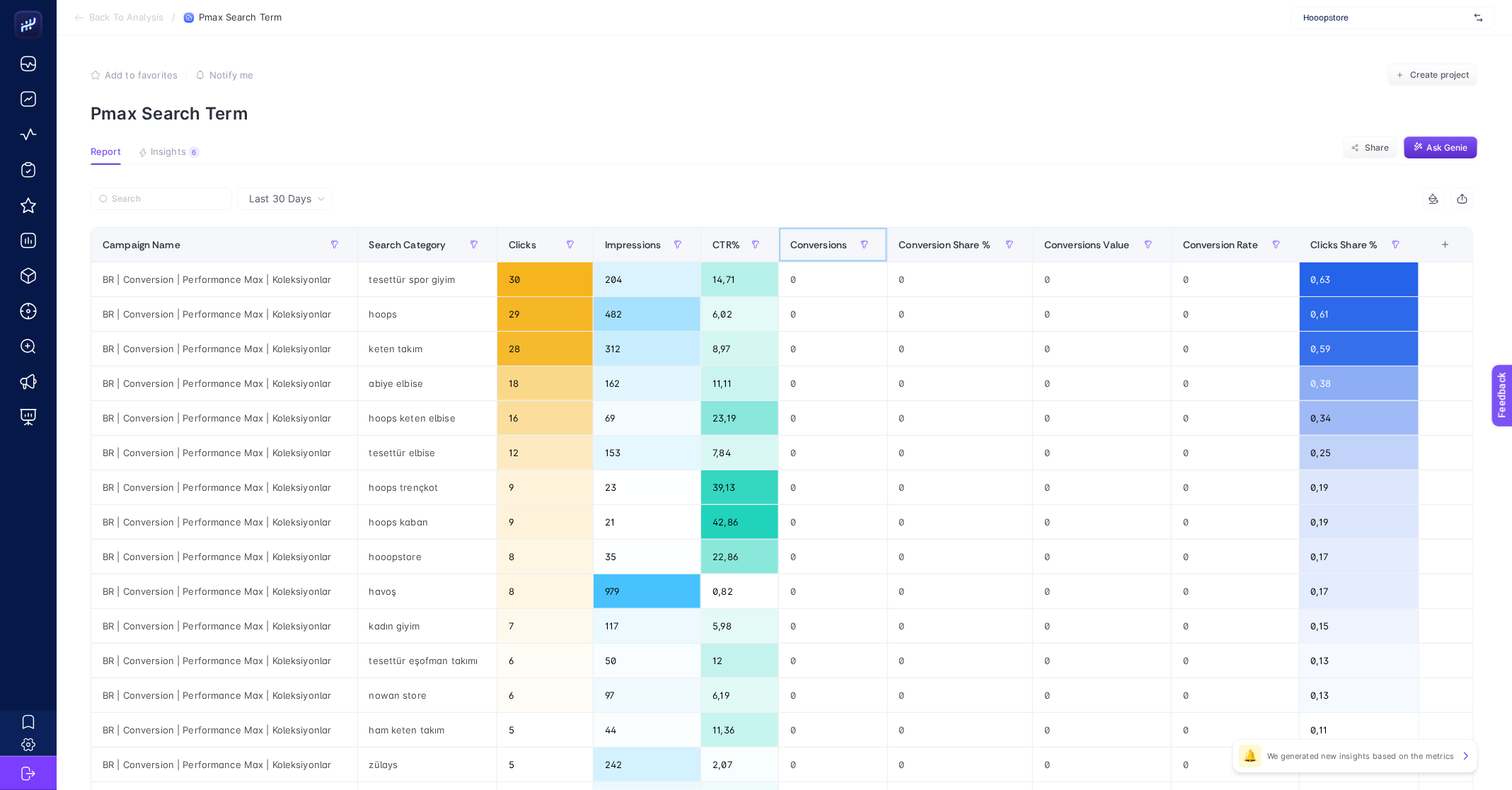
click at [817, 251] on span "Conversions" at bounding box center [819, 244] width 58 height 11
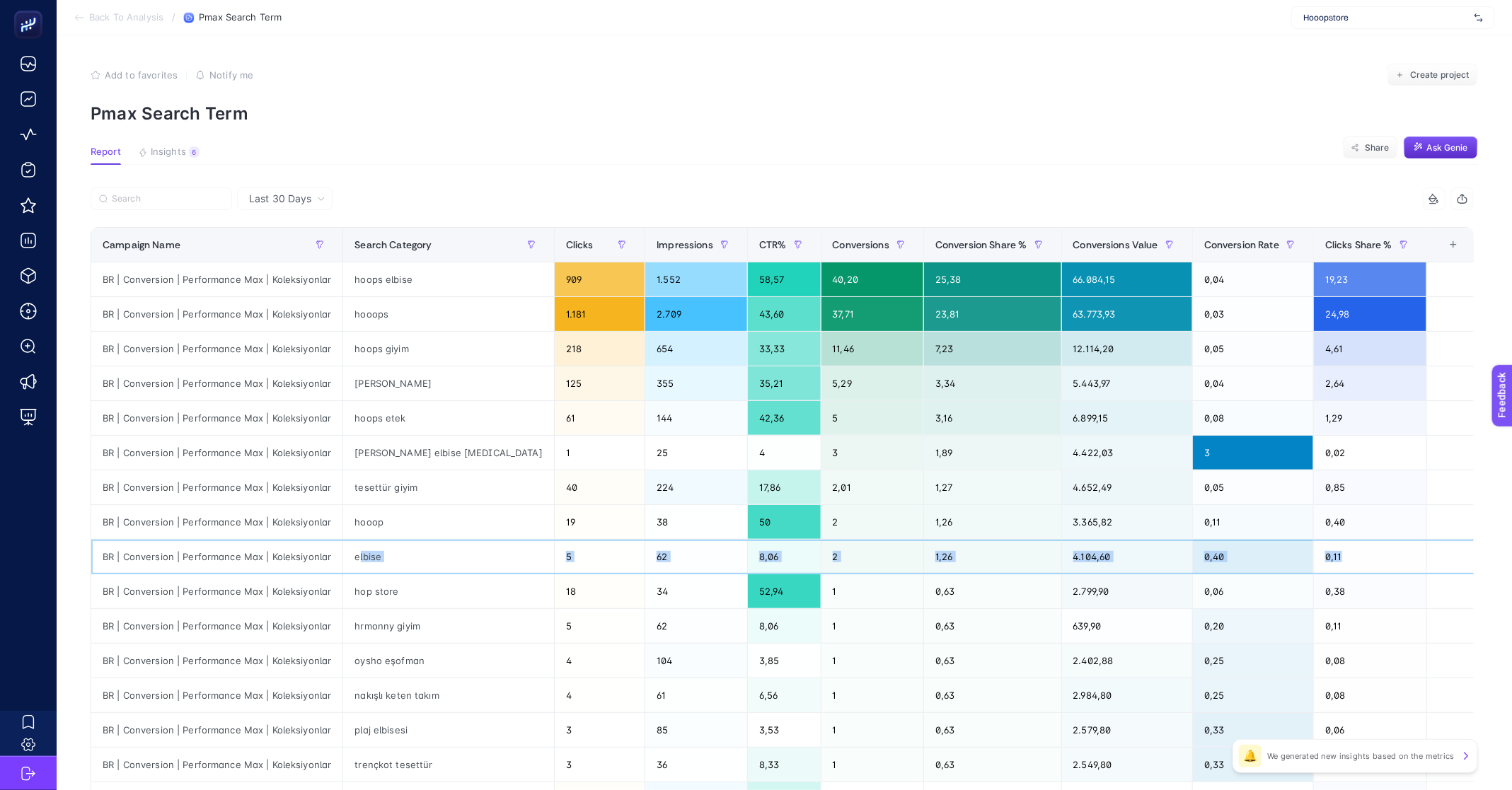
drag, startPoint x: 375, startPoint y: 553, endPoint x: 1388, endPoint y: 567, distance: 1013.1
click at [1388, 567] on tr "BR | Conversion | Performance Max | Koleksiyonlar elbise 5 62 8,06 2 1,26 4.104…" at bounding box center [784, 556] width 1387 height 35
click at [99, 552] on div "BR | Conversion | Performance Max | Koleksiyonlar" at bounding box center [216, 556] width 251 height 34
drag, startPoint x: 98, startPoint y: 554, endPoint x: 1384, endPoint y: 554, distance: 1286.0
click at [1384, 554] on tr "BR | Conversion | Performance Max | Koleksiyonlar elbise 5 62 8,06 2 1,26 4.104…" at bounding box center [784, 556] width 1387 height 35
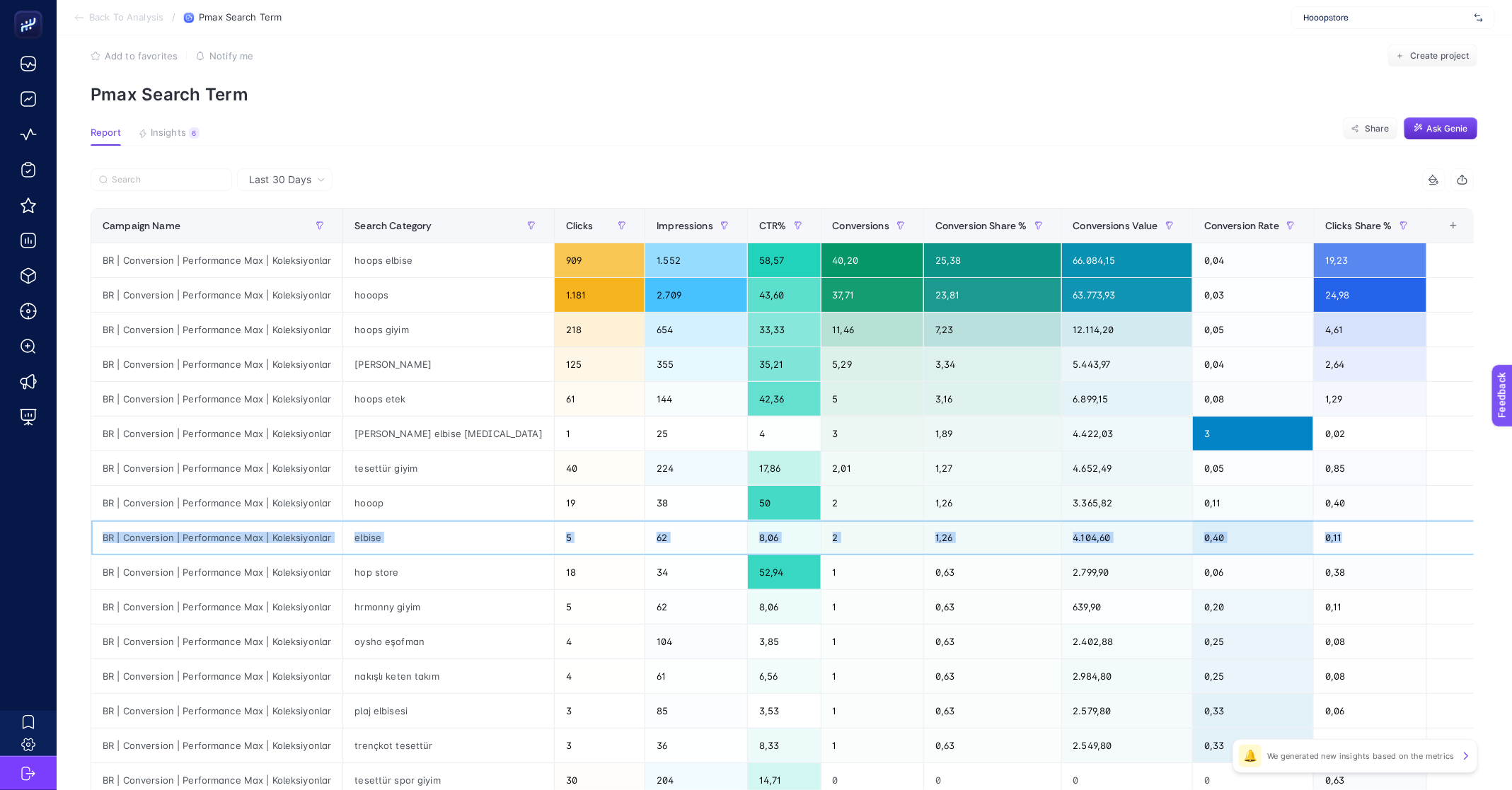
scroll to position [49, 0]
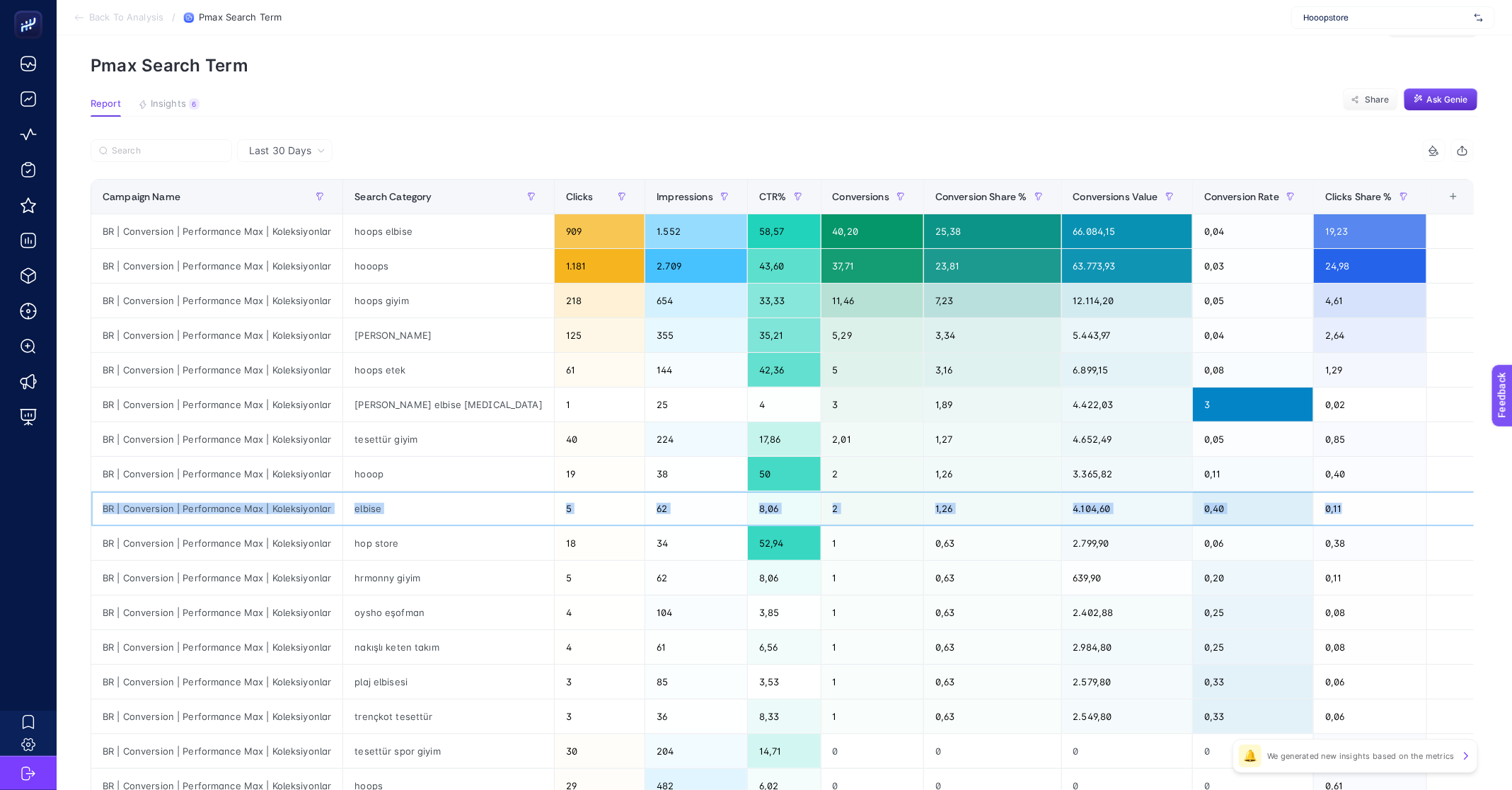
click at [564, 509] on div "5" at bounding box center [599, 508] width 90 height 34
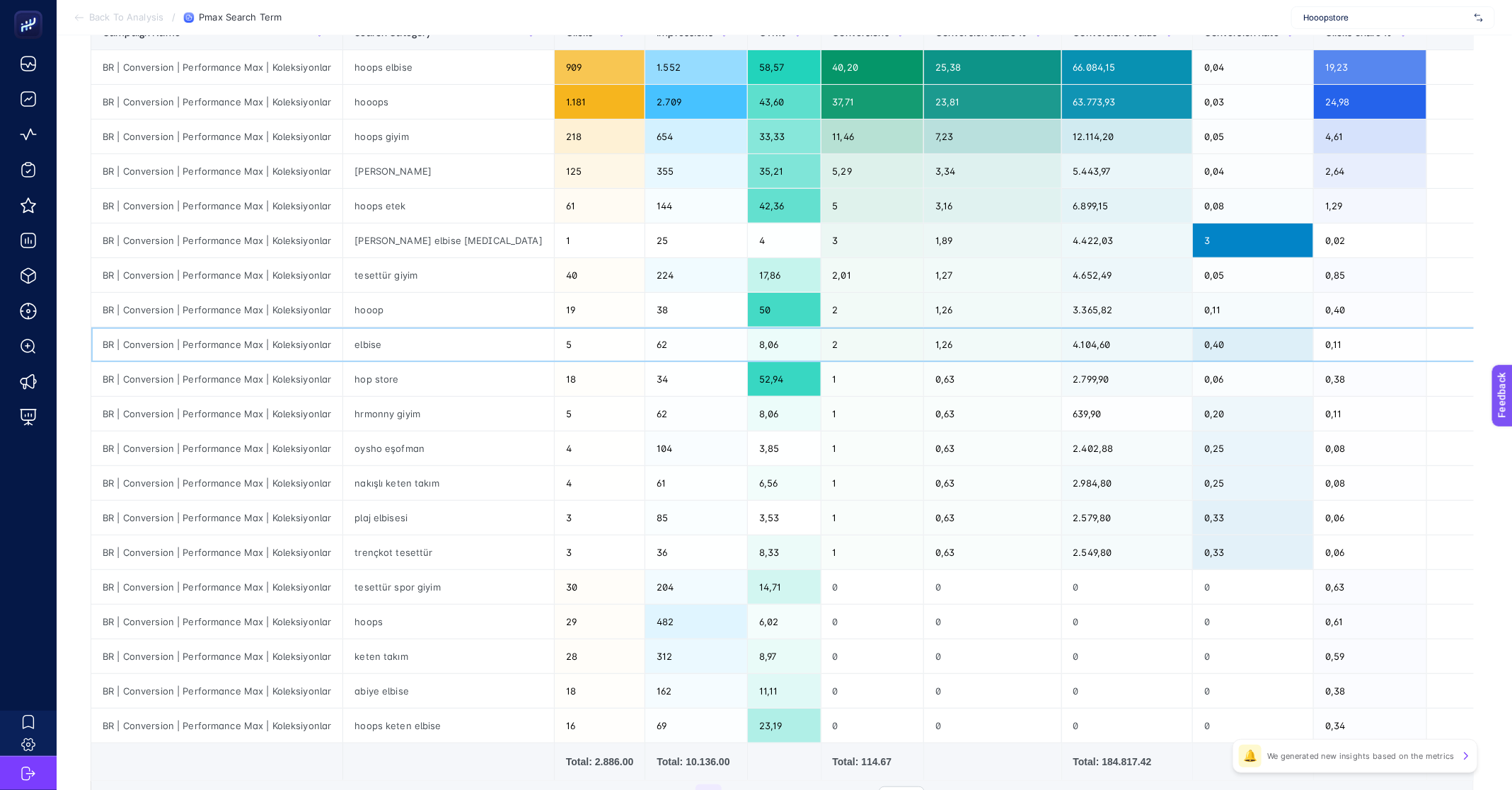
scroll to position [346, 0]
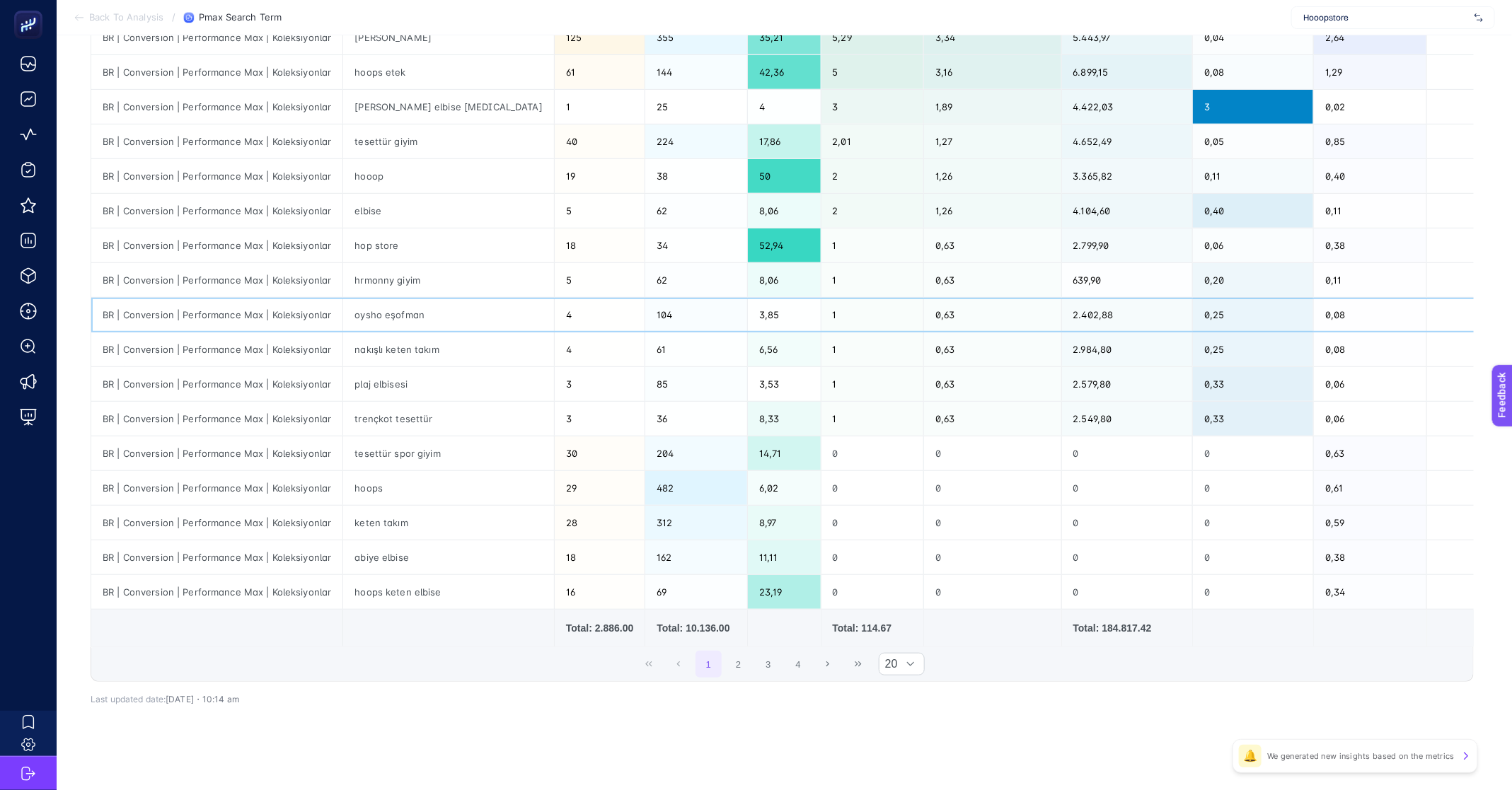
click at [411, 311] on div "oysho eşofman" at bounding box center [448, 314] width 211 height 34
click at [283, 317] on div "BR | Conversion | Performance Max | Koleksiyonlar" at bounding box center [216, 314] width 251 height 34
drag, startPoint x: 97, startPoint y: 310, endPoint x: 1316, endPoint y: 313, distance: 1219.0
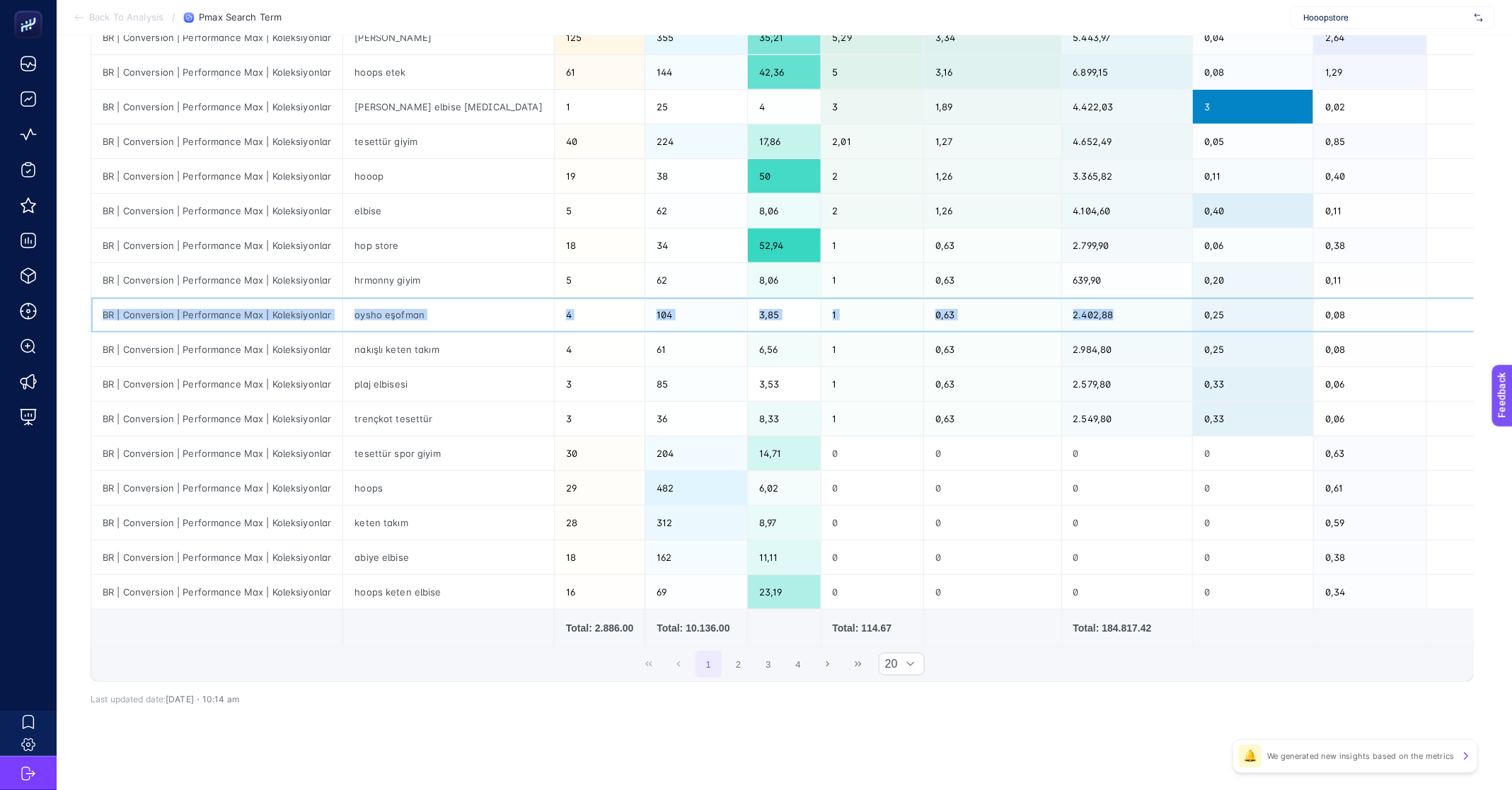
click at [1184, 310] on tr "BR | Conversion | Performance Max | Koleksiyonlar oysho eşofman 4 104 3,85 1 0,…" at bounding box center [784, 314] width 1387 height 35
drag, startPoint x: 1316, startPoint y: 313, endPoint x: 1454, endPoint y: 312, distance: 138.0
click at [1453, 312] on tr "BR | Conversion | Performance Max | Koleksiyonlar oysho eşofman 4 104 3,85 1 0,…" at bounding box center [784, 314] width 1387 height 35
drag, startPoint x: 1454, startPoint y: 312, endPoint x: 131, endPoint y: 307, distance: 1323.0
click at [131, 307] on tr "BR | Conversion | Performance Max | Koleksiyonlar oysho eşofman 4 104 3,85 1 0,…" at bounding box center [784, 314] width 1387 height 35
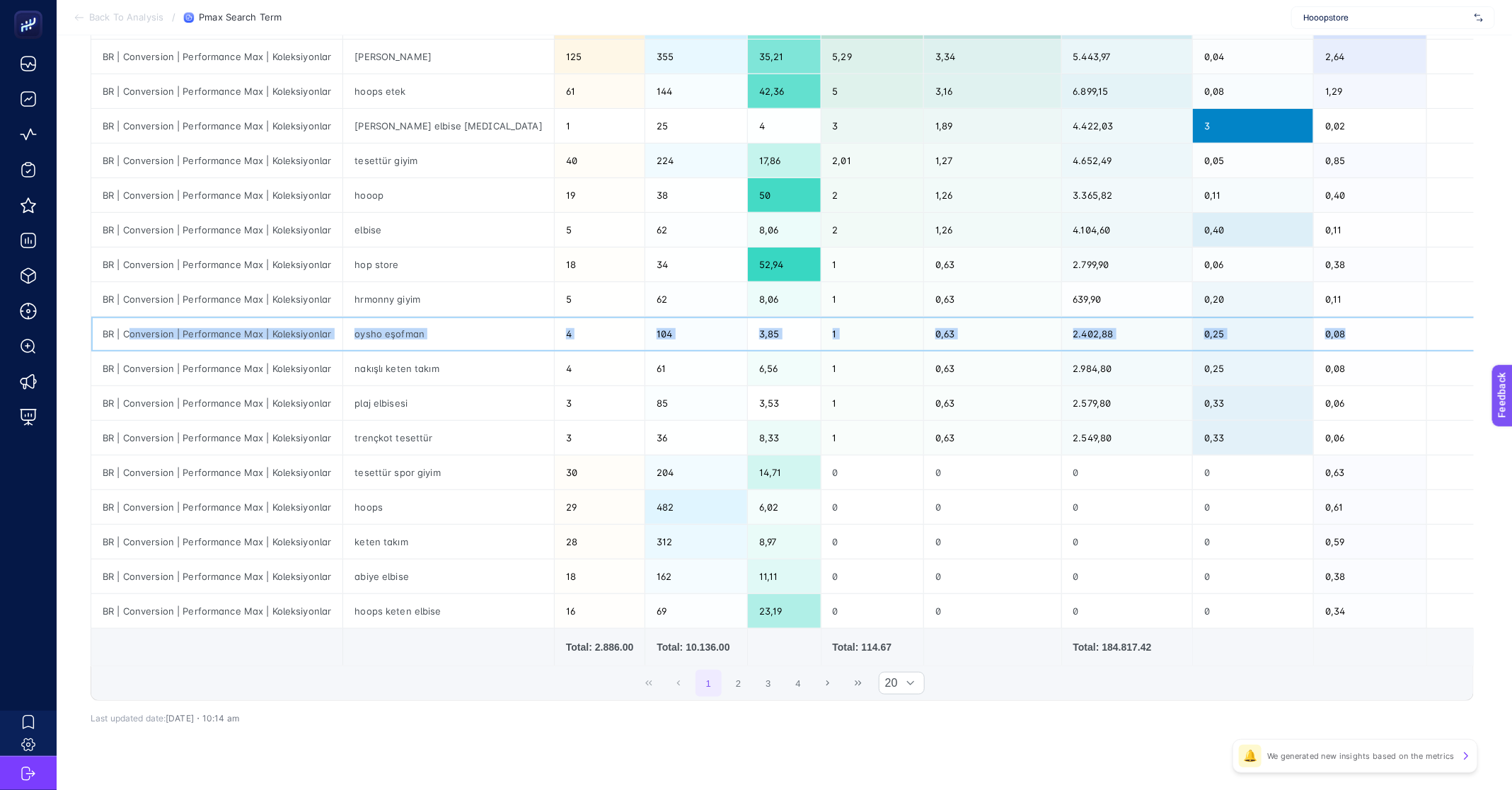
scroll to position [331, 0]
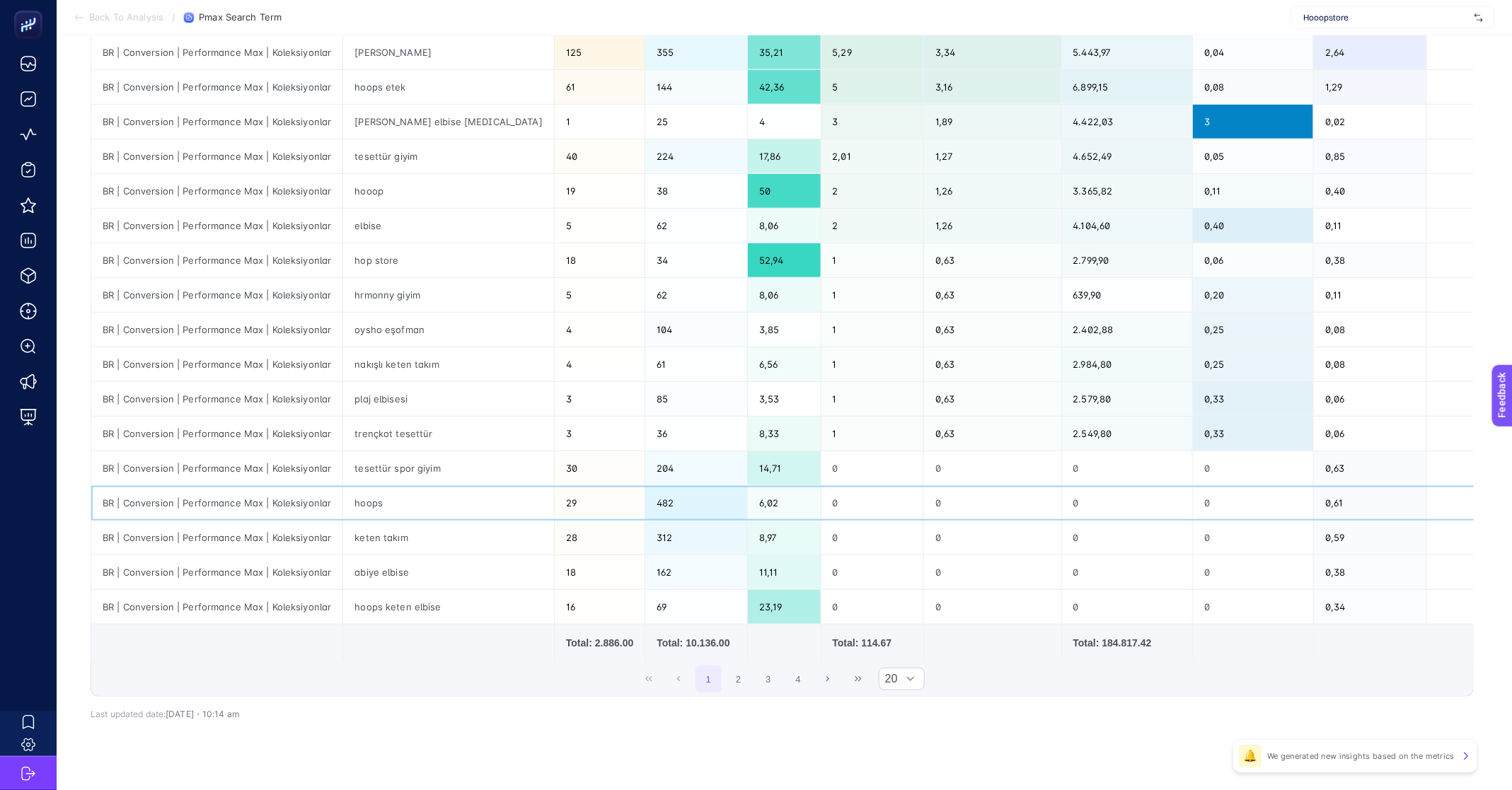
click at [387, 499] on div "hoops" at bounding box center [448, 503] width 211 height 34
drag, startPoint x: 147, startPoint y: 499, endPoint x: 1105, endPoint y: 489, distance: 958.1
click at [1131, 492] on tr "BR | Conversion | Performance Max | Koleksiyonlar hoops 29 482 6,02 0 0 0 0 0,61" at bounding box center [784, 503] width 1387 height 35
drag, startPoint x: 278, startPoint y: 467, endPoint x: 1321, endPoint y: 463, distance: 1043.0
click at [1327, 464] on tr "BR | Conversion | Performance Max | Koleksiyonlar tesettür spor giyim 30 204 14…" at bounding box center [784, 468] width 1387 height 35
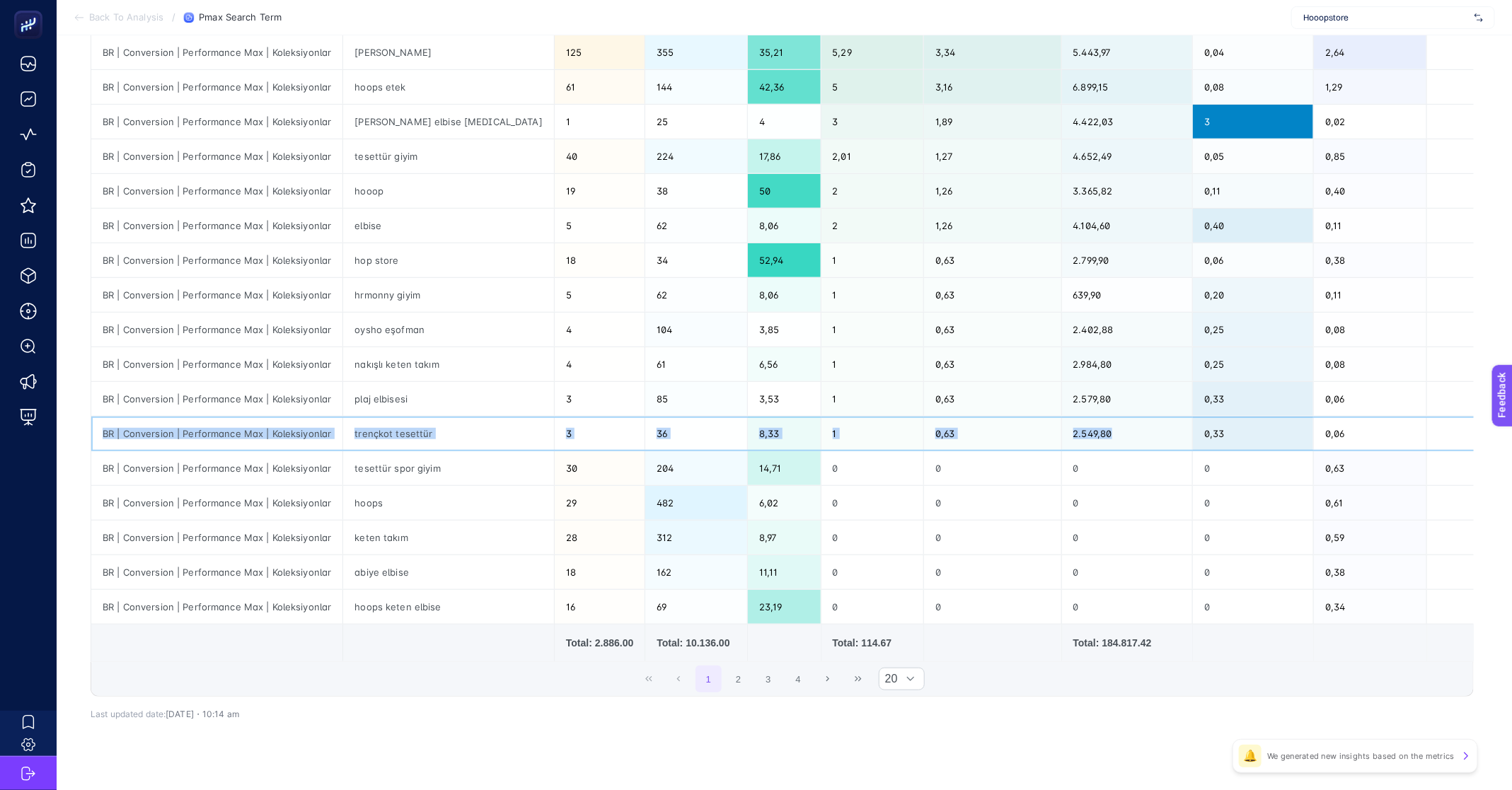
drag, startPoint x: 347, startPoint y: 421, endPoint x: 1271, endPoint y: 422, distance: 924.0
click at [1271, 422] on tr "BR | Conversion | Performance Max | Koleksiyonlar trençkot tesettür 3 36 8,33 1…" at bounding box center [784, 433] width 1387 height 35
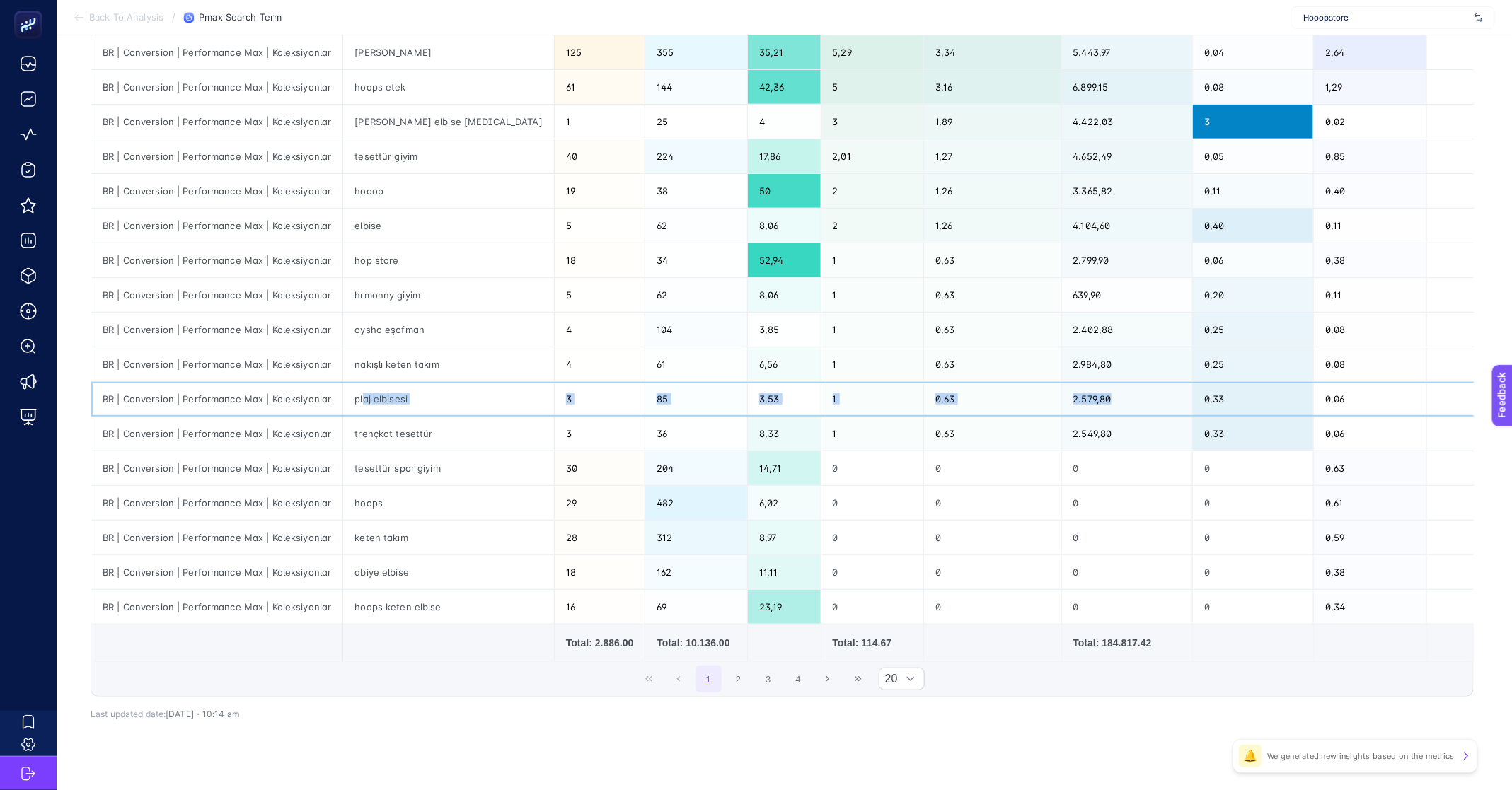
drag, startPoint x: 382, startPoint y: 394, endPoint x: 1308, endPoint y: 390, distance: 926.0
click at [1308, 390] on tr "BR | Conversion | Performance Max | Koleksiyonlar plaj elbisesi 3 85 3,53 1 0,6…" at bounding box center [784, 398] width 1387 height 35
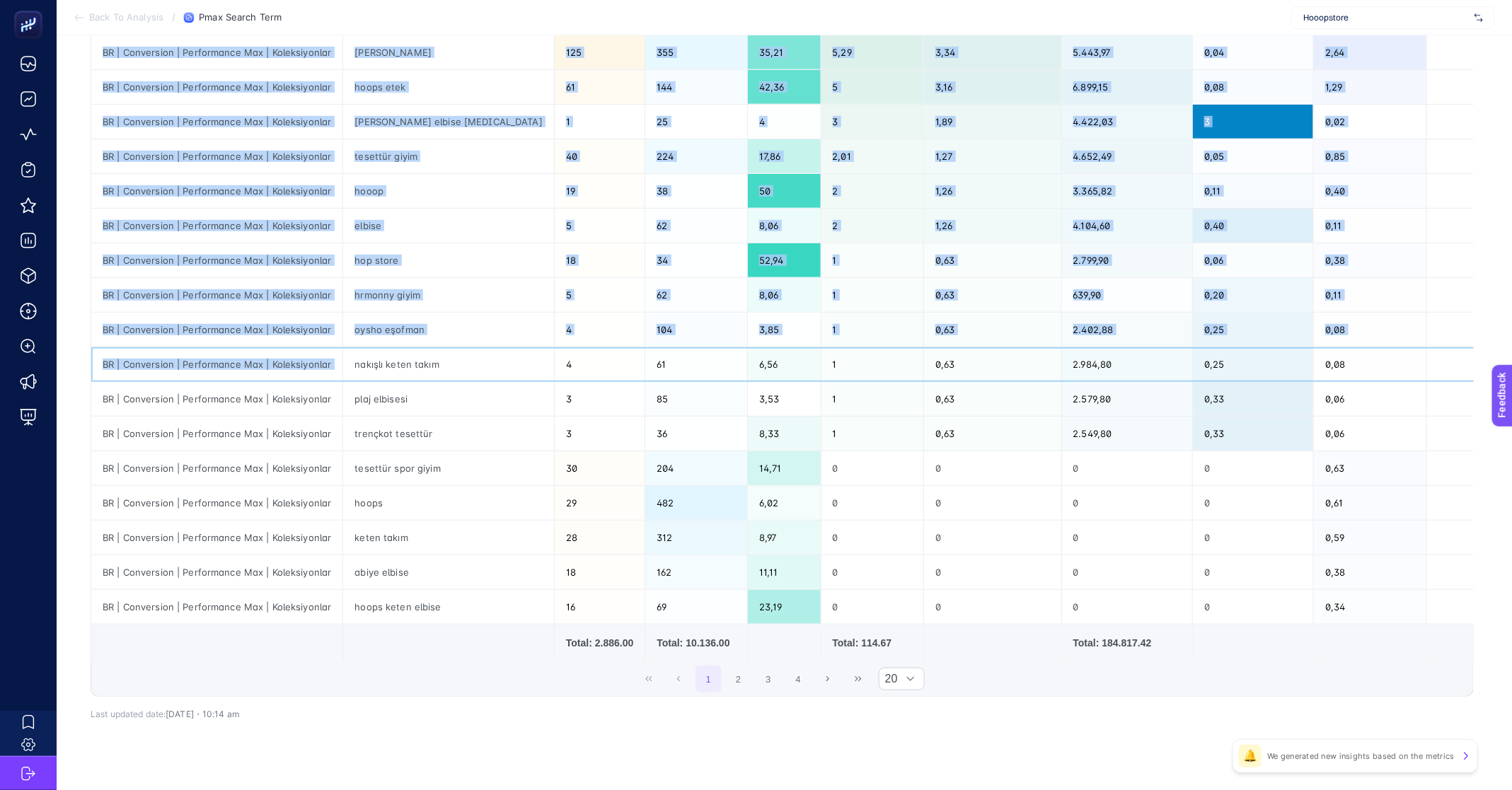
scroll to position [331, 11]
drag, startPoint x: 369, startPoint y: 359, endPoint x: 1523, endPoint y: 344, distance: 1154.1
click at [1511, 345] on html "Back To Analysis / Pmax Search Term Hooopstore Add to favorites false Notify me…" at bounding box center [756, 63] width 1512 height 790
click at [474, 478] on div "tesettür spor giyim" at bounding box center [448, 468] width 211 height 34
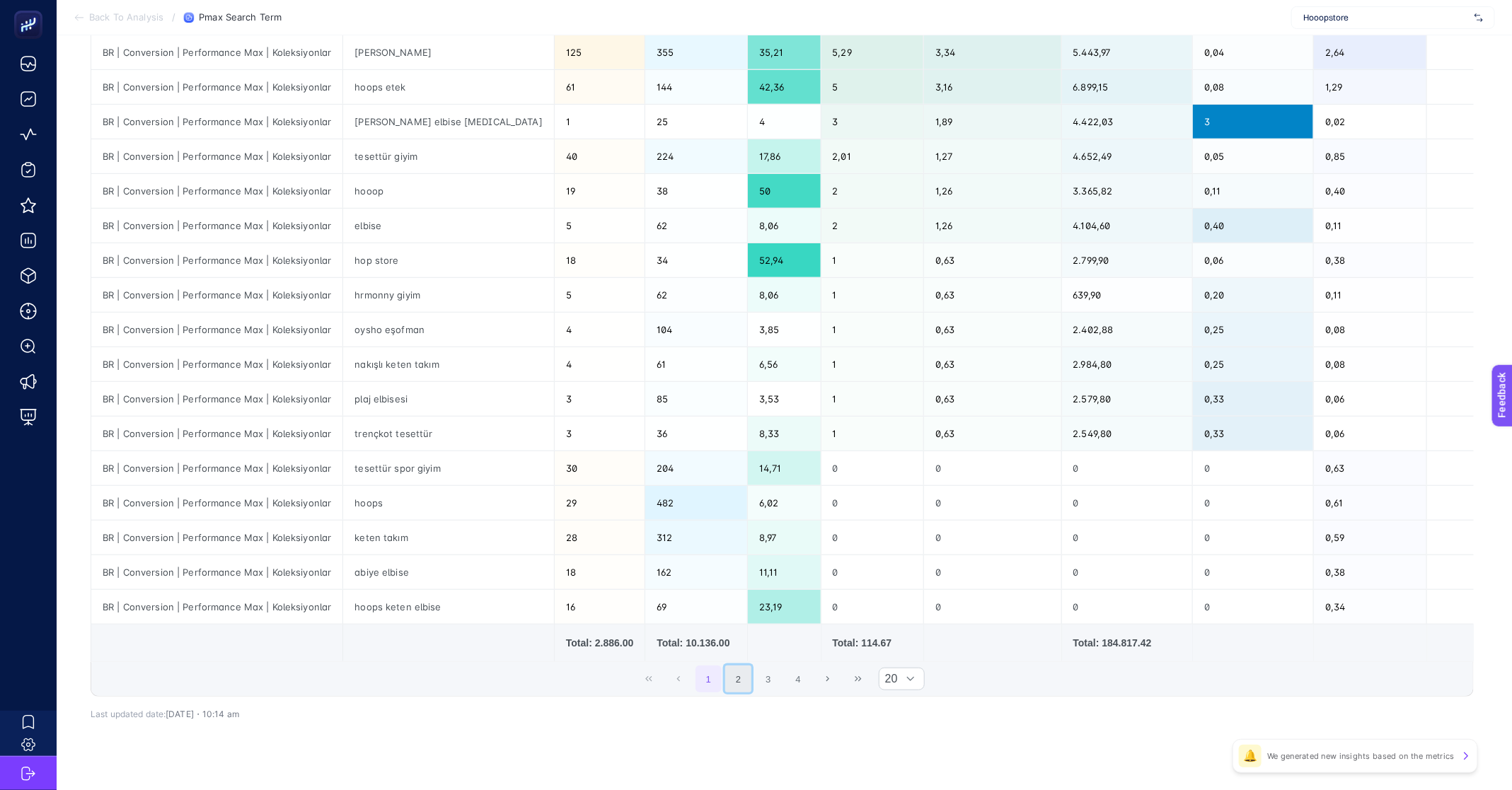
click at [734, 675] on button "2" at bounding box center [738, 678] width 27 height 27
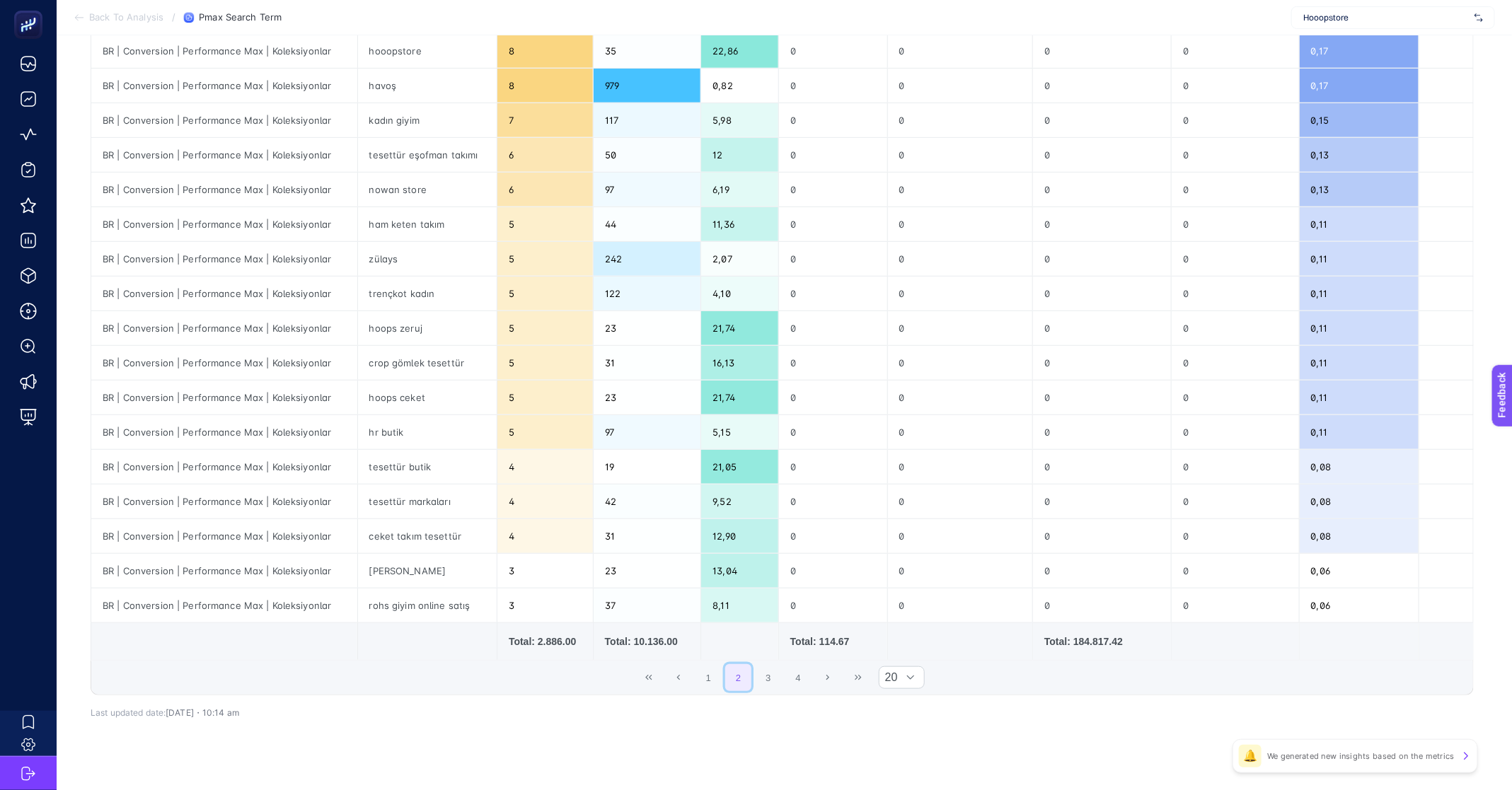
scroll to position [346, 11]
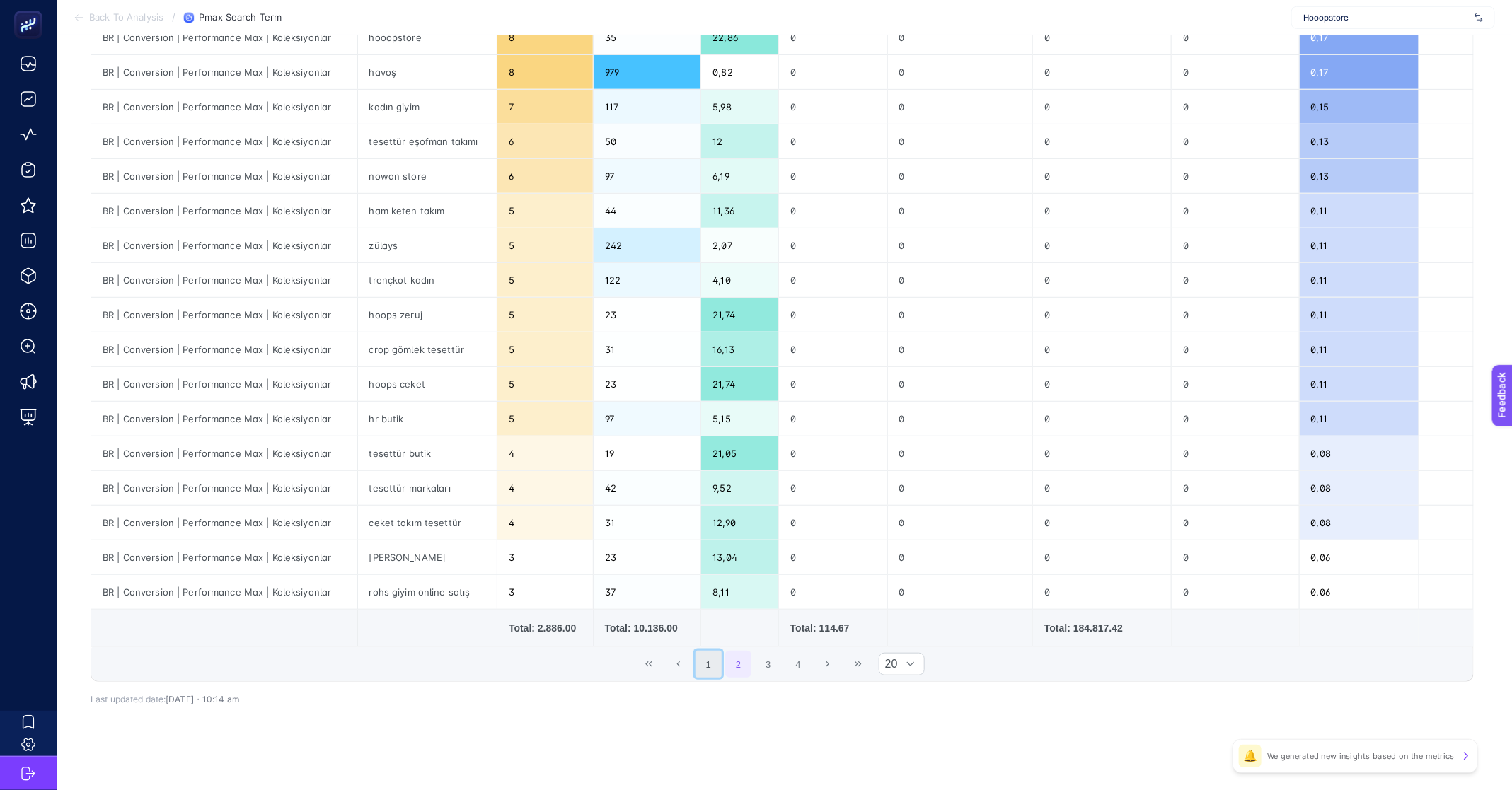
click at [708, 668] on button "1" at bounding box center [708, 663] width 27 height 27
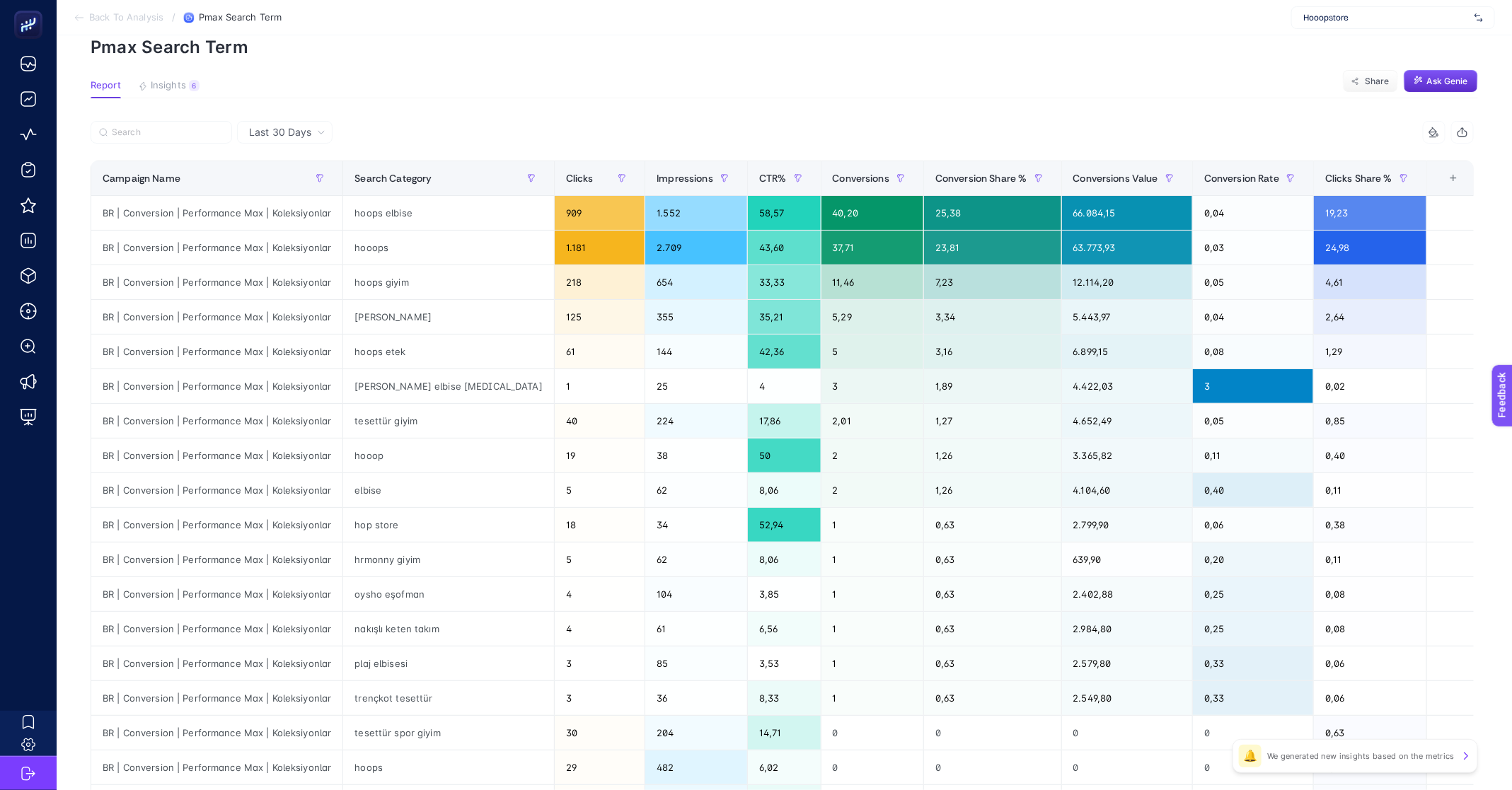
scroll to position [0, 11]
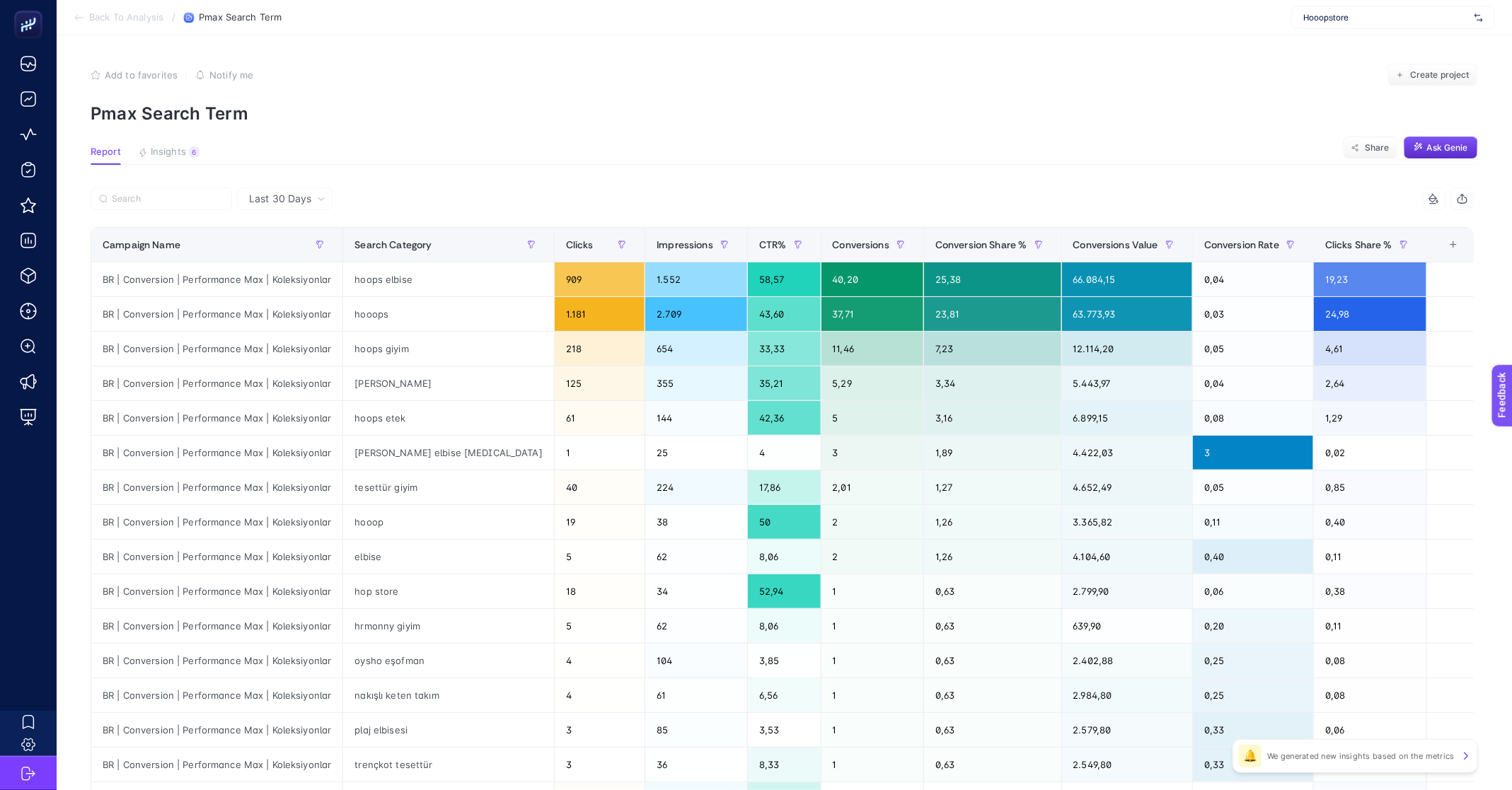
click at [124, 14] on span "Back To Analysis" at bounding box center [126, 17] width 74 height 11
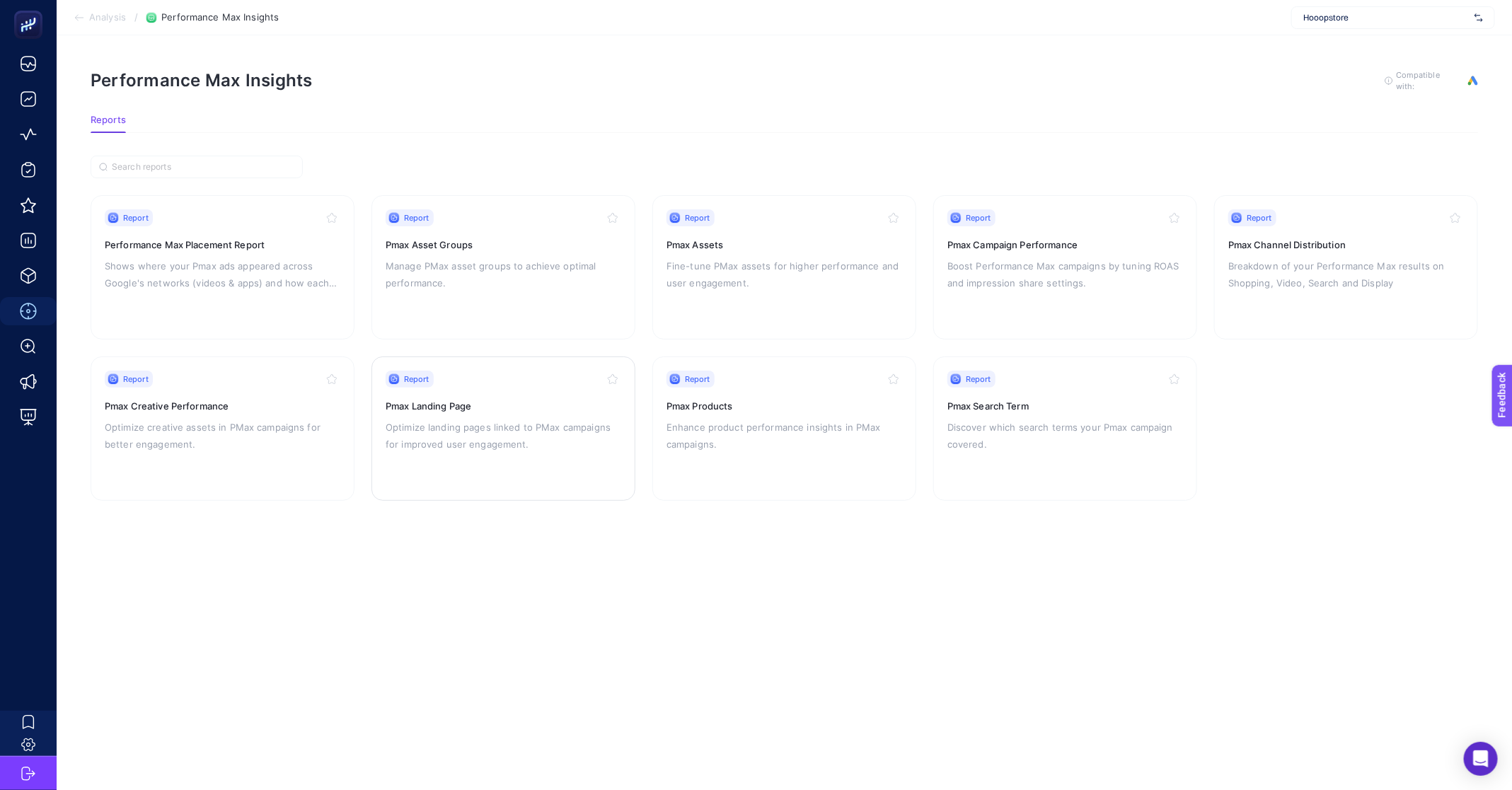
click at [427, 437] on p "Optimize landing pages linked to PMax campaigns for improved user engagement." at bounding box center [504, 435] width 236 height 34
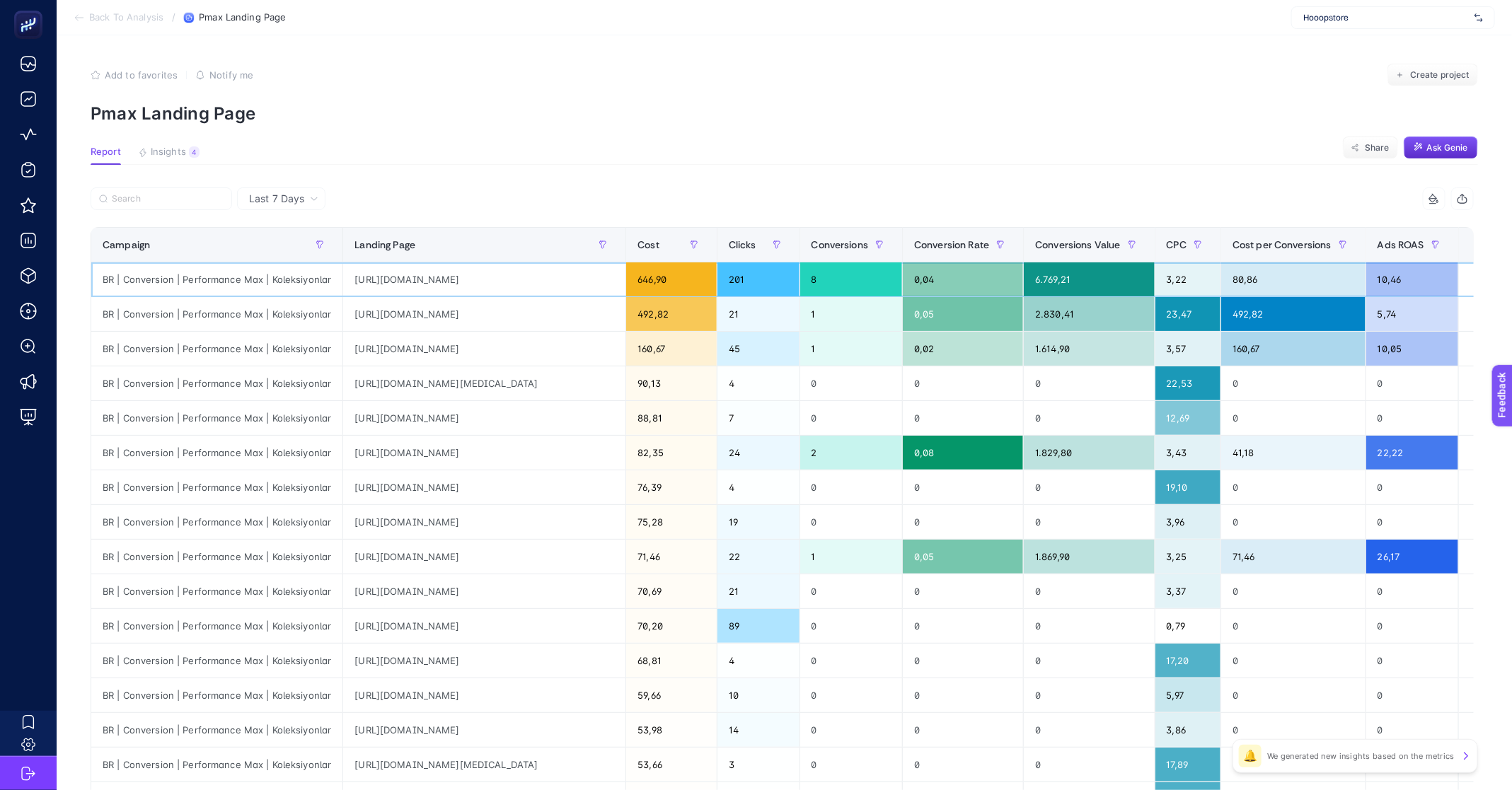
click at [503, 282] on div "[URL][DOMAIN_NAME]" at bounding box center [484, 280] width 283 height 34
click at [463, 287] on div "[URL][DOMAIN_NAME]" at bounding box center [484, 280] width 283 height 34
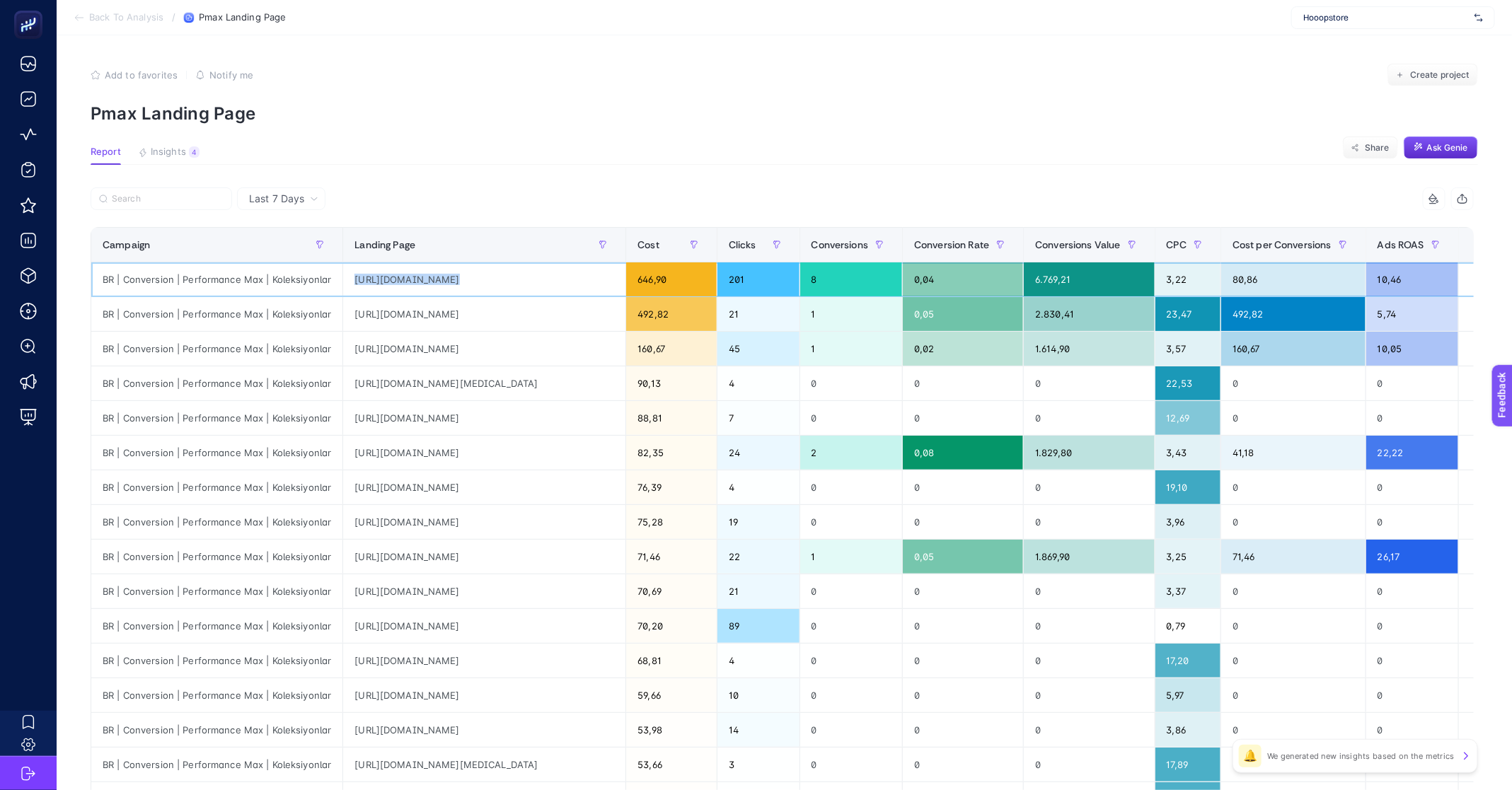
click at [463, 287] on div "[URL][DOMAIN_NAME]" at bounding box center [484, 280] width 283 height 34
click at [464, 312] on div "[URL][DOMAIN_NAME]" at bounding box center [484, 314] width 283 height 34
click at [518, 457] on div "[URL][DOMAIN_NAME]" at bounding box center [484, 453] width 283 height 34
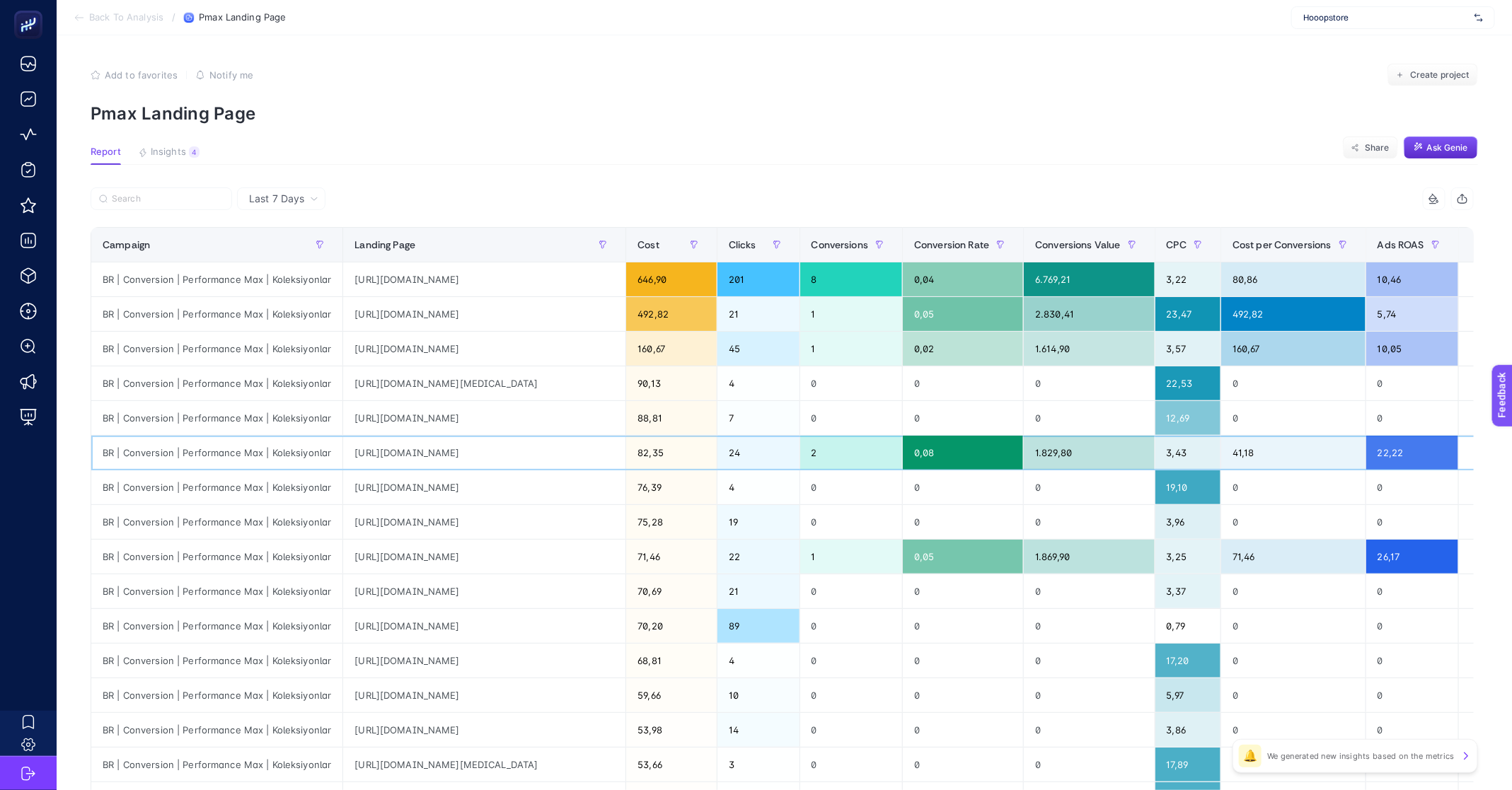
click at [518, 457] on div "[URL][DOMAIN_NAME]" at bounding box center [484, 453] width 283 height 34
click at [508, 484] on div "[URL][DOMAIN_NAME]" at bounding box center [484, 488] width 283 height 34
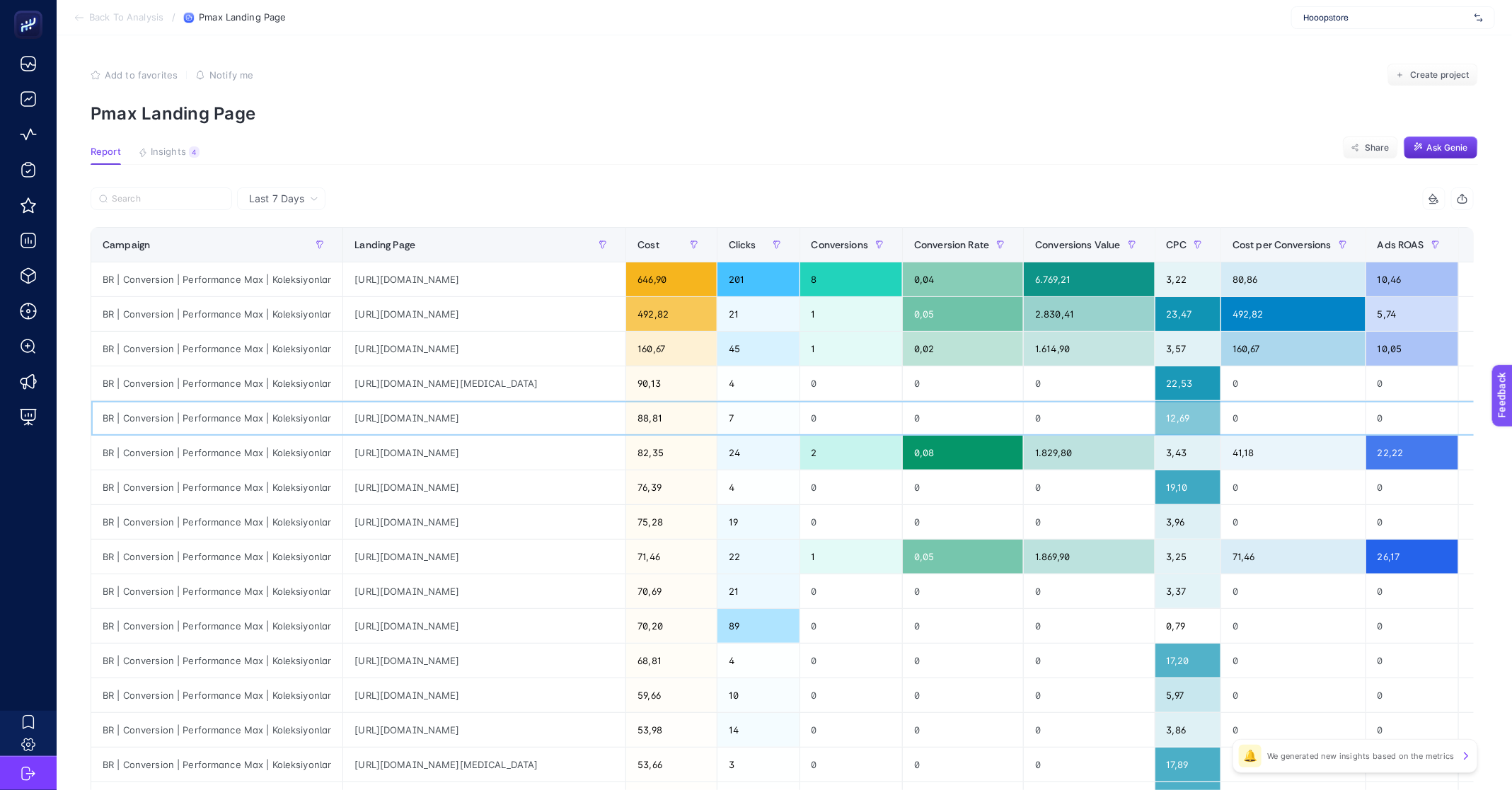
click at [496, 426] on div "[URL][DOMAIN_NAME]" at bounding box center [484, 418] width 283 height 34
click at [462, 460] on div "[URL][DOMAIN_NAME]" at bounding box center [484, 453] width 283 height 34
click at [461, 460] on div "[URL][DOMAIN_NAME]" at bounding box center [484, 453] width 283 height 34
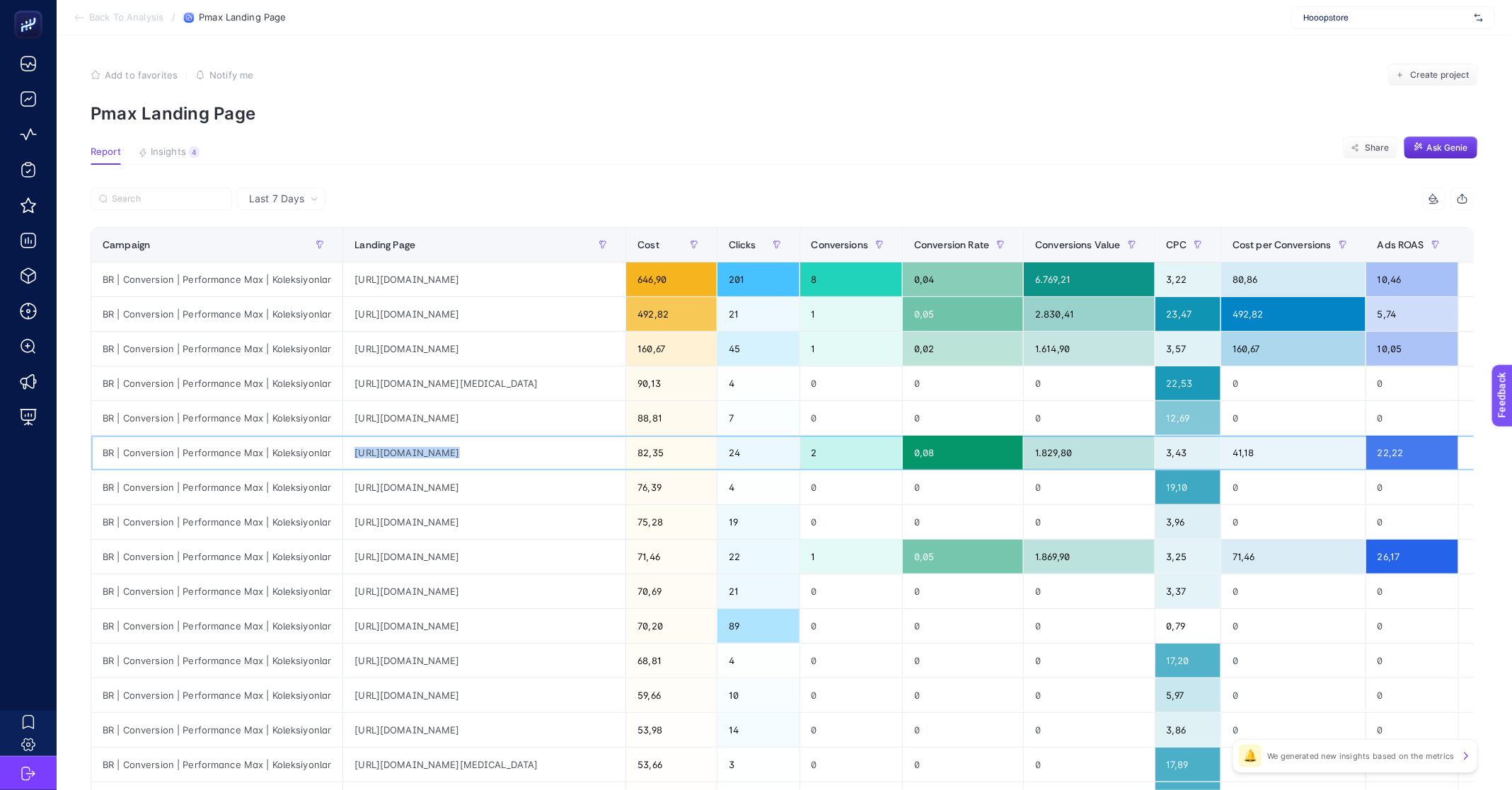
click at [461, 460] on div "[URL][DOMAIN_NAME]" at bounding box center [484, 453] width 283 height 34
drag, startPoint x: 465, startPoint y: 452, endPoint x: 854, endPoint y: 454, distance: 389.0
click at [854, 454] on tr "BR | Conversion | Performance Max | Koleksiyonlar [URL][DOMAIN_NAME] 82,35 24 2…" at bounding box center [800, 453] width 1419 height 35
click at [848, 233] on div "Conversions" at bounding box center [851, 244] width 80 height 23
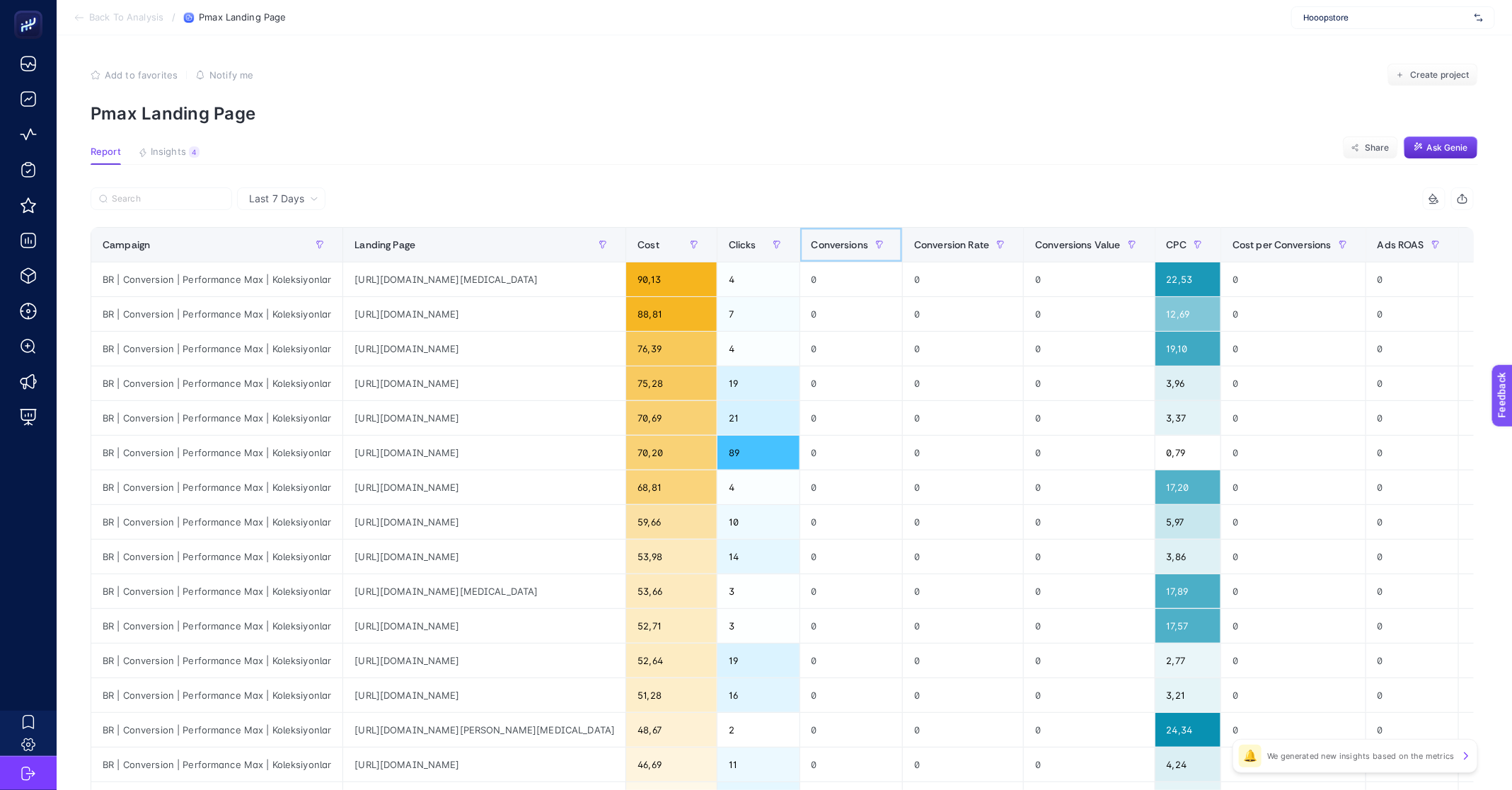
click at [848, 233] on div "Conversions" at bounding box center [851, 244] width 80 height 23
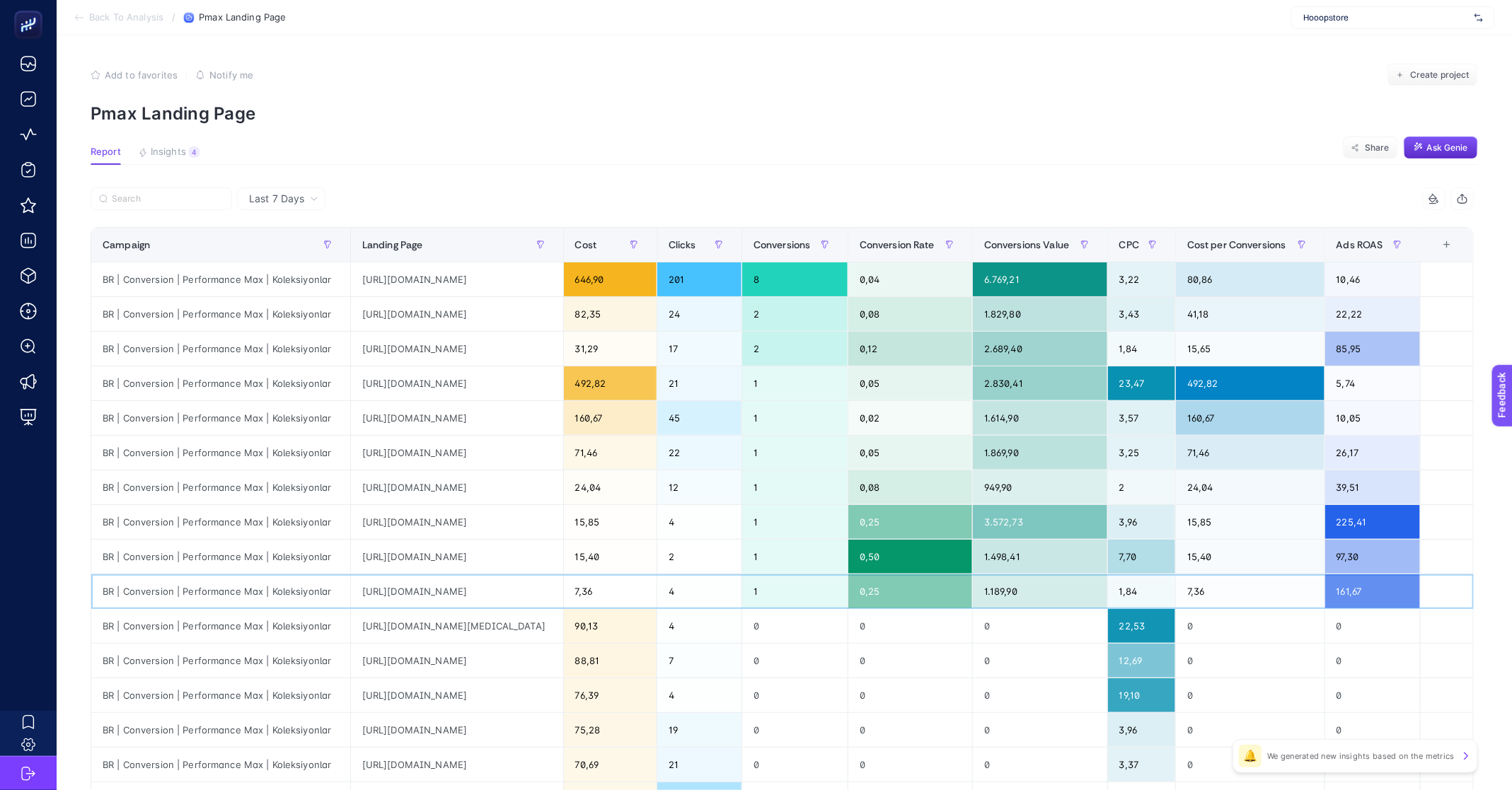
click at [516, 594] on div "[URL][DOMAIN_NAME]" at bounding box center [457, 591] width 212 height 34
click at [561, 534] on div "[URL][DOMAIN_NAME]" at bounding box center [457, 521] width 212 height 34
click at [554, 544] on div "[URL][DOMAIN_NAME]" at bounding box center [457, 556] width 212 height 34
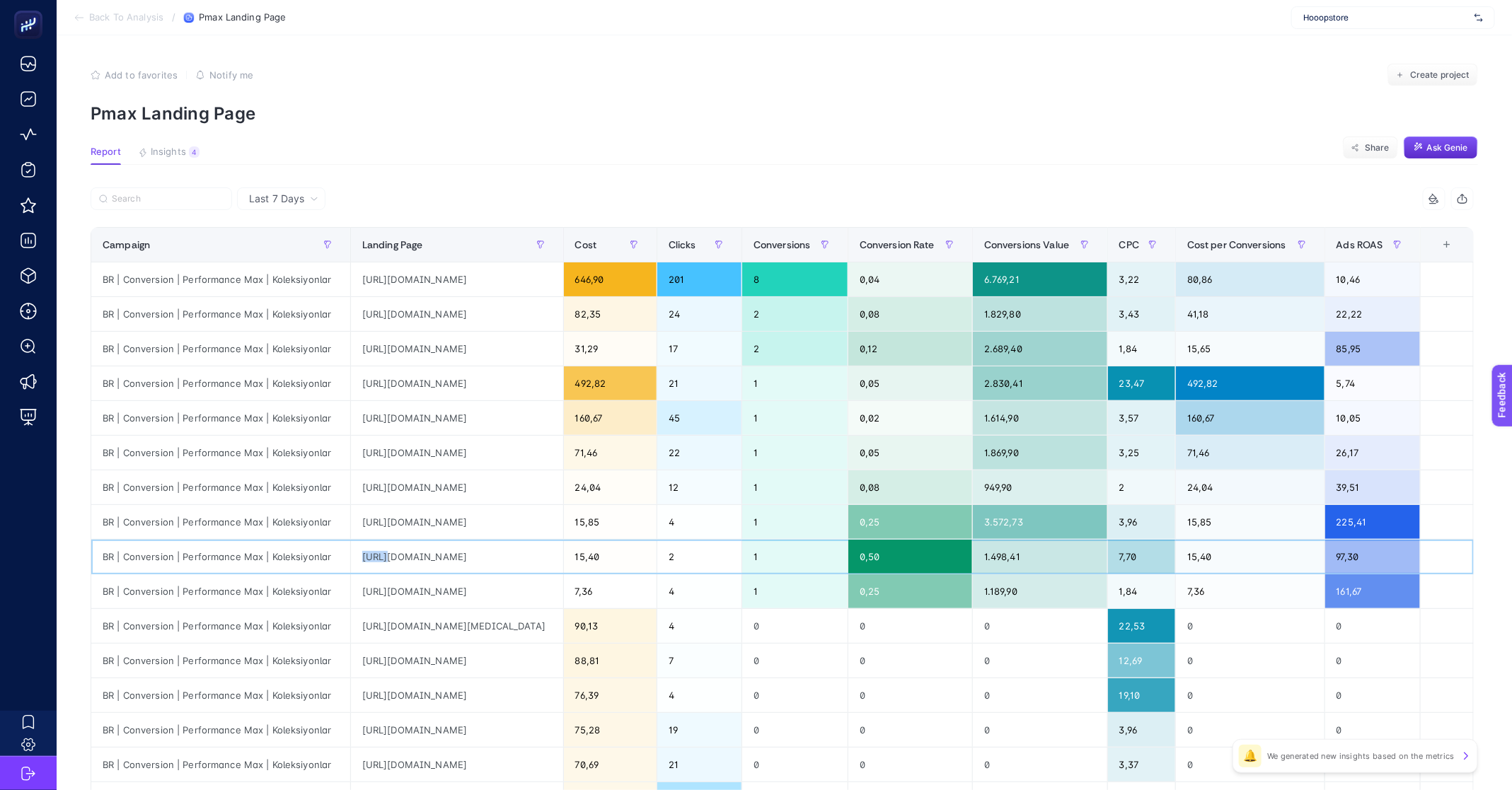
click at [554, 544] on div "[URL][DOMAIN_NAME]" at bounding box center [457, 556] width 212 height 34
click at [562, 525] on div "[URL][DOMAIN_NAME]" at bounding box center [457, 521] width 212 height 34
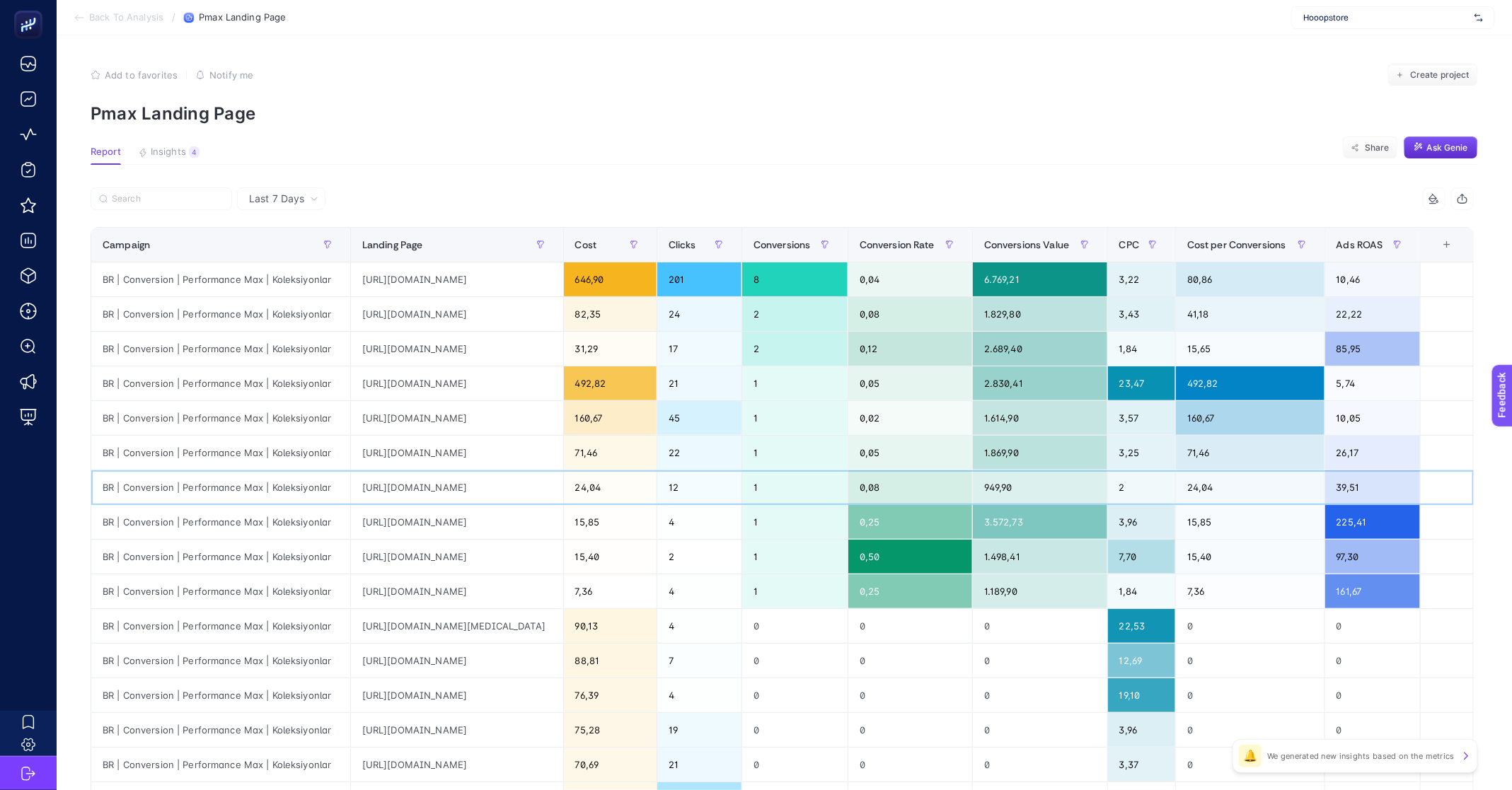
click at [545, 474] on div "[URL][DOMAIN_NAME]" at bounding box center [457, 488] width 212 height 34
click at [533, 448] on div "[URL][DOMAIN_NAME]" at bounding box center [457, 453] width 212 height 34
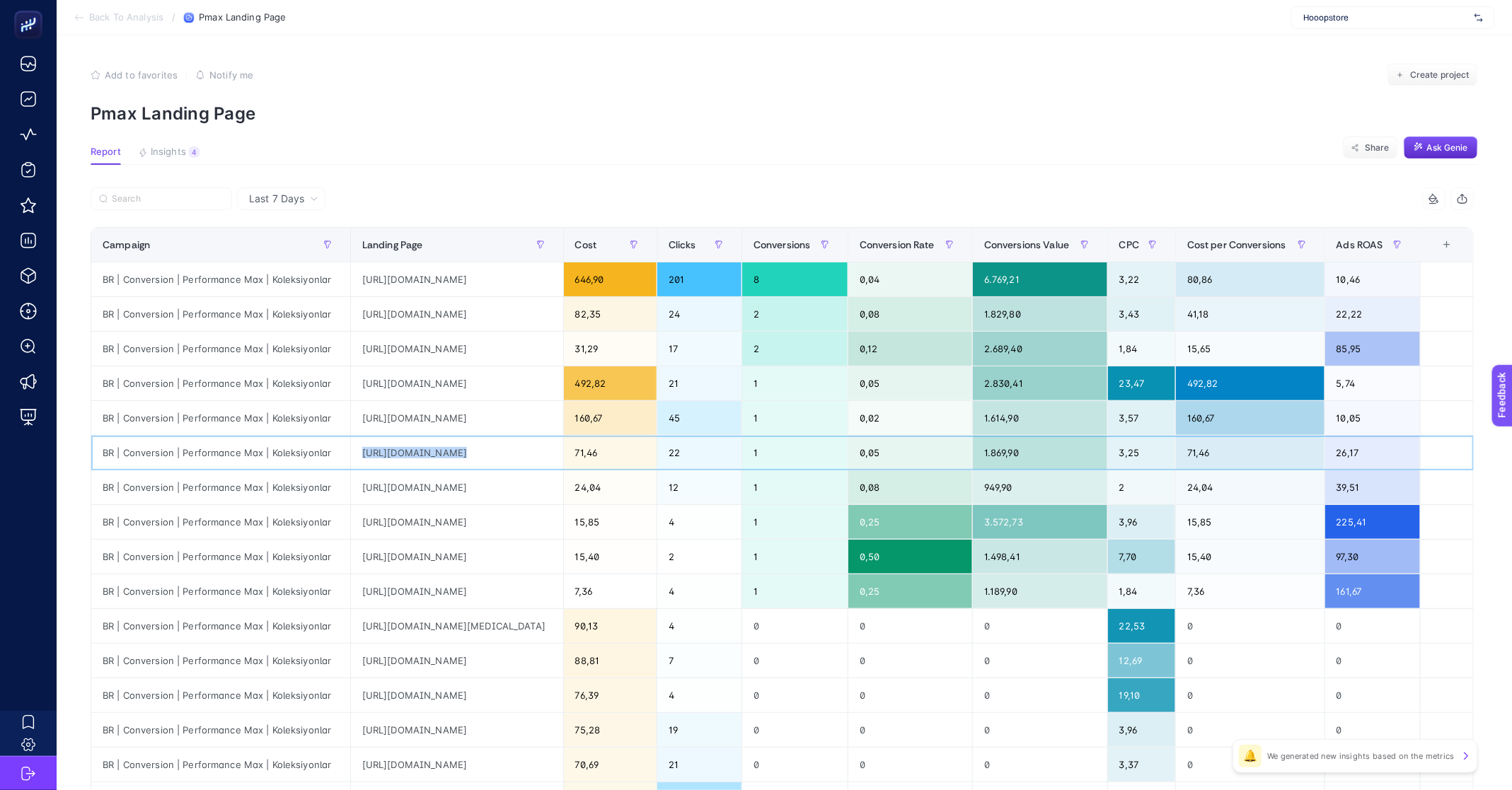
click at [533, 448] on div "[URL][DOMAIN_NAME]" at bounding box center [457, 453] width 212 height 34
click at [543, 406] on div "[URL][DOMAIN_NAME]" at bounding box center [457, 418] width 212 height 34
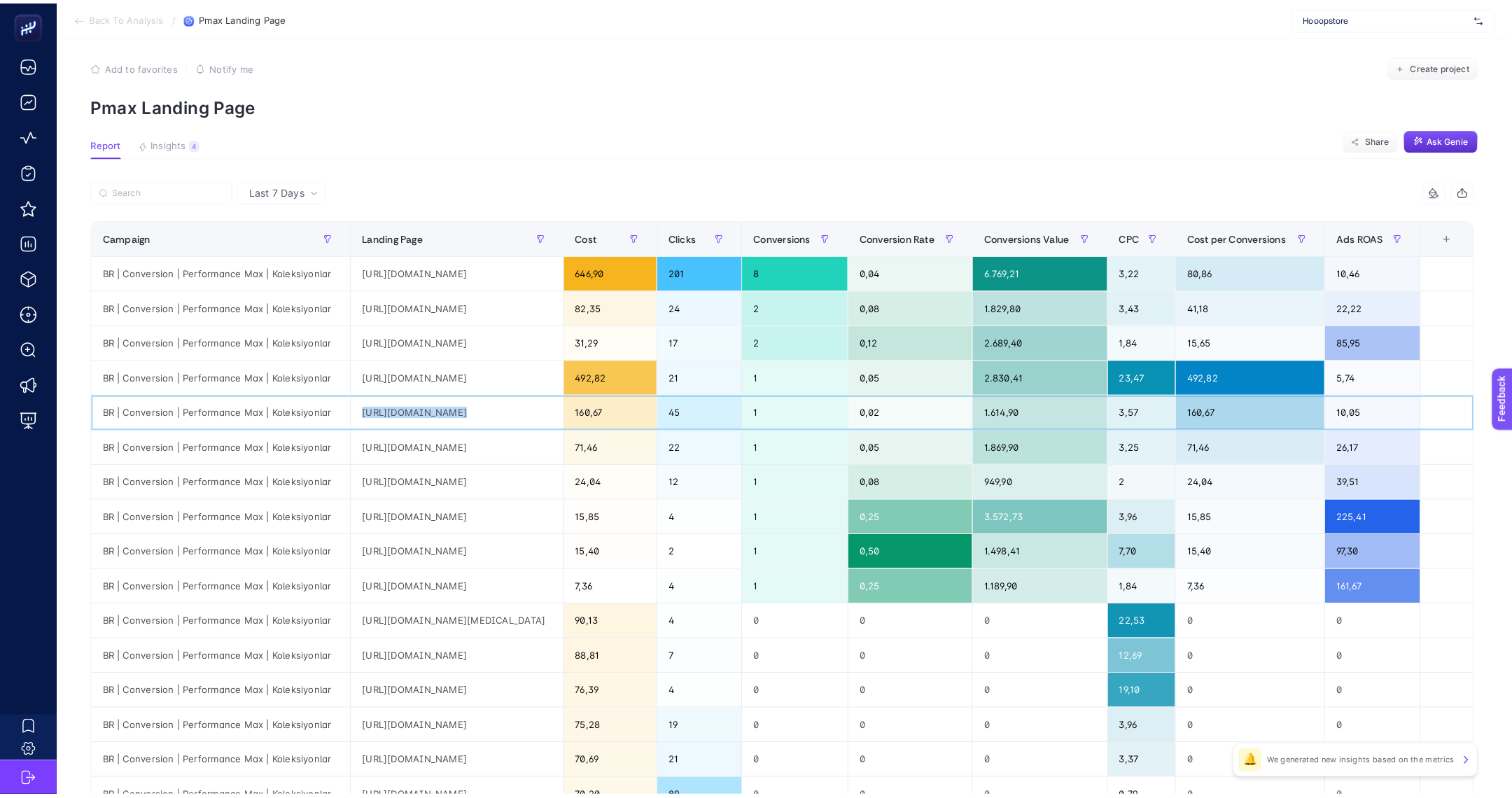
scroll to position [0, 0]
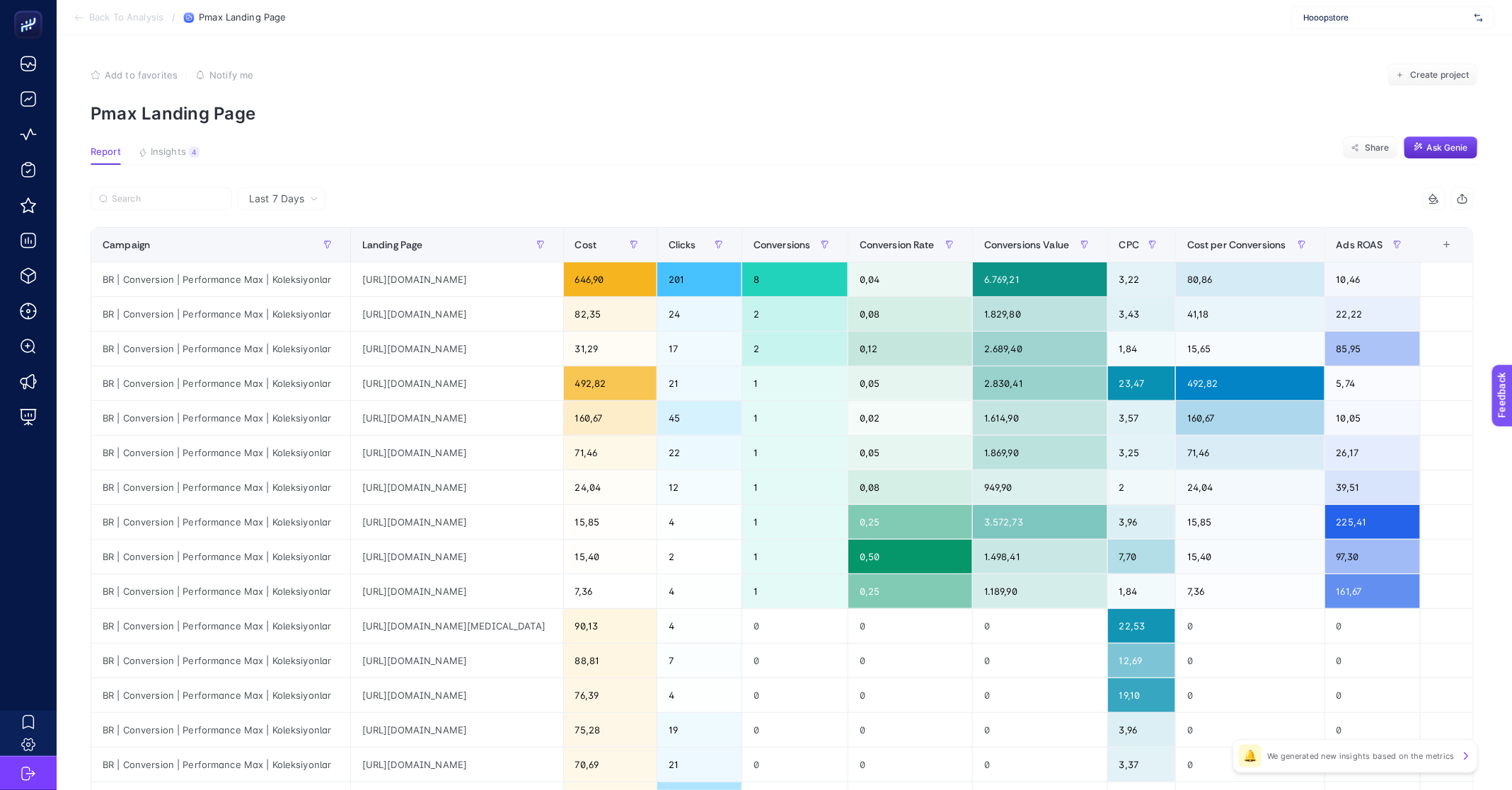
click at [121, 14] on span "Back To Analysis" at bounding box center [126, 17] width 74 height 11
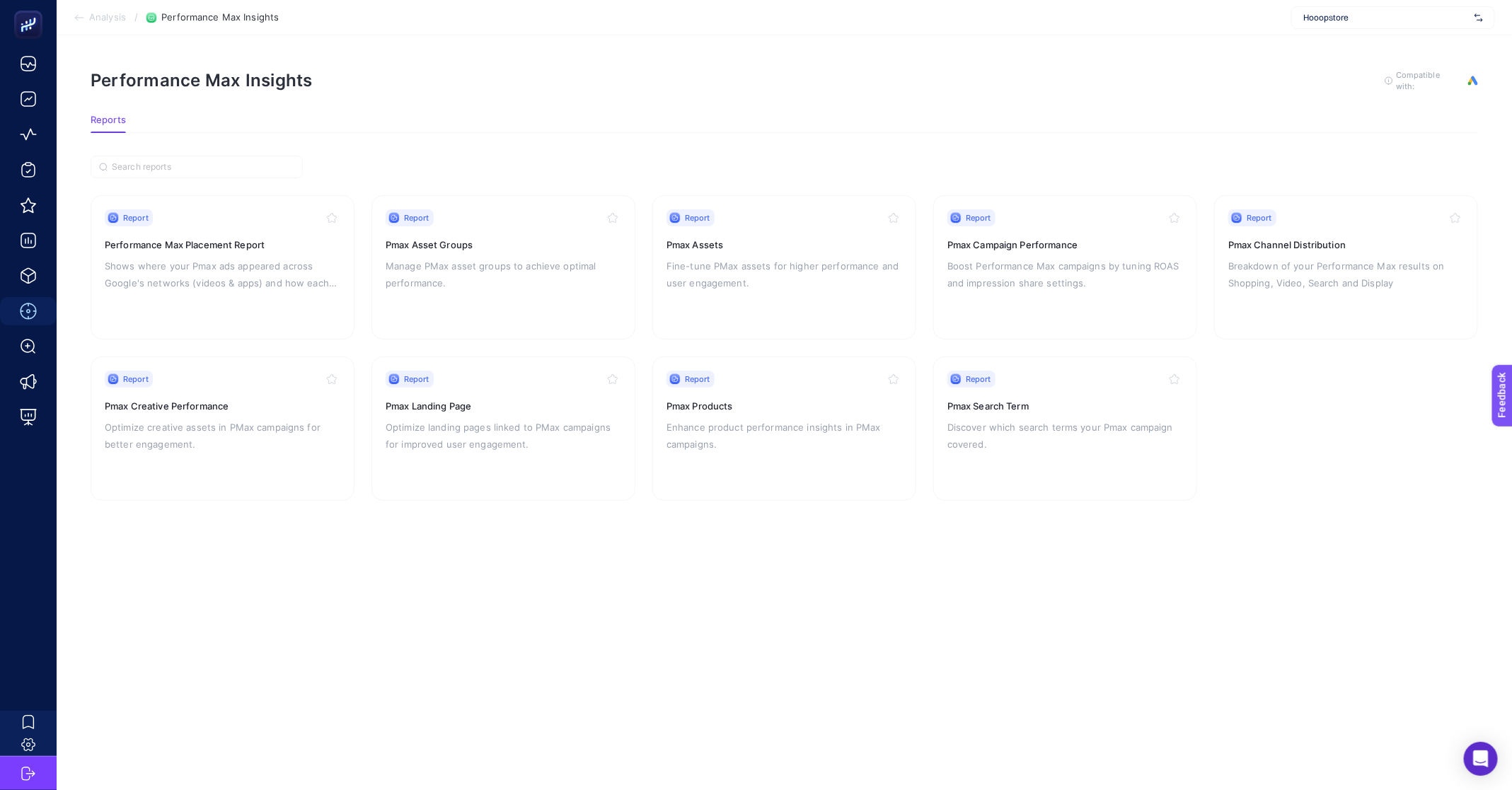
click at [94, 9] on section "Analysis / Performance Max Insights Hooopstore" at bounding box center [784, 18] width 1455 height 36
click at [93, 26] on section "Analysis / Performance Max Insights Hooopstore" at bounding box center [784, 18] width 1455 height 36
click at [104, 16] on span "Analysis" at bounding box center [107, 17] width 37 height 11
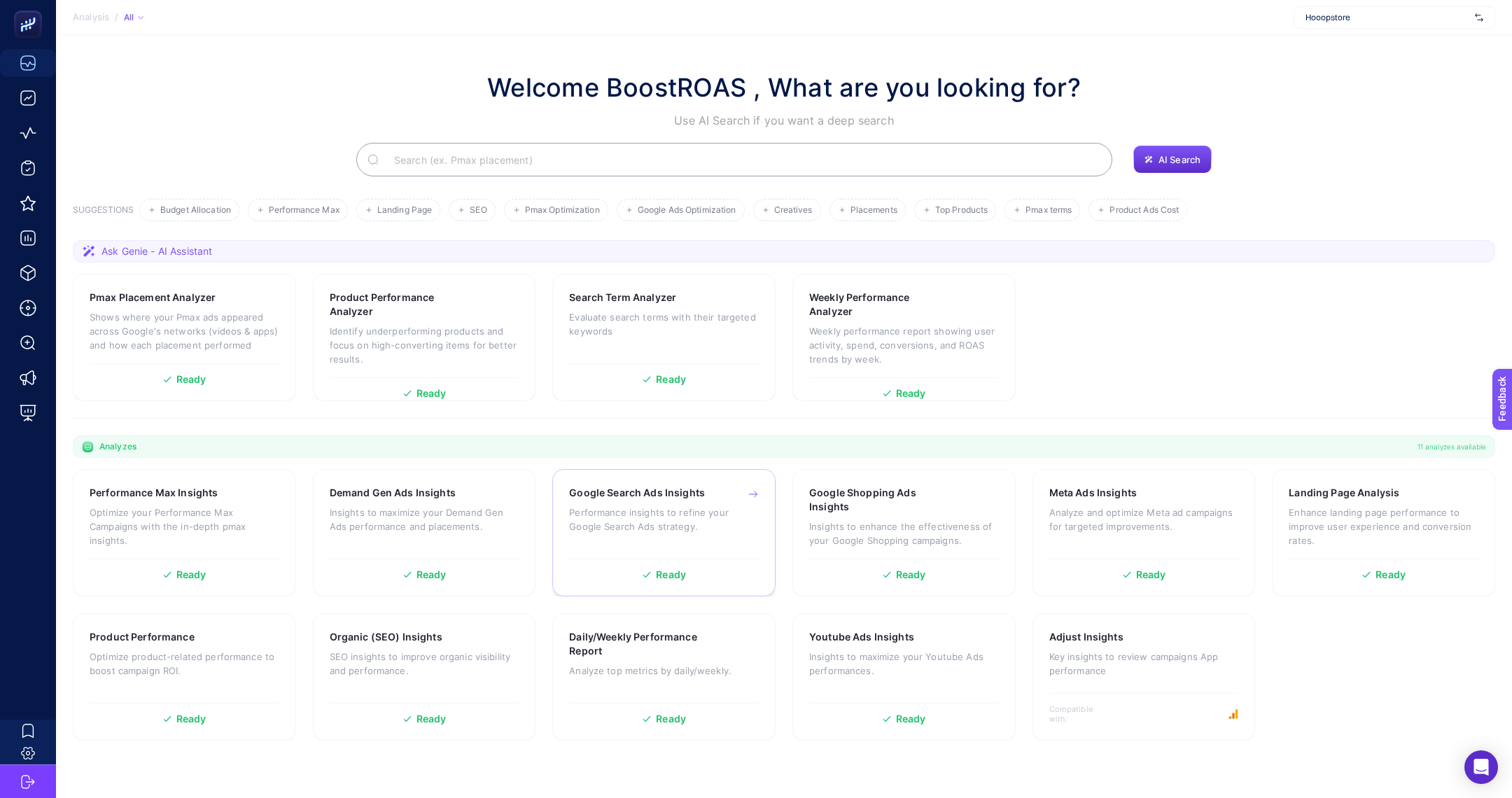
click at [610, 509] on p "Performance insights to refine your Google Search Ads strategy." at bounding box center [663, 519] width 189 height 28
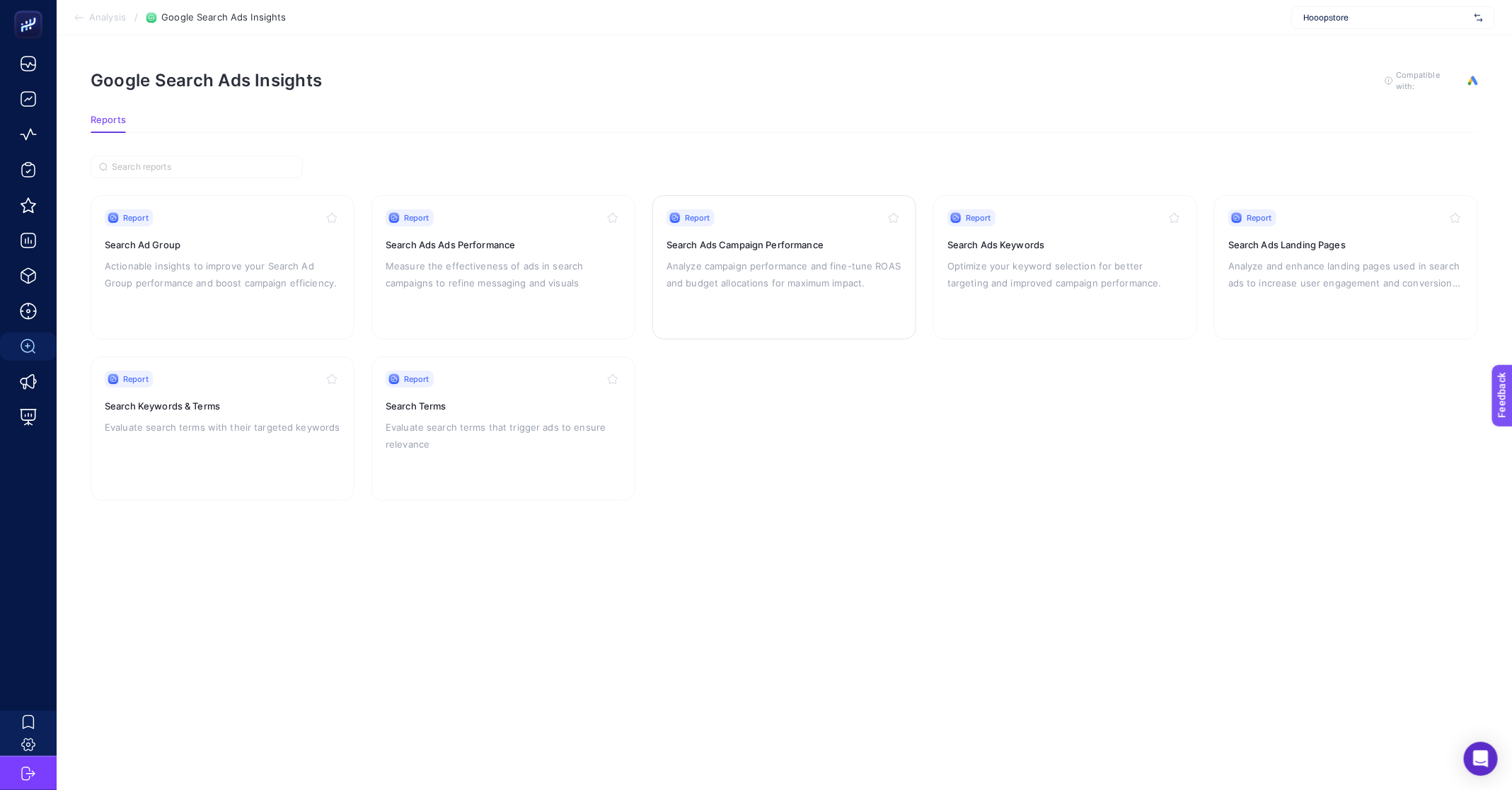
click at [716, 274] on p "Analyze campaign performance and fine-tune ROAS and budget allocations for maxi…" at bounding box center [784, 275] width 236 height 34
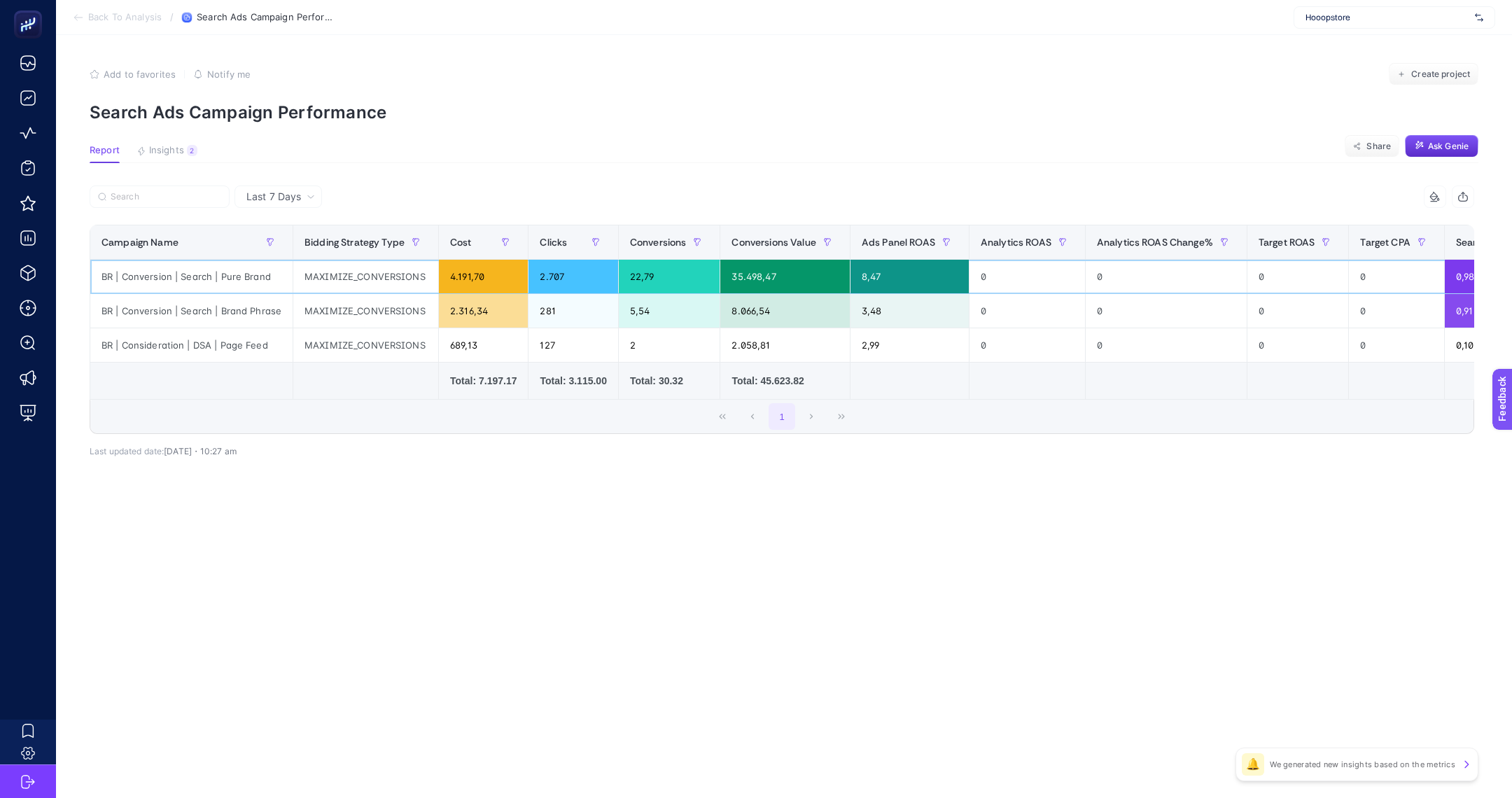
drag, startPoint x: 237, startPoint y: 282, endPoint x: 1025, endPoint y: 282, distance: 788.0
click at [1025, 282] on tr "BR | Conversion | Search | Pure Brand MAXIMIZE_CONVERSIONS 4.191,70 2.707 22,79…" at bounding box center [1184, 277] width 2189 height 34
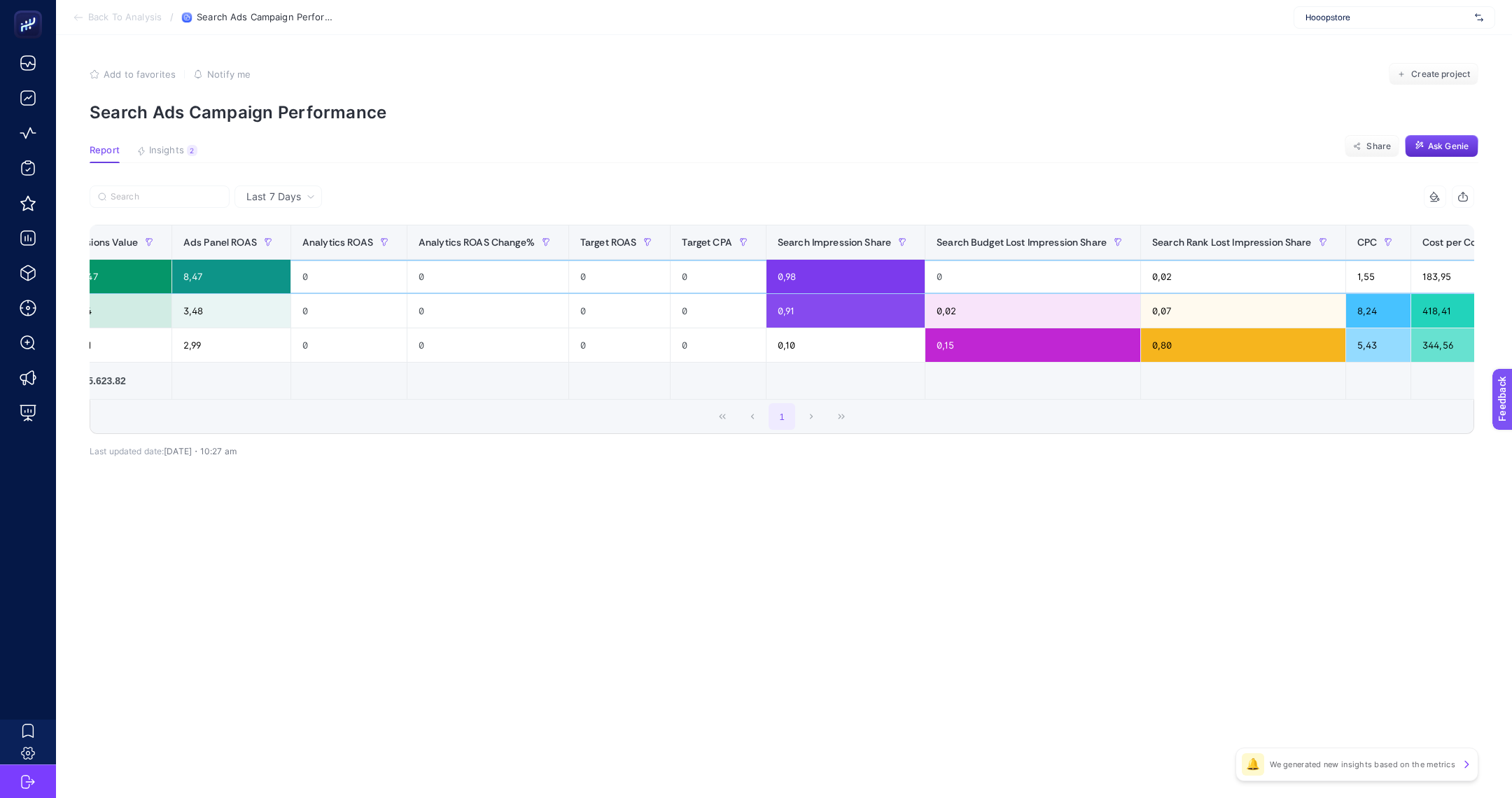
scroll to position [0, 798]
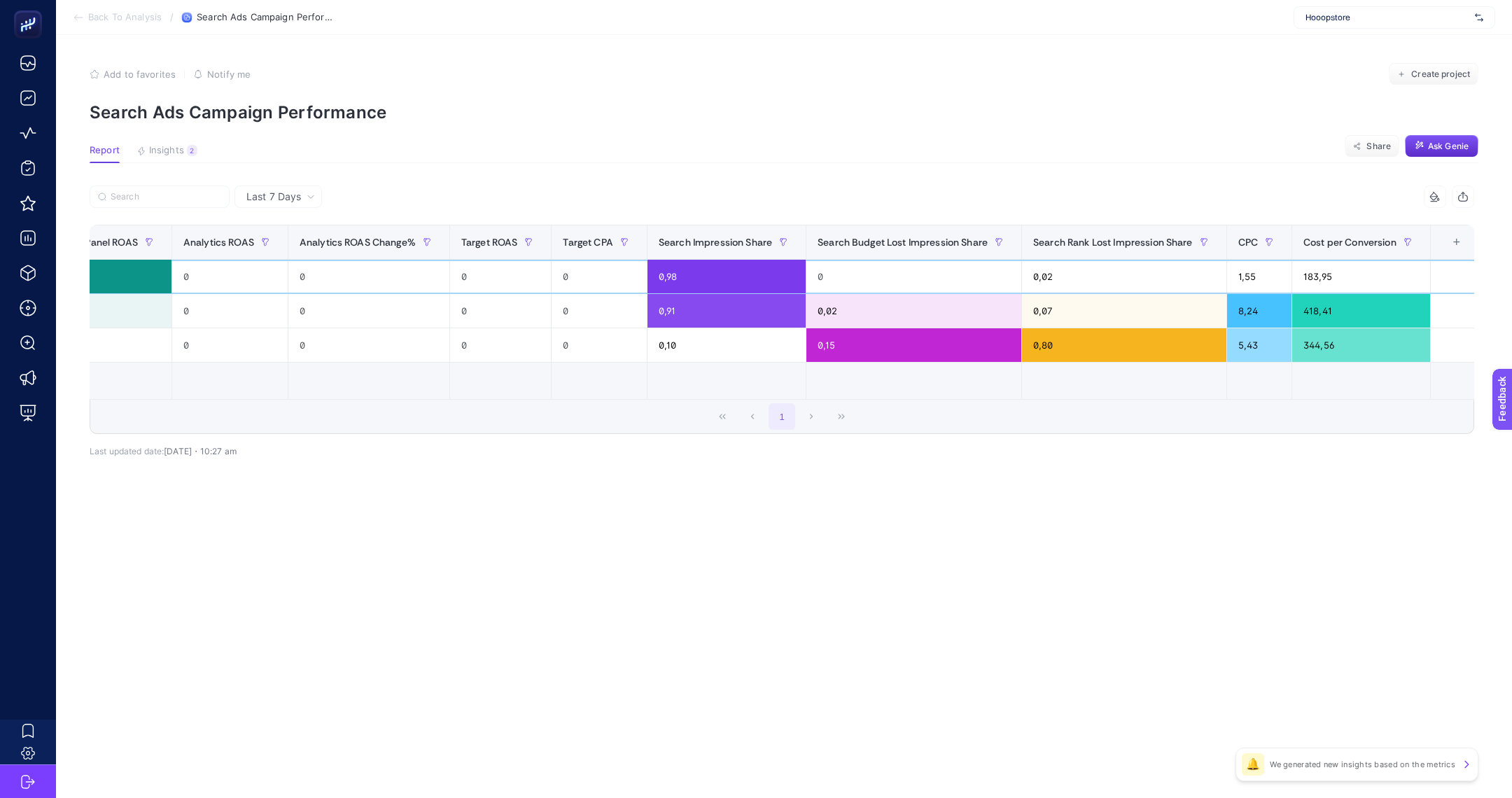
click at [685, 281] on div "0,98" at bounding box center [726, 277] width 158 height 33
